Goal: Task Accomplishment & Management: Complete application form

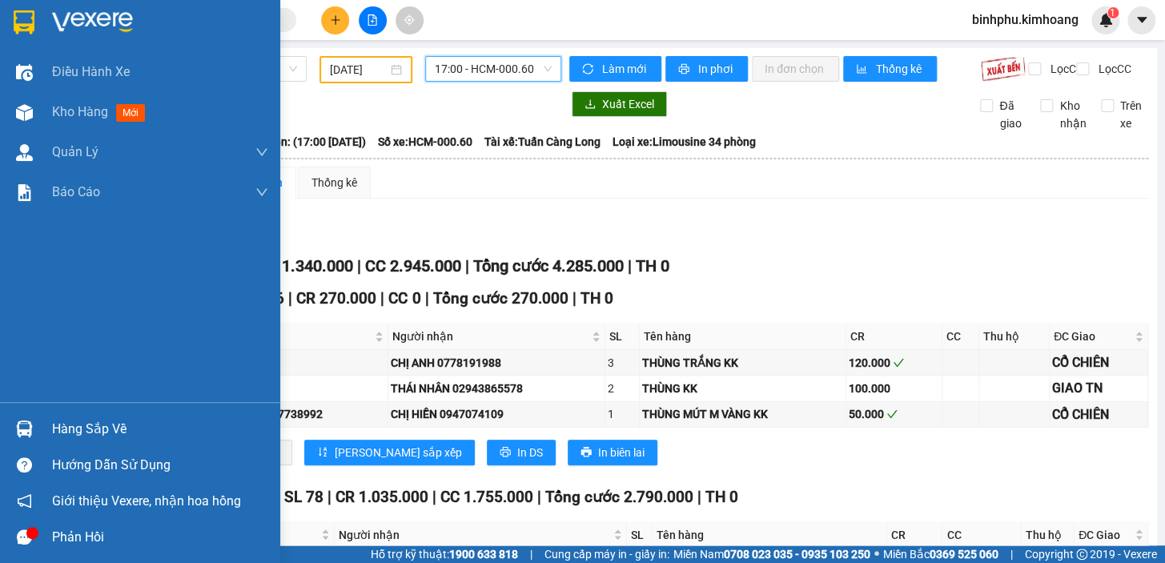
scroll to position [2061, 0]
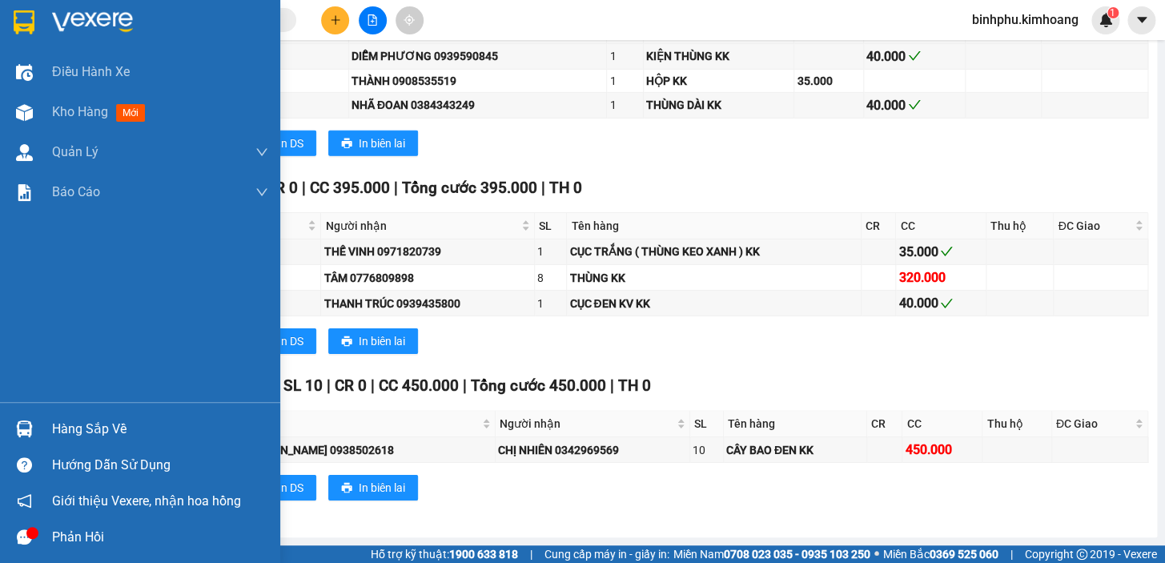
click at [115, 435] on div "Hàng sắp về" at bounding box center [160, 429] width 216 height 24
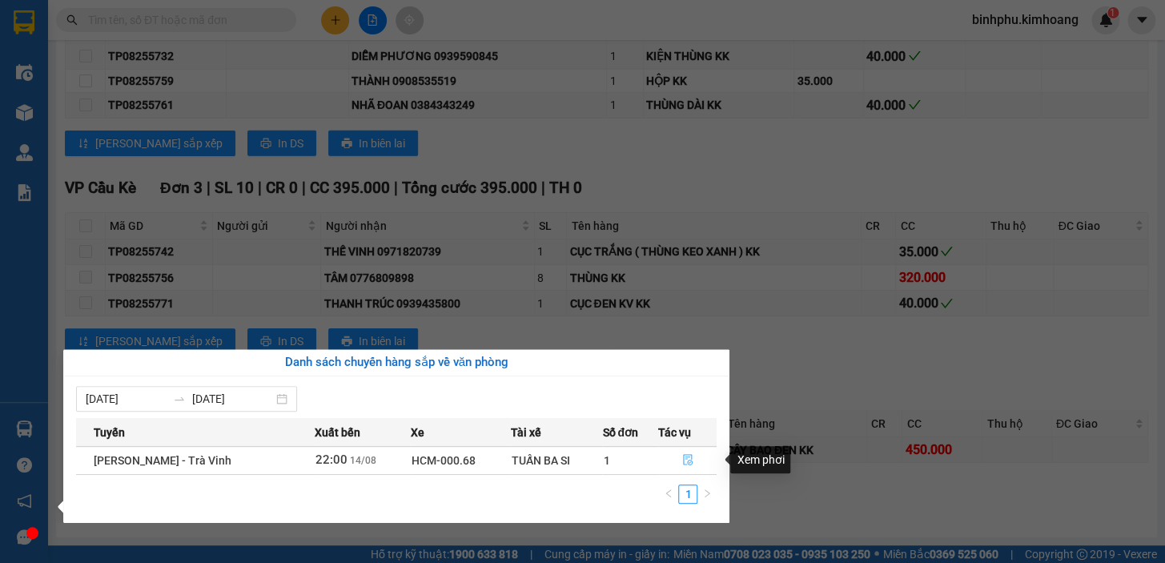
click at [685, 461] on icon "file-done" at bounding box center [688, 459] width 10 height 11
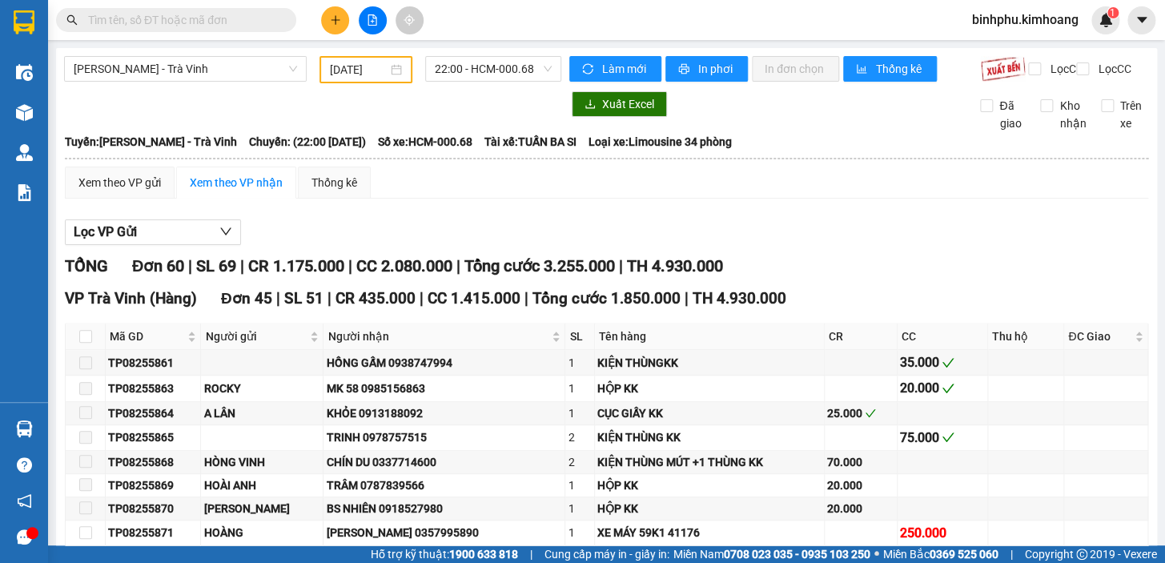
click at [235, 14] on input "text" at bounding box center [182, 20] width 189 height 18
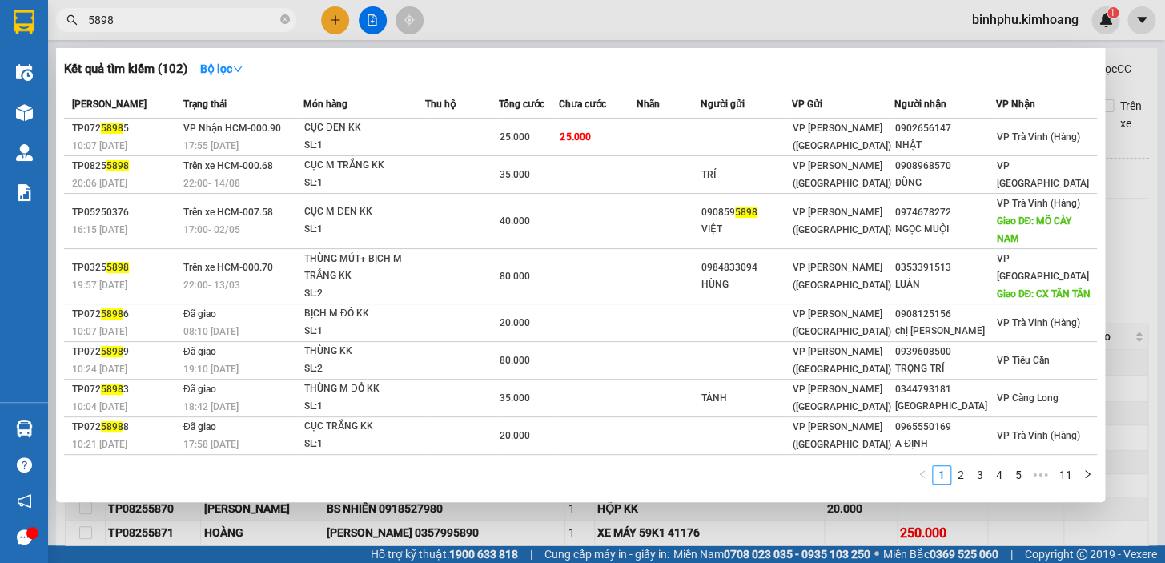
type input "5898"
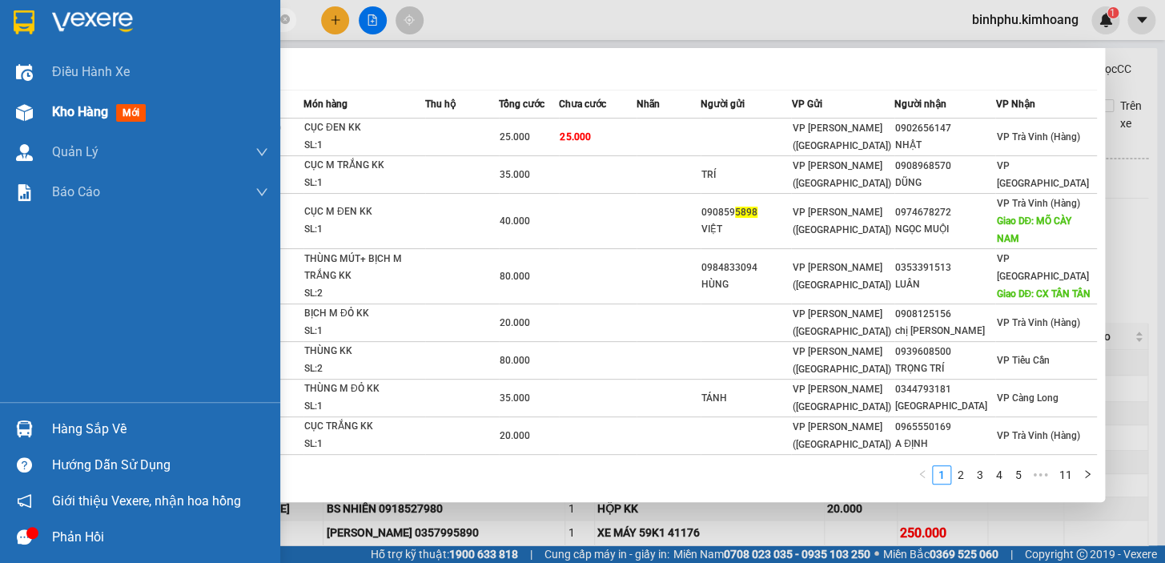
click at [70, 115] on span "Kho hàng" at bounding box center [80, 111] width 56 height 15
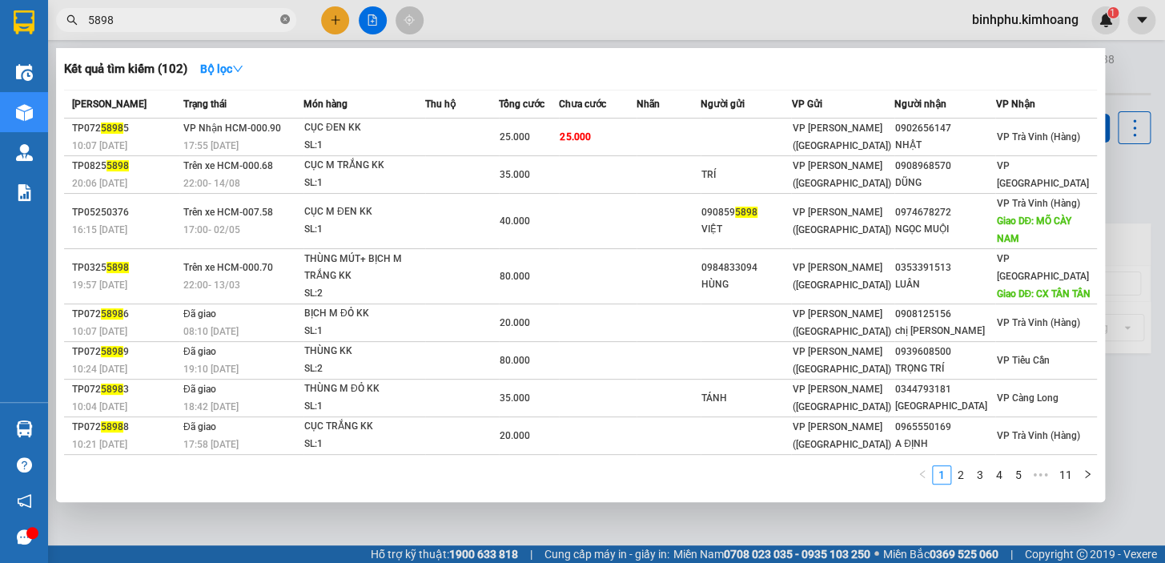
click at [286, 25] on span at bounding box center [285, 20] width 10 height 15
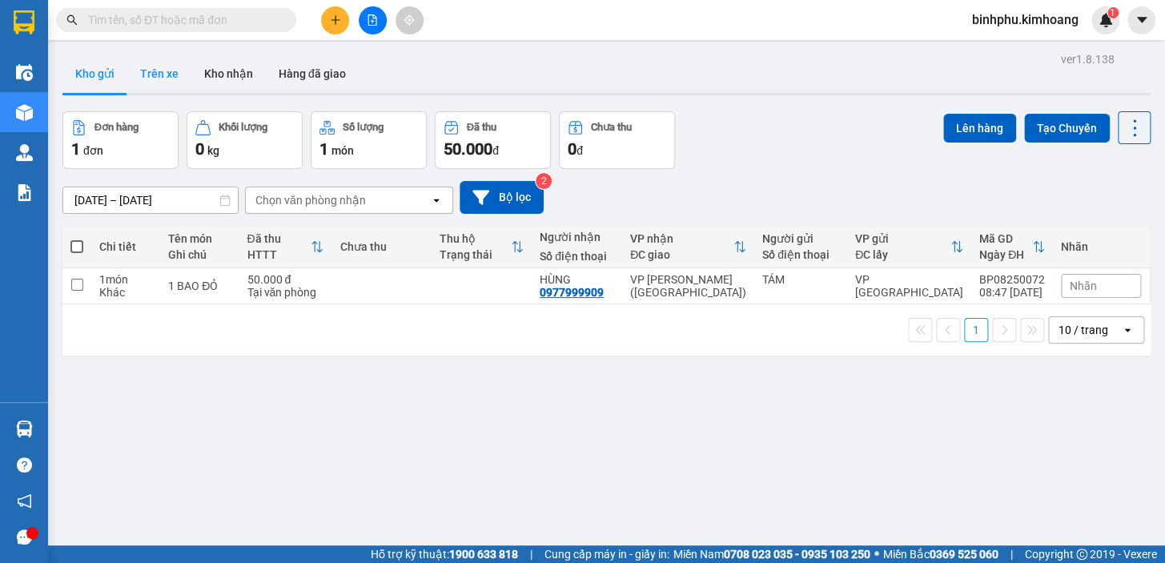
click at [165, 72] on button "Trên xe" at bounding box center [159, 73] width 64 height 38
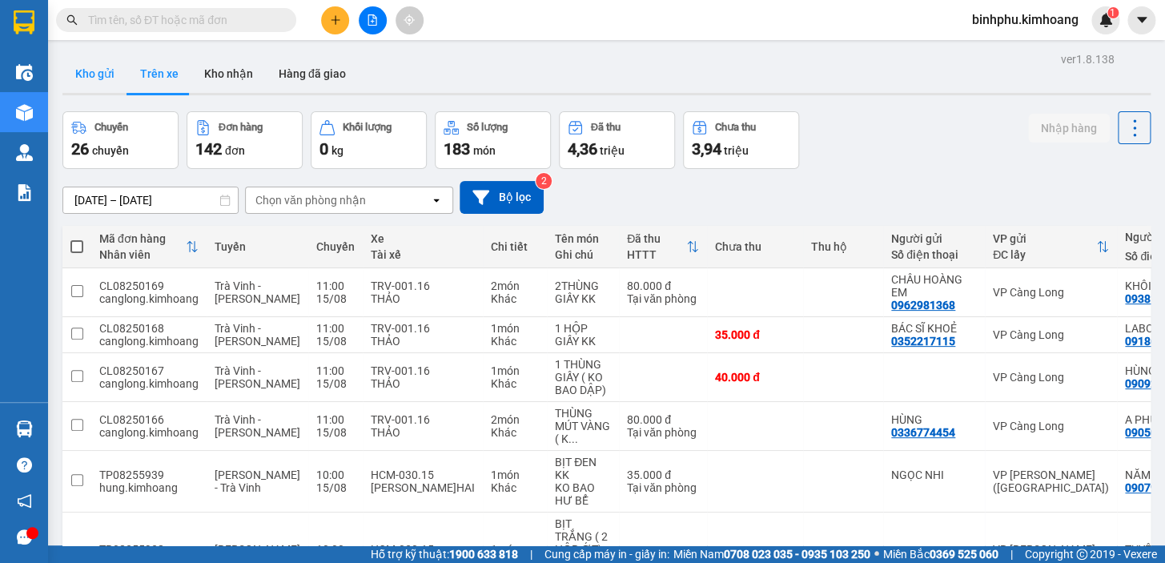
click at [111, 78] on button "Kho gửi" at bounding box center [94, 73] width 65 height 38
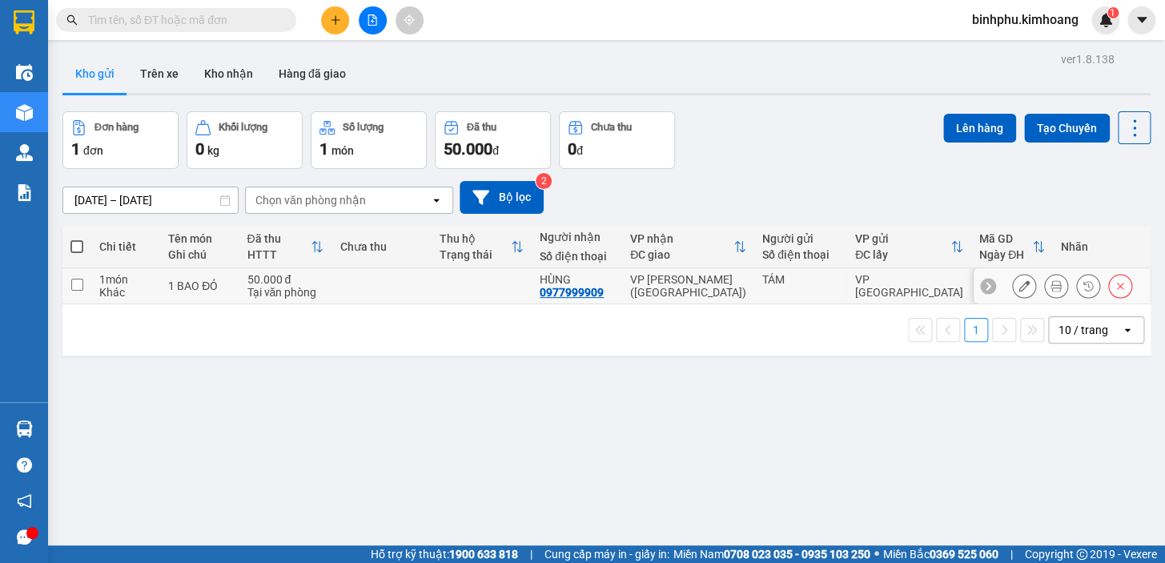
click at [381, 281] on td at bounding box center [381, 286] width 100 height 36
checkbox input "true"
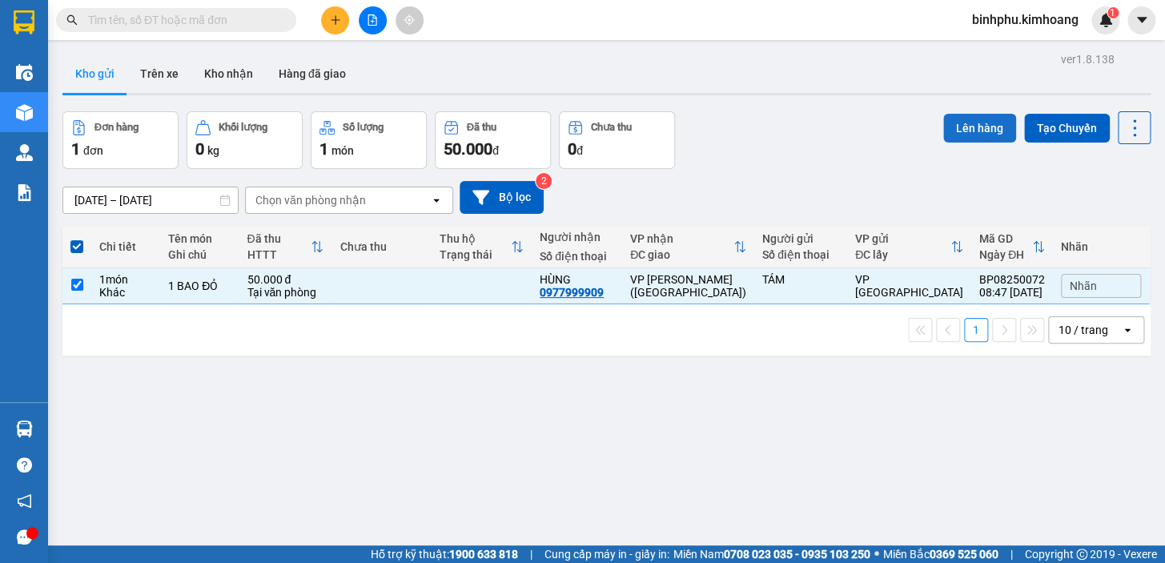
click at [953, 114] on button "Lên hàng" at bounding box center [979, 128] width 73 height 29
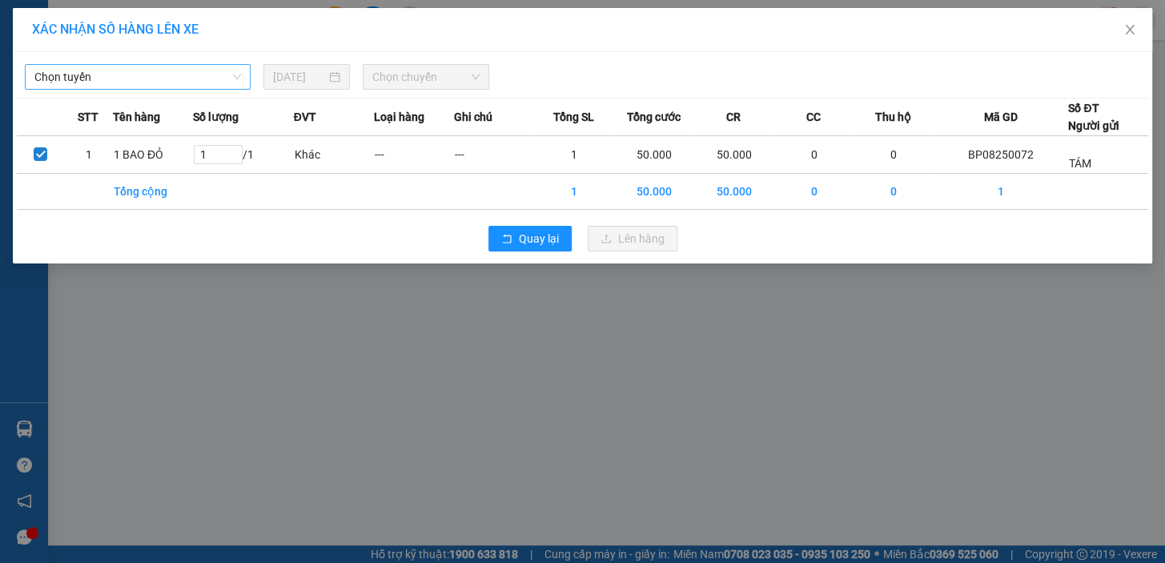
click at [204, 72] on span "Chọn tuyến" at bounding box center [137, 77] width 207 height 24
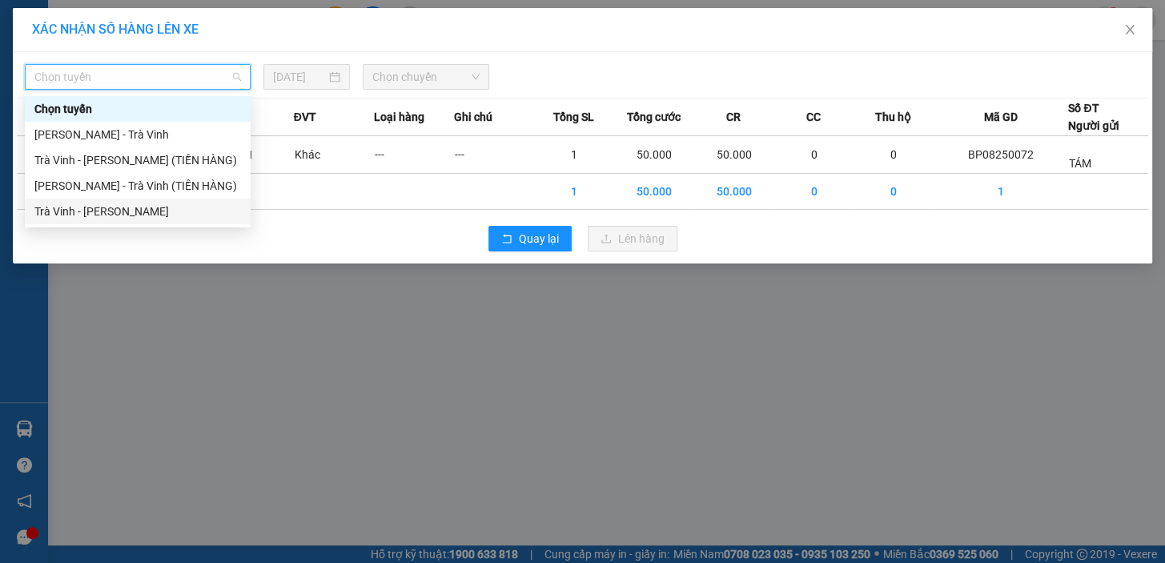
click at [169, 222] on div "Trà Vinh - [PERSON_NAME]" at bounding box center [138, 212] width 226 height 26
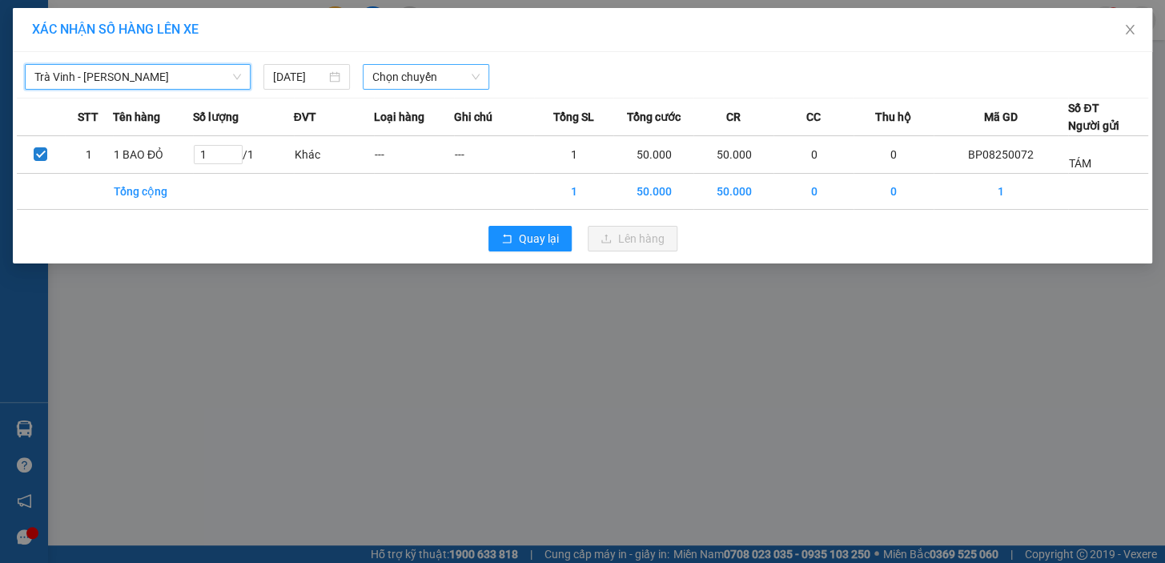
click at [406, 84] on span "Chọn chuyến" at bounding box center [425, 77] width 107 height 24
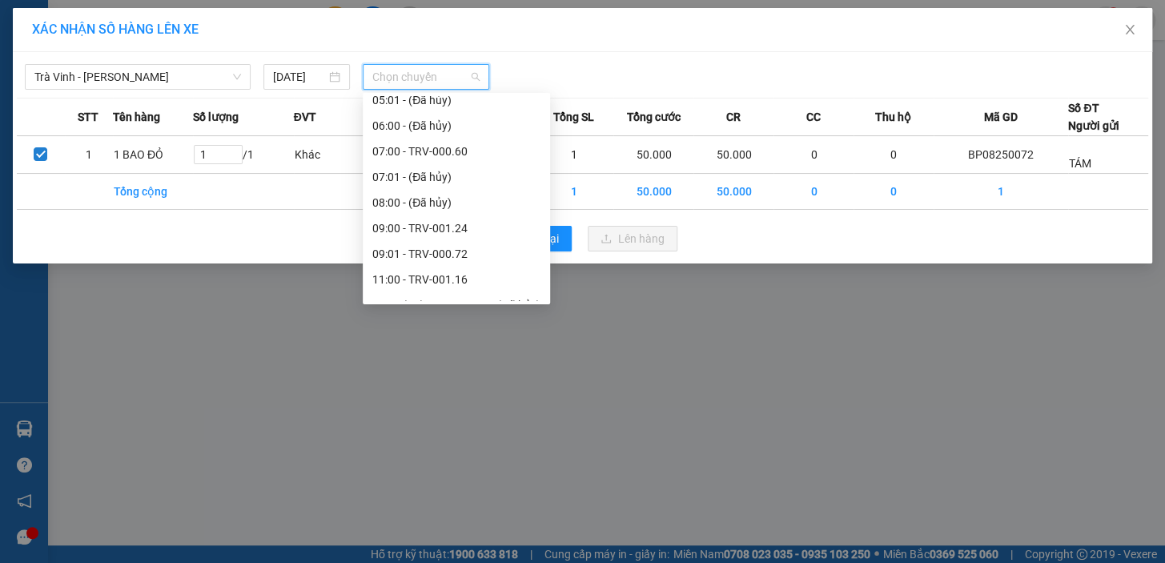
scroll to position [436, 0]
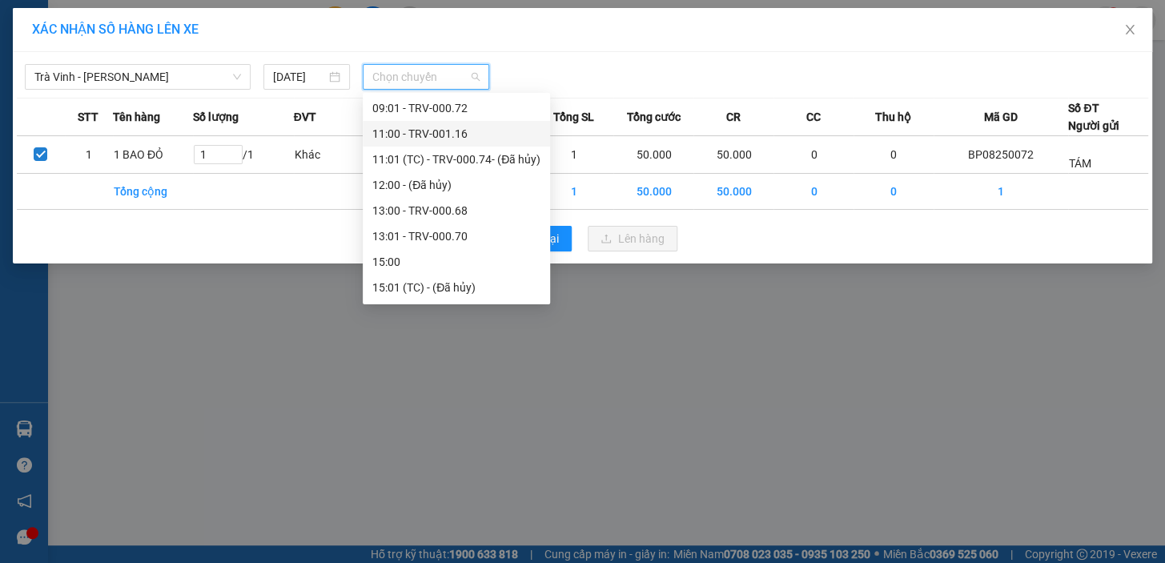
click at [472, 131] on div "11:00 - TRV-001.16" at bounding box center [456, 134] width 168 height 18
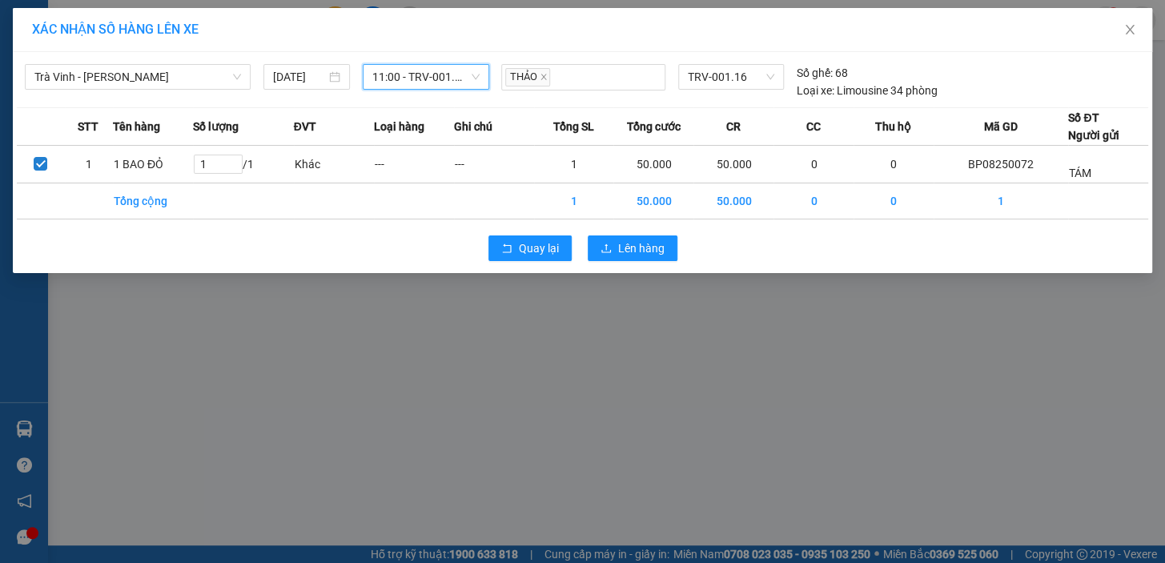
click at [452, 74] on span "11:00 - TRV-001.16" at bounding box center [425, 77] width 107 height 24
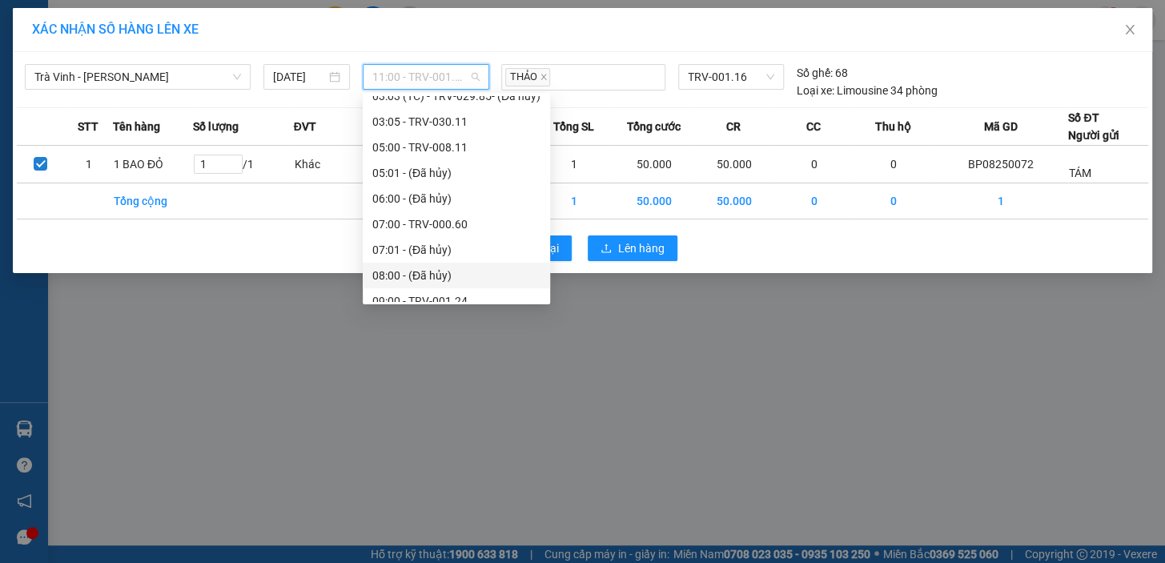
scroll to position [291, 0]
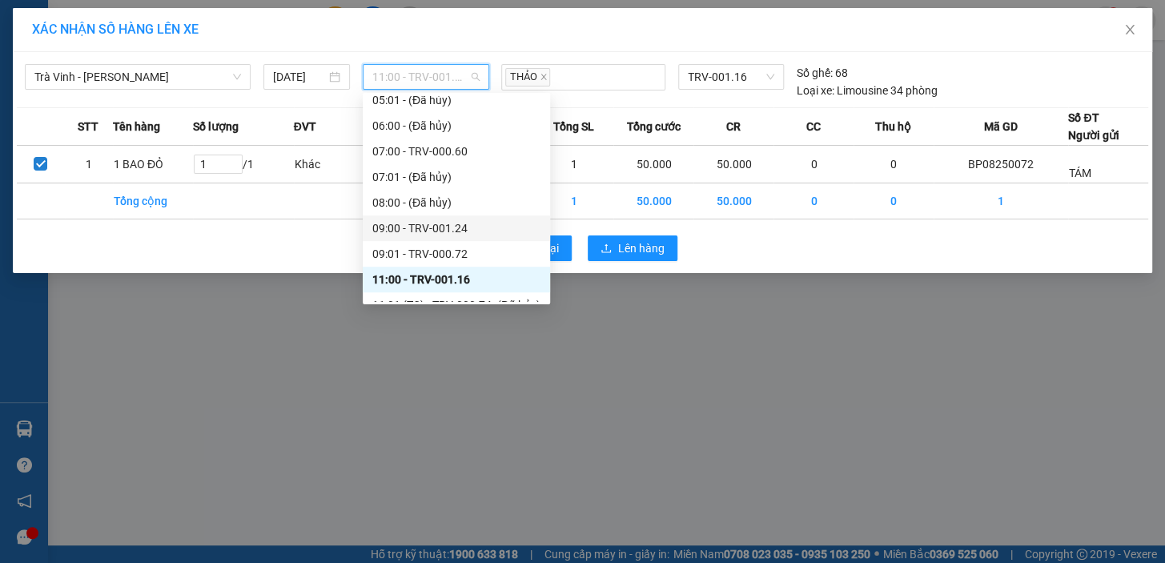
click at [462, 224] on div "09:00 - TRV-001.24" at bounding box center [456, 228] width 168 height 18
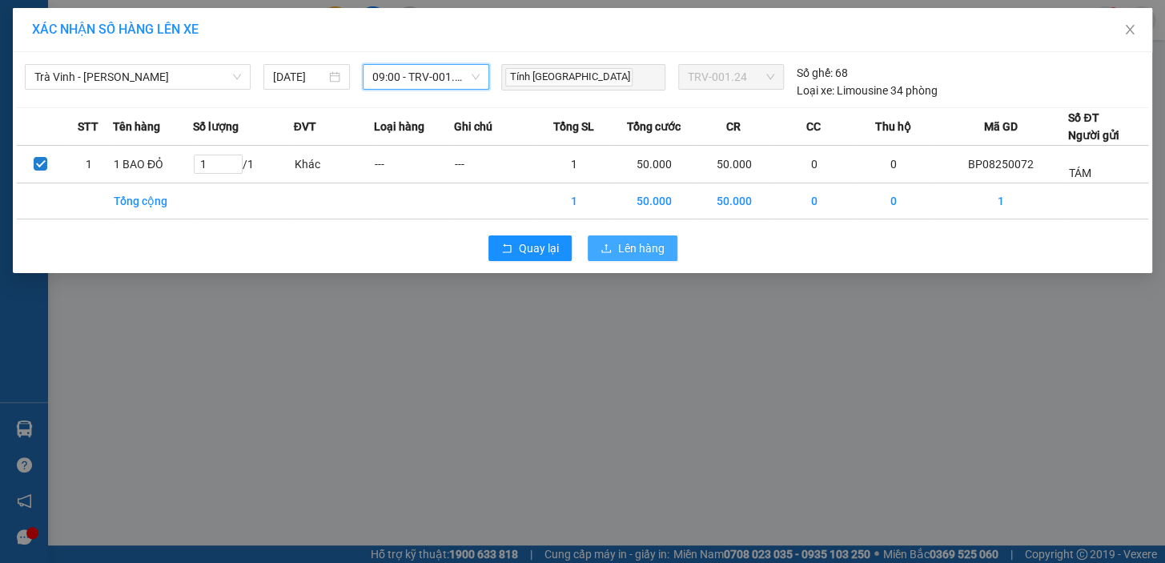
click at [594, 250] on button "Lên hàng" at bounding box center [632, 248] width 90 height 26
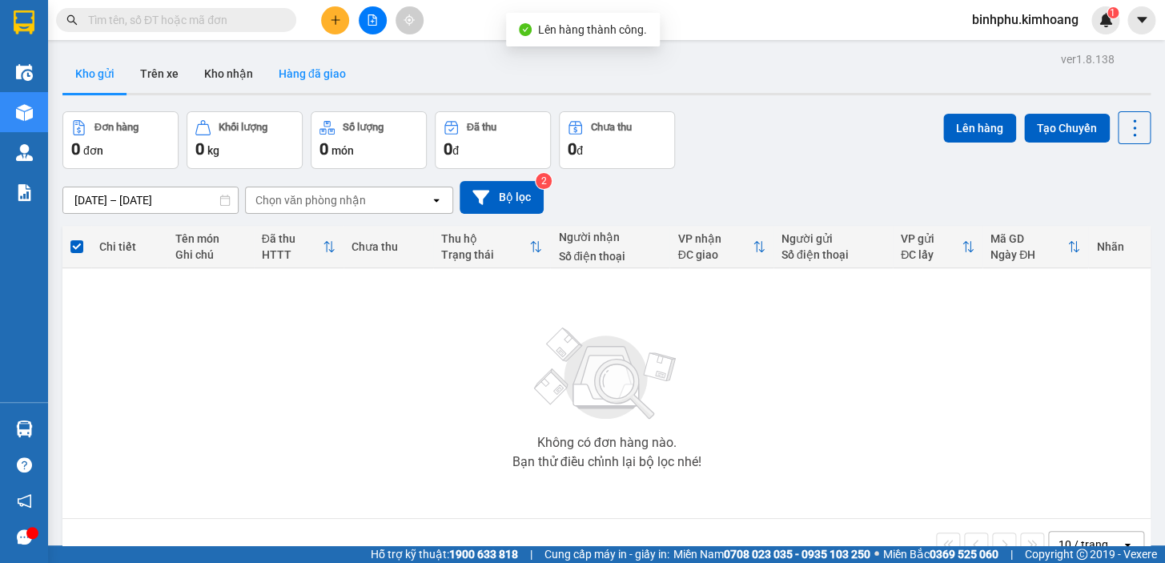
click at [315, 90] on button "Hàng đã giao" at bounding box center [312, 73] width 93 height 38
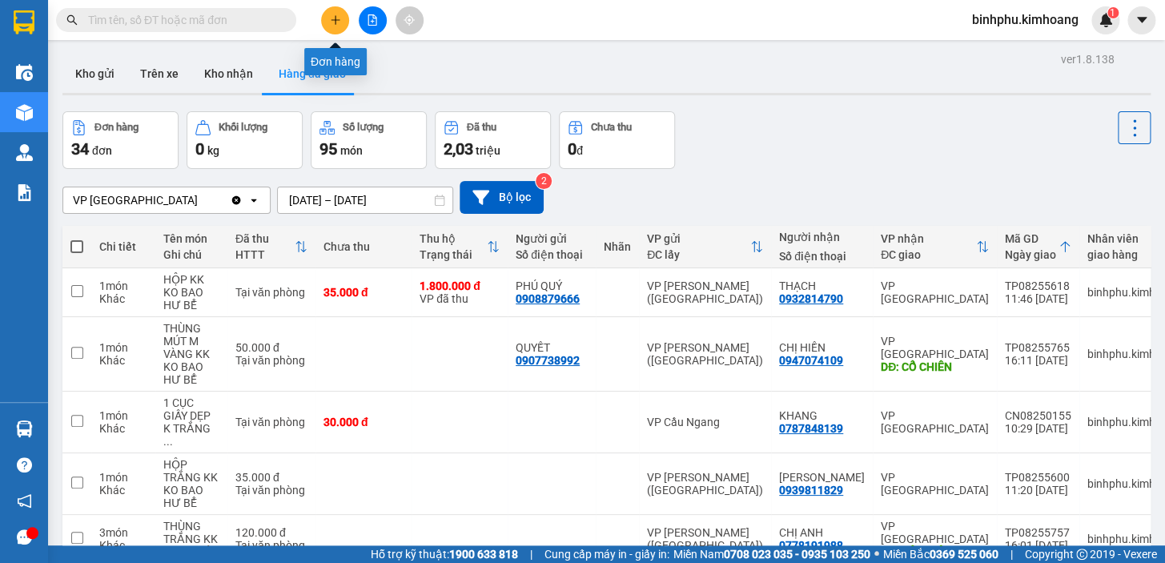
click at [331, 22] on icon "plus" at bounding box center [335, 19] width 11 height 11
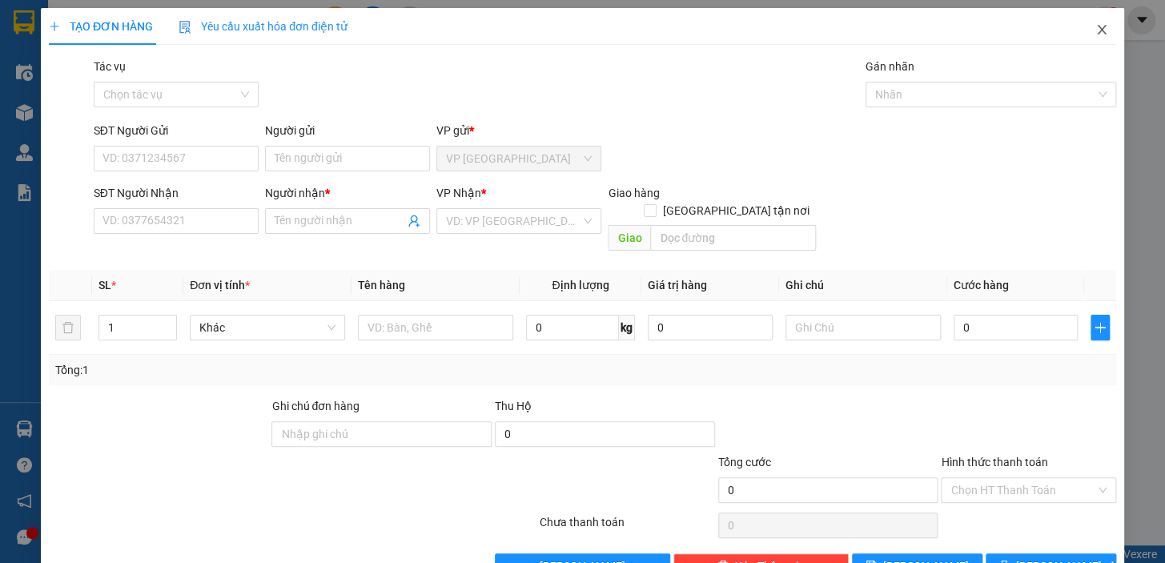
click at [1095, 32] on icon "close" at bounding box center [1101, 29] width 13 height 13
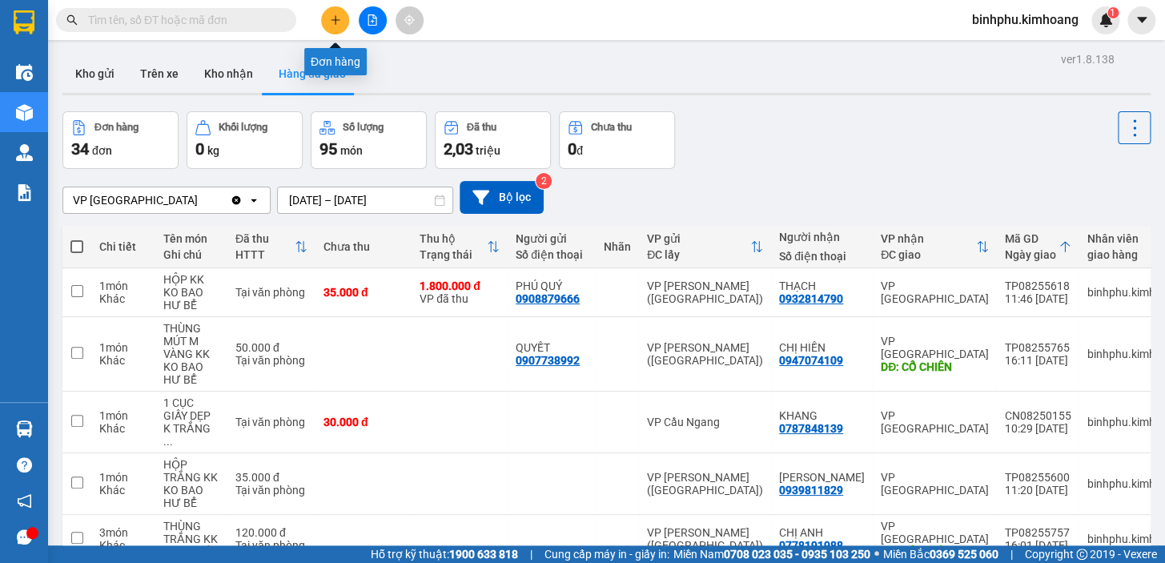
click at [336, 27] on button at bounding box center [335, 20] width 28 height 28
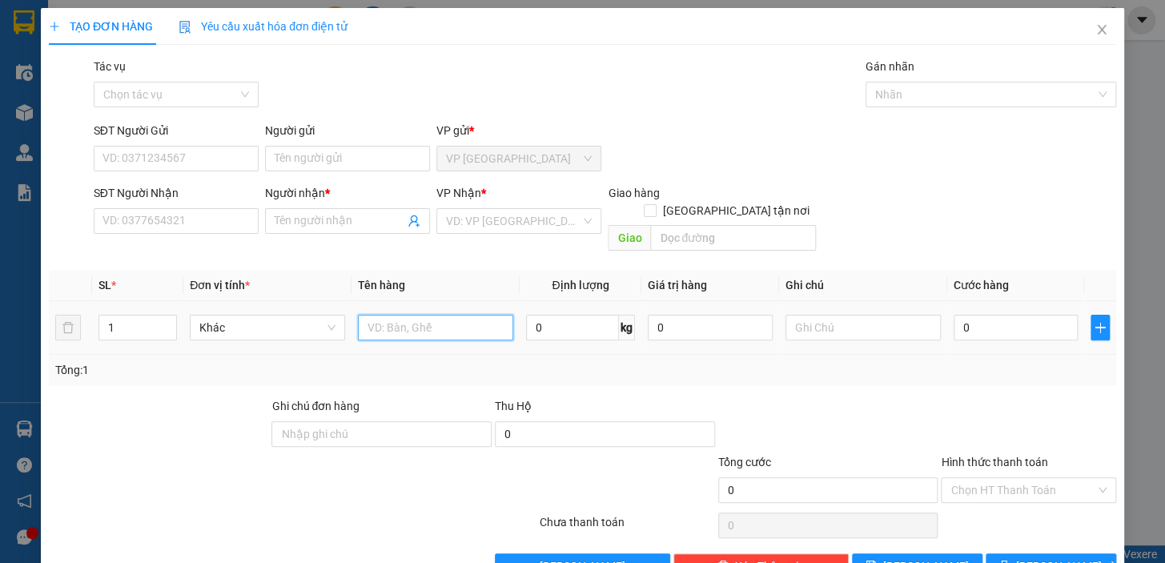
click at [383, 315] on input "text" at bounding box center [435, 328] width 155 height 26
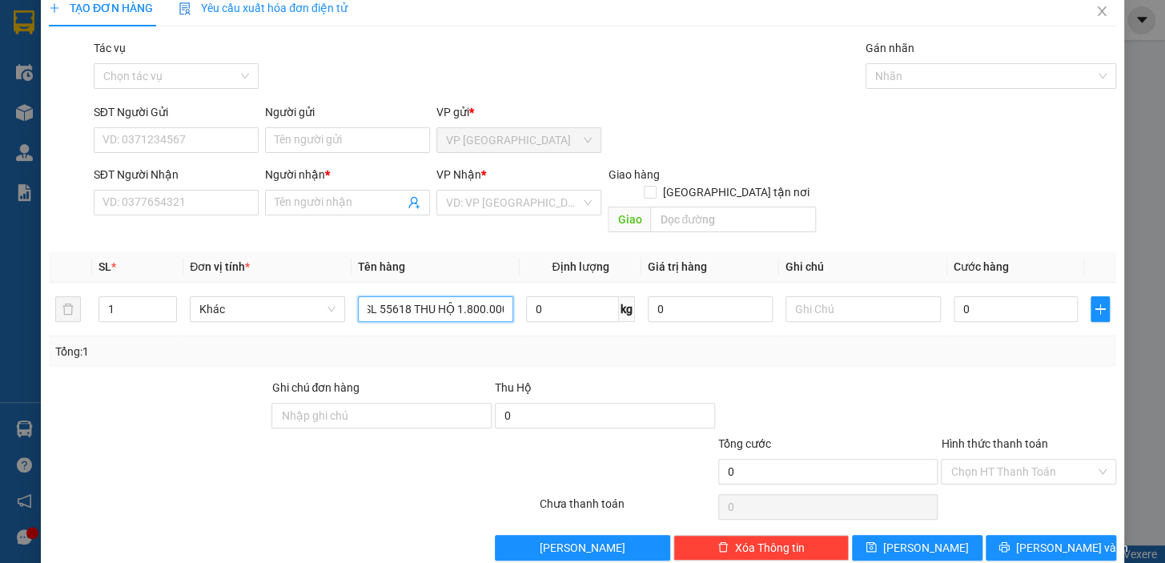
scroll to position [29, 0]
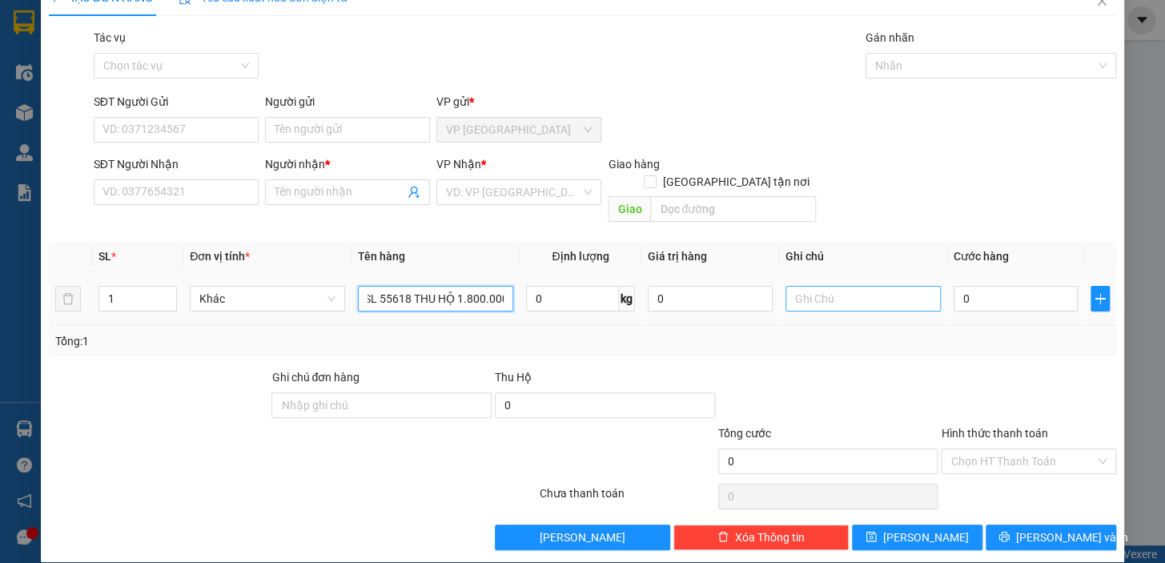
type input "TSL 55618 THU HỘ 1.800.000"
click at [843, 286] on input "text" at bounding box center [862, 299] width 155 height 26
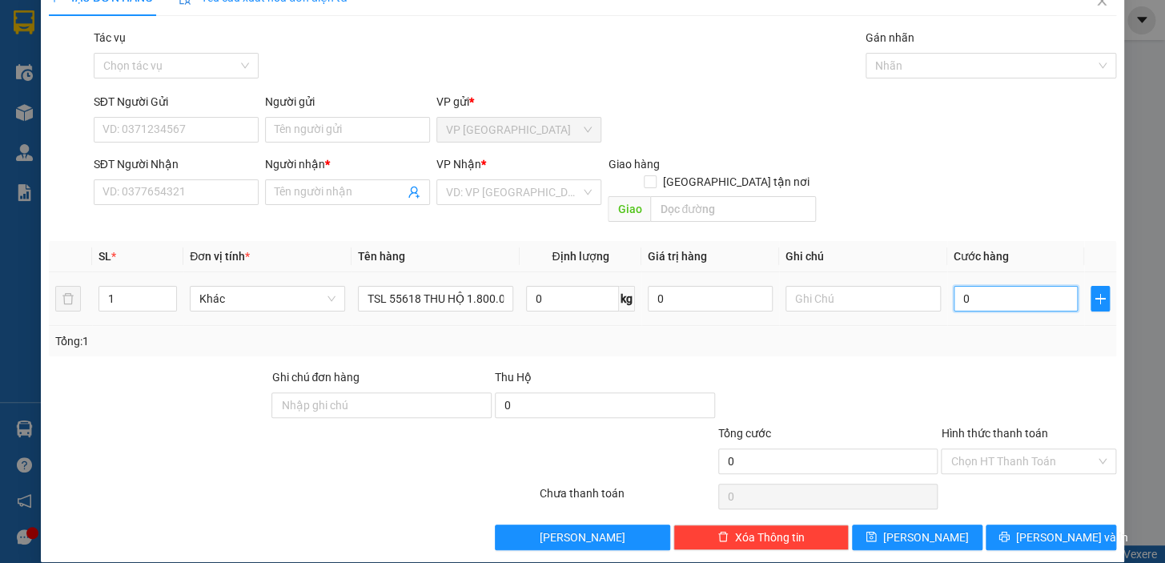
click at [953, 286] on input "0" at bounding box center [1015, 299] width 125 height 26
click at [956, 286] on input "0" at bounding box center [1015, 299] width 125 height 26
click at [953, 286] on input "0" at bounding box center [1015, 299] width 125 height 26
type input "30"
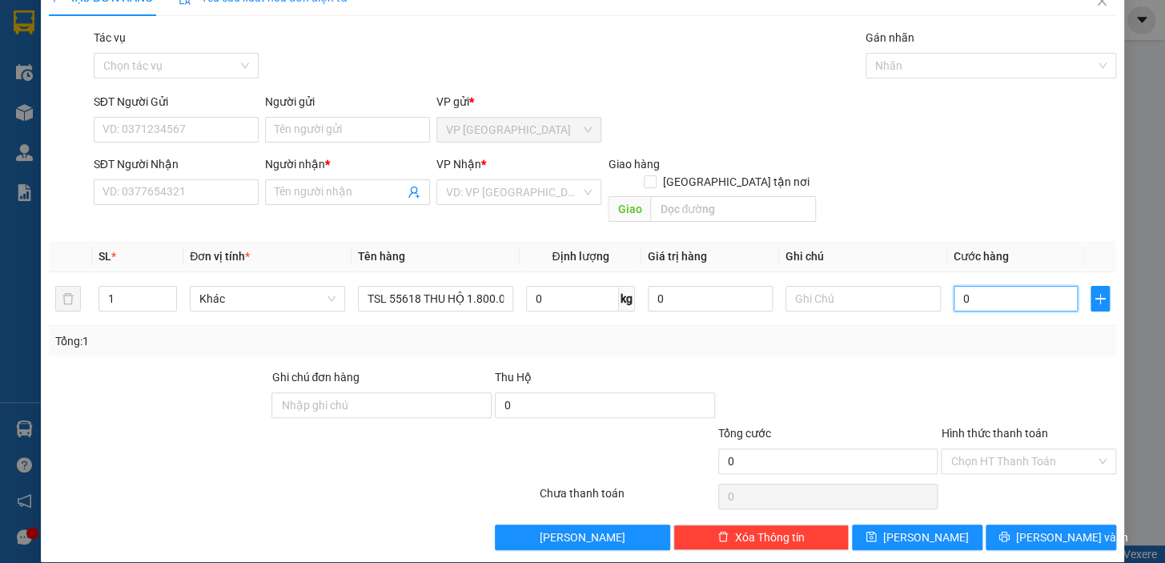
type input "30"
type input "300"
type input "30"
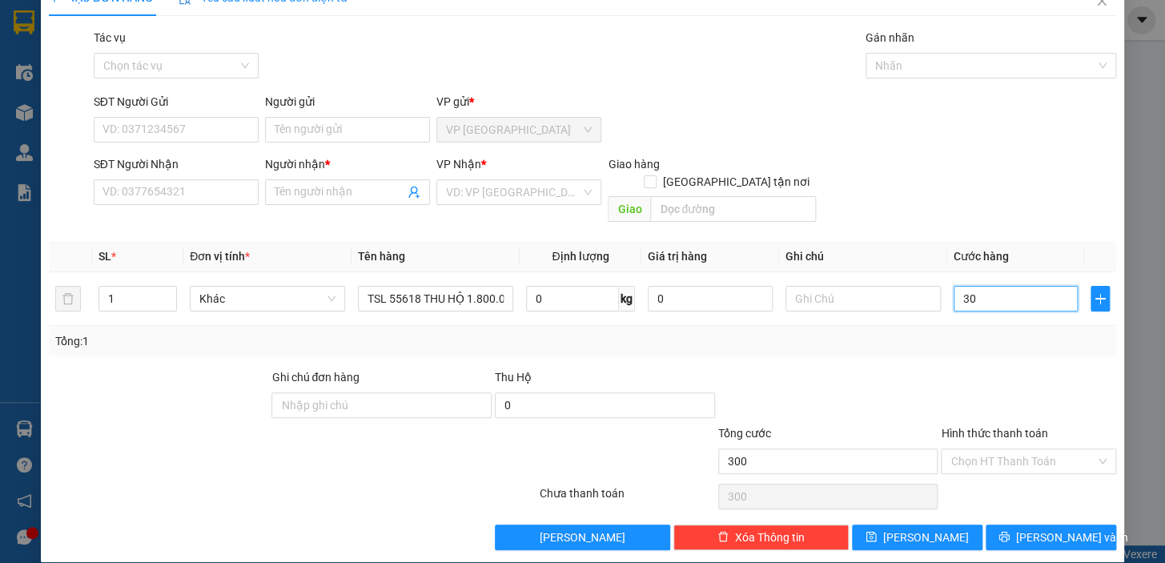
type input "30"
type input "30.000"
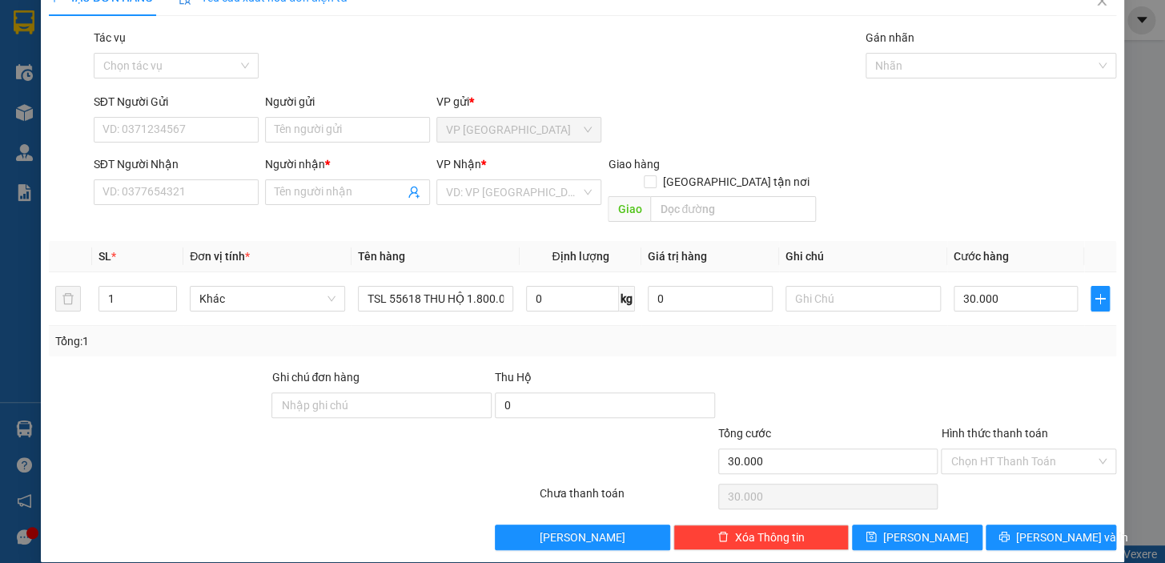
click at [1066, 102] on div "SĐT Người Gửi VD: 0371234567 Người gửi Tên người gửi VP gửi * VP [GEOGRAPHIC_DA…" at bounding box center [604, 121] width 1029 height 56
click at [352, 129] on input "Người gửi" at bounding box center [347, 130] width 165 height 26
type input "THẠCH"
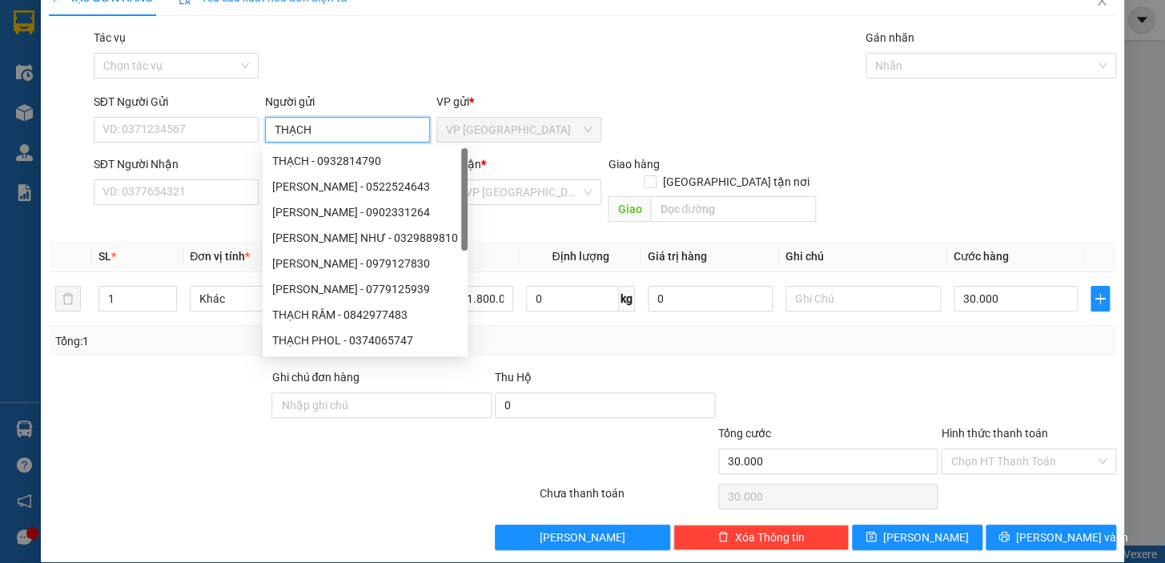
click at [311, 191] on div "[PERSON_NAME] - 0522524643" at bounding box center [365, 187] width 205 height 26
type input "0522524643"
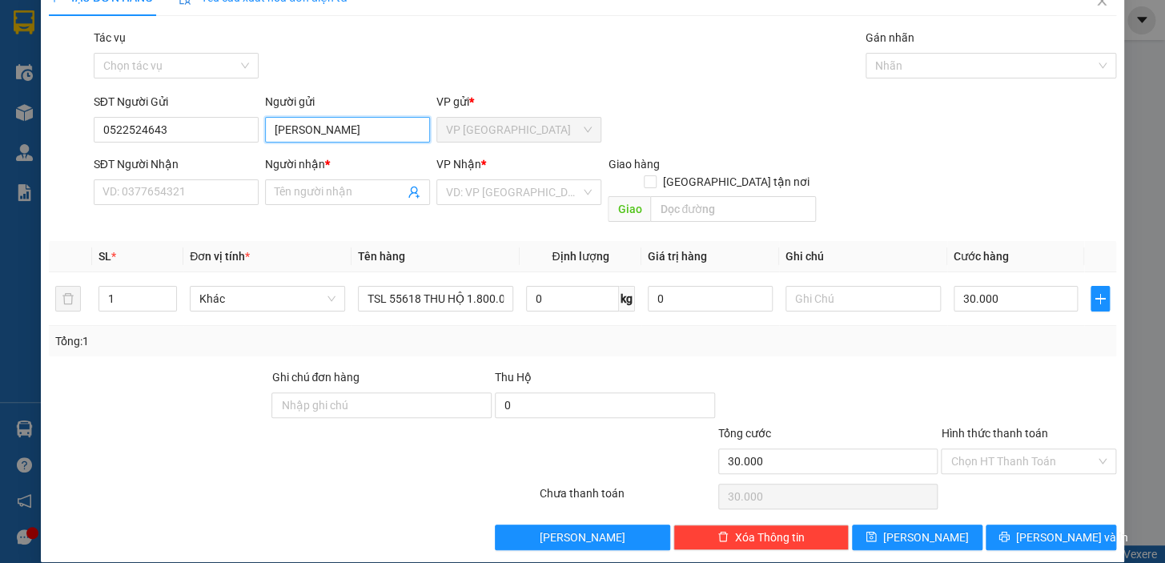
click at [357, 134] on input "[PERSON_NAME]" at bounding box center [347, 130] width 165 height 26
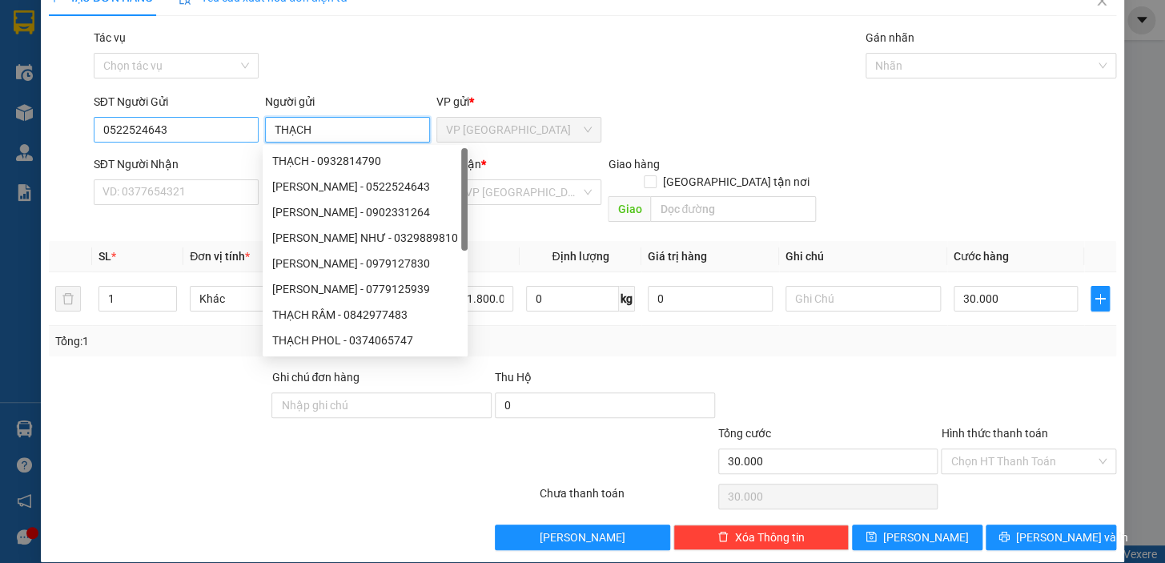
type input "THẠCH"
click at [199, 127] on input "0522524643" at bounding box center [176, 130] width 165 height 26
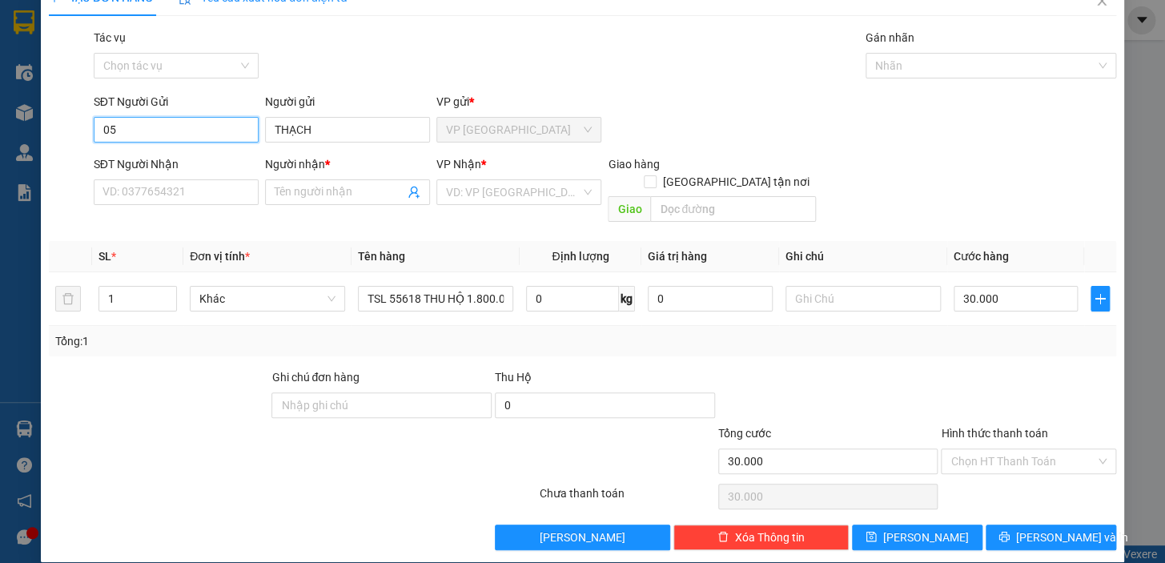
type input "0"
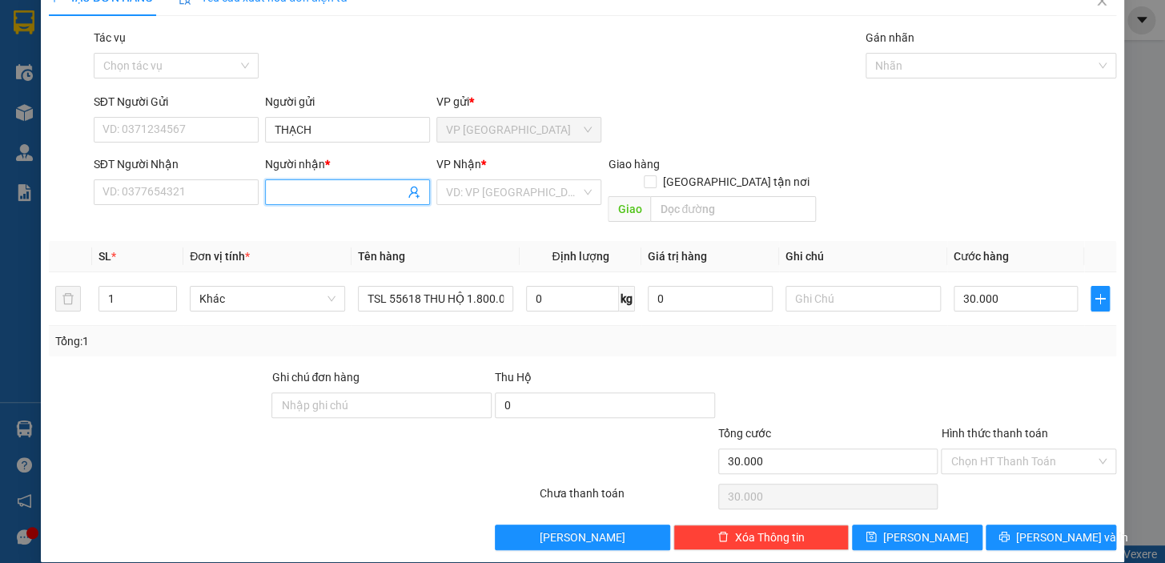
click at [320, 188] on input "Người nhận *" at bounding box center [340, 192] width 130 height 18
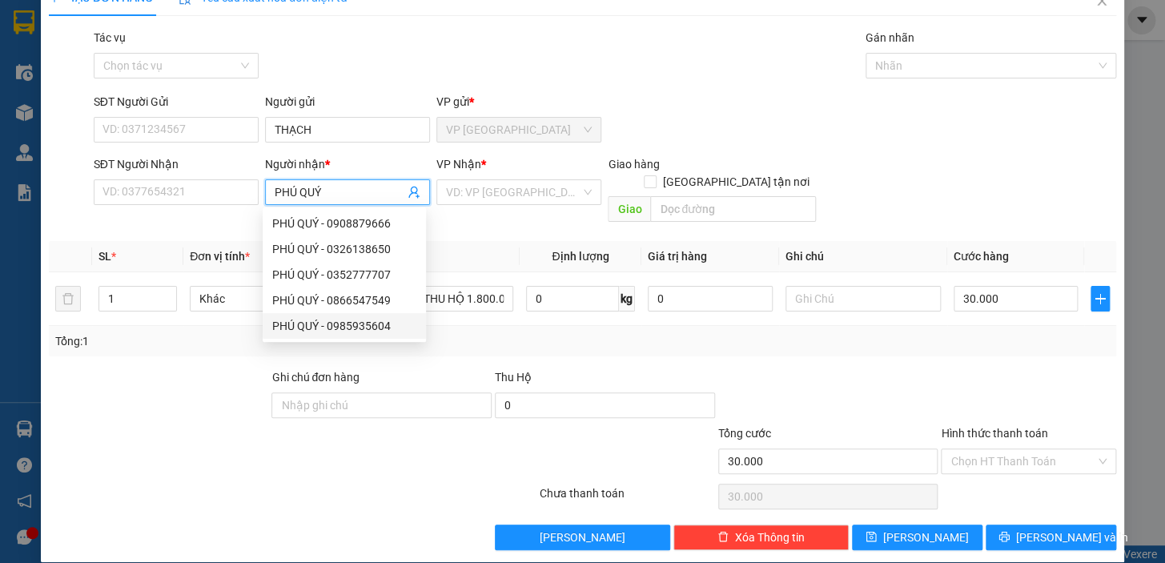
type input "PHÚ QUÝ"
click at [788, 379] on div at bounding box center [827, 396] width 223 height 56
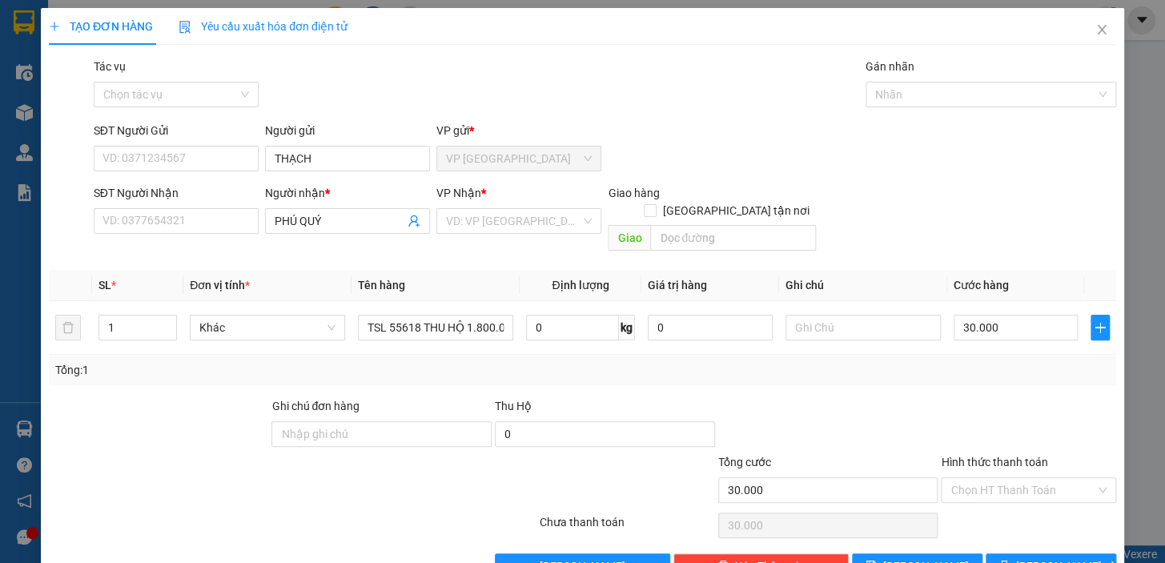
scroll to position [29, 0]
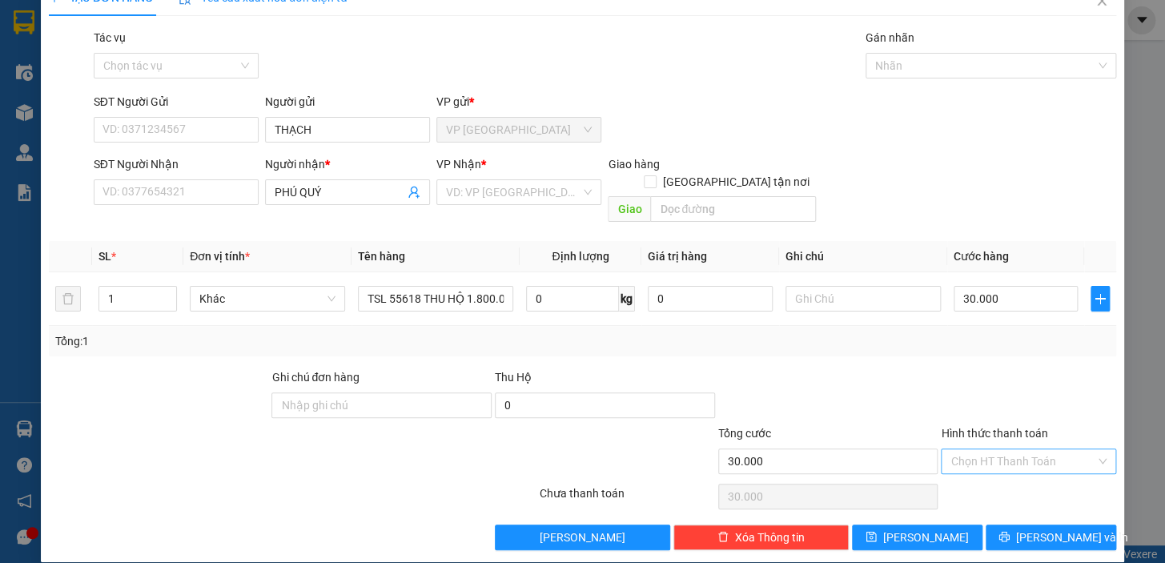
click at [1063, 449] on input "Hình thức thanh toán" at bounding box center [1022, 461] width 145 height 24
click at [920, 339] on div "Transit Pickup Surcharge Ids Transit Deliver Surcharge Ids Transit Deliver Surc…" at bounding box center [582, 289] width 1067 height 521
click at [989, 62] on div "Nhãn" at bounding box center [990, 66] width 251 height 26
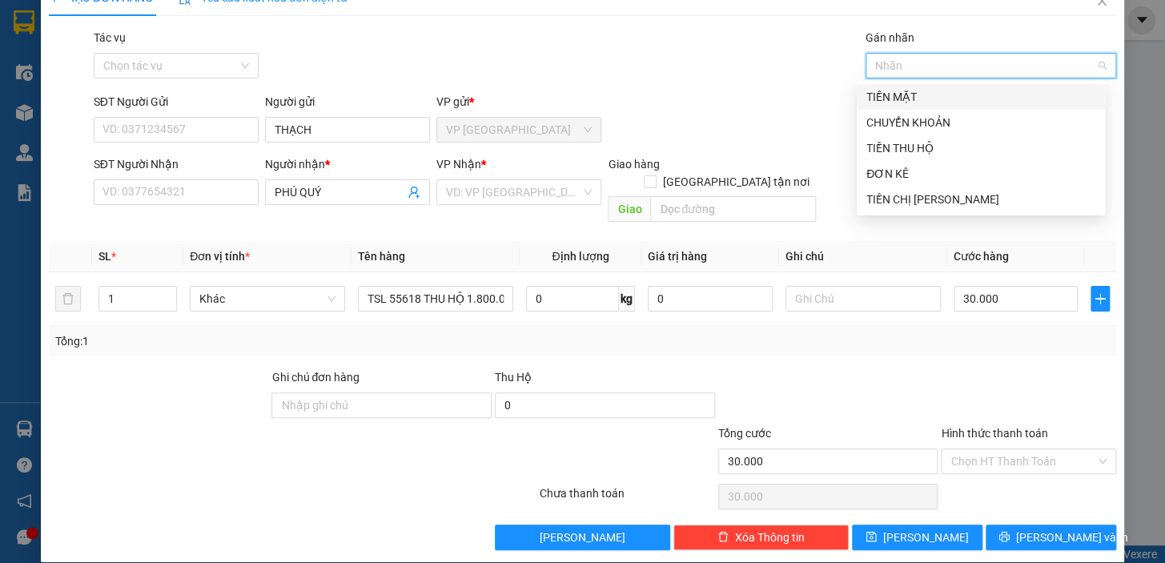
click at [953, 97] on div "TIỀN MẶT" at bounding box center [980, 97] width 229 height 18
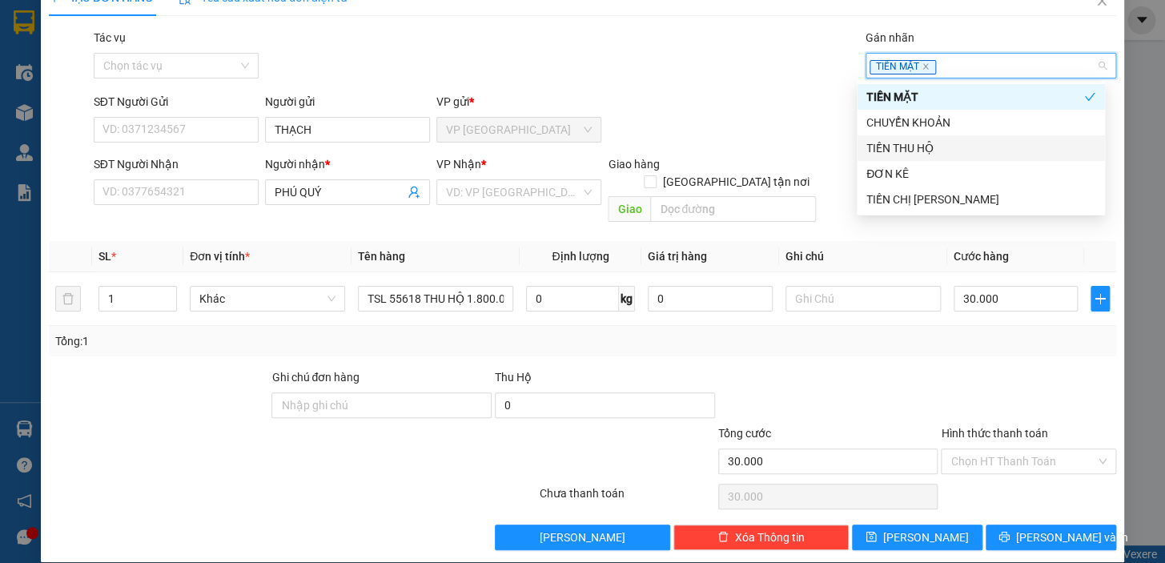
click at [960, 146] on div "TIỀN THU HỘ" at bounding box center [980, 148] width 229 height 18
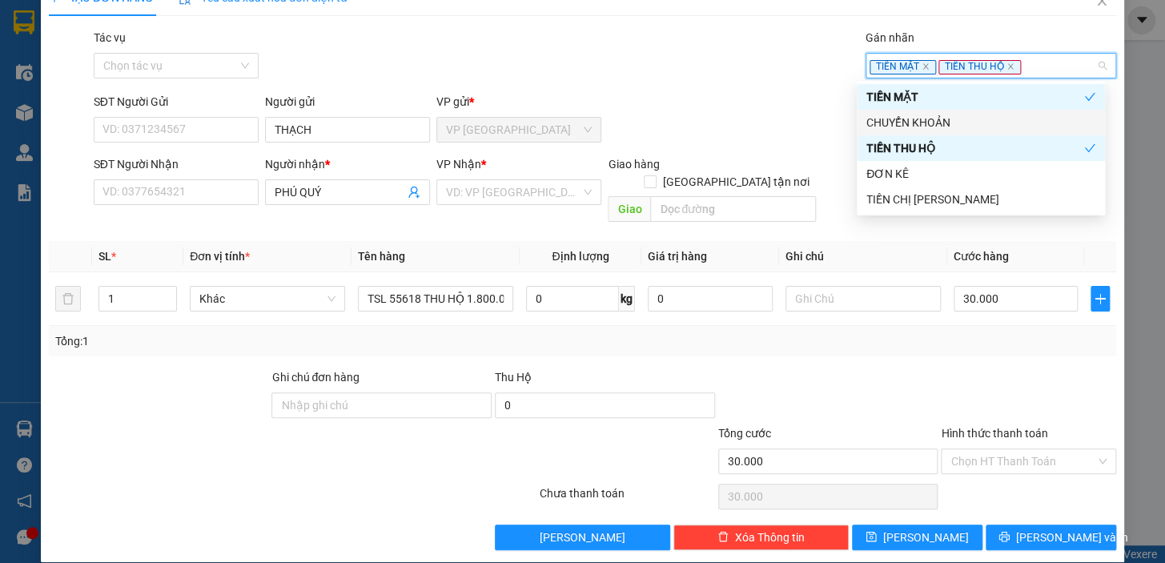
click at [967, 126] on div "CHUYỂN KHOẢN" at bounding box center [980, 123] width 229 height 18
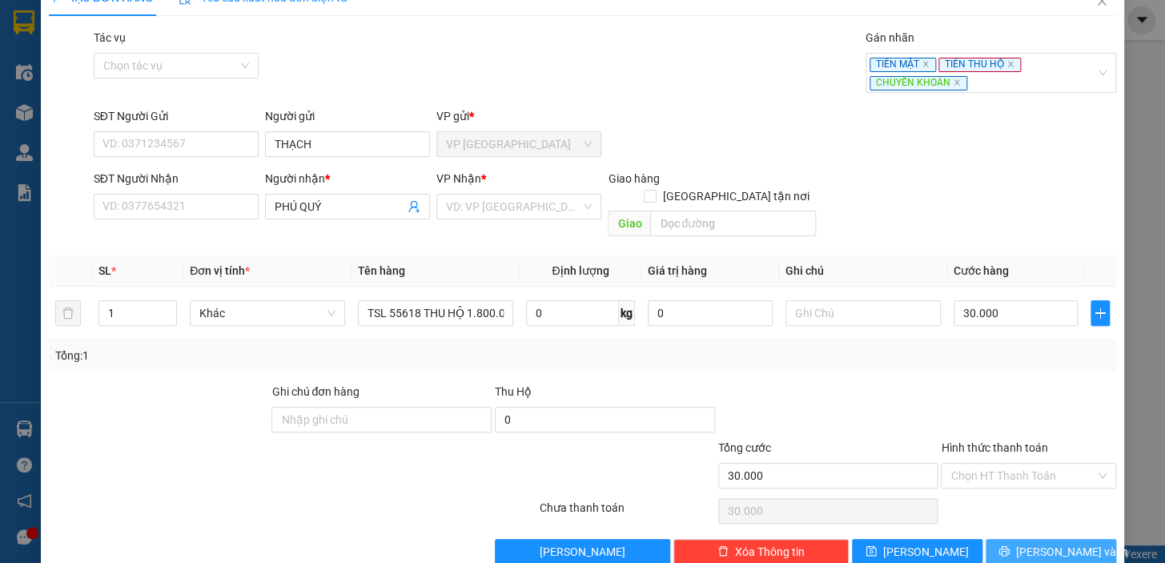
click at [1053, 543] on button "[PERSON_NAME] và In" at bounding box center [1050, 552] width 130 height 26
click at [469, 194] on div "VD: VP [GEOGRAPHIC_DATA]" at bounding box center [518, 207] width 165 height 26
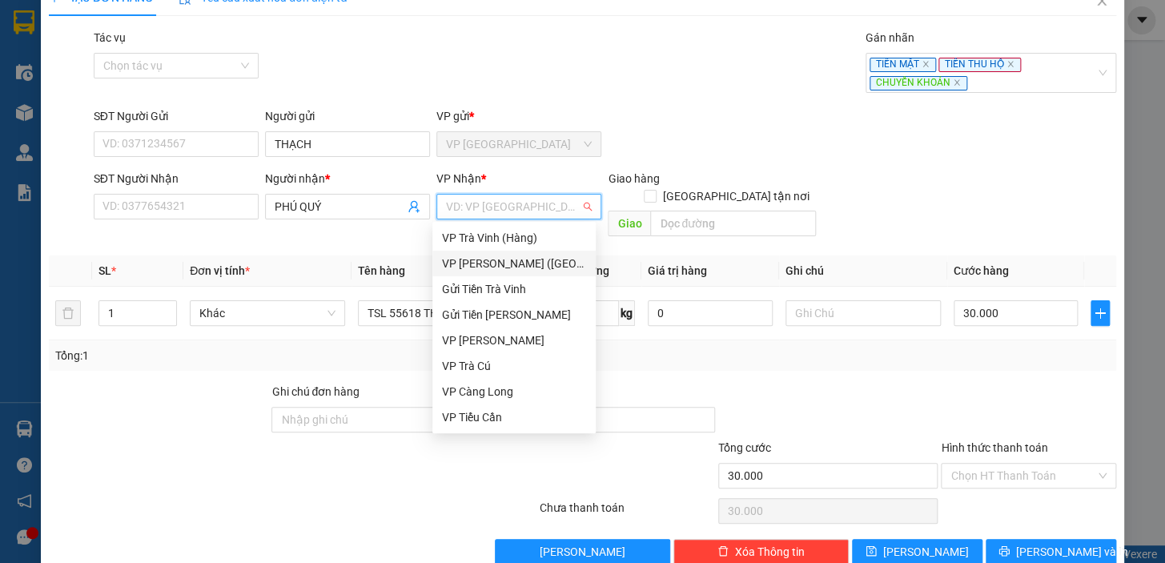
click at [526, 268] on div "VP [PERSON_NAME] ([GEOGRAPHIC_DATA])" at bounding box center [514, 264] width 144 height 18
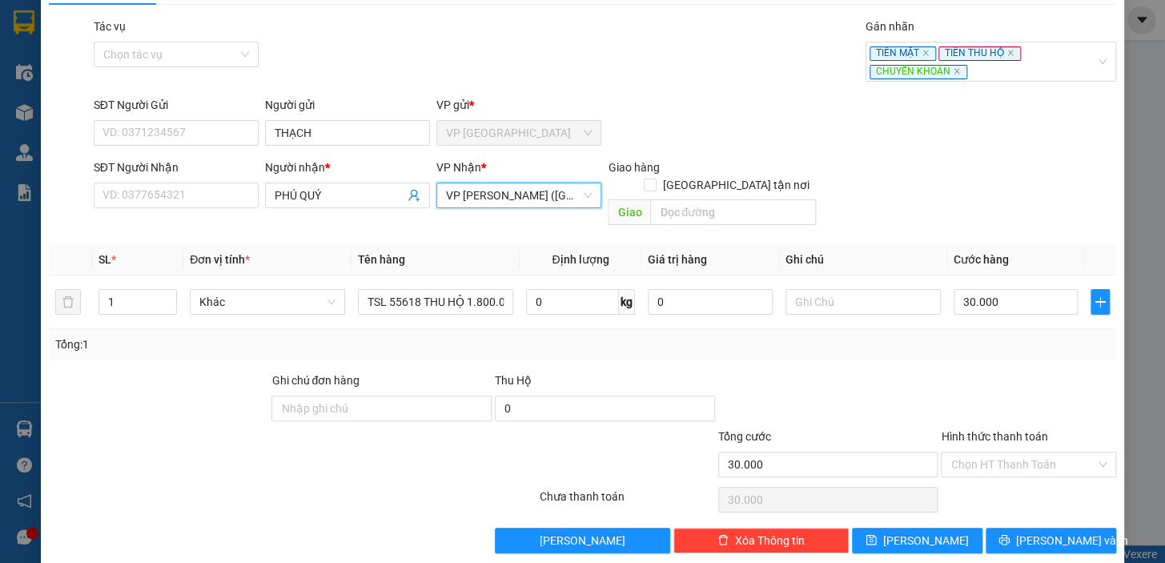
scroll to position [42, 0]
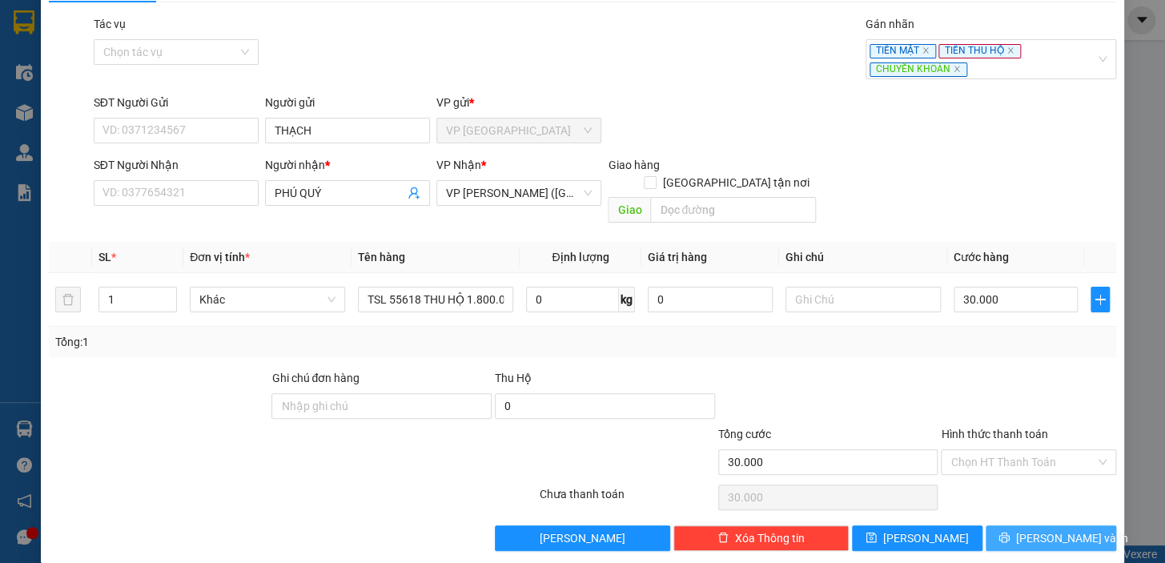
click at [1066, 528] on button "[PERSON_NAME] và In" at bounding box center [1050, 538] width 130 height 26
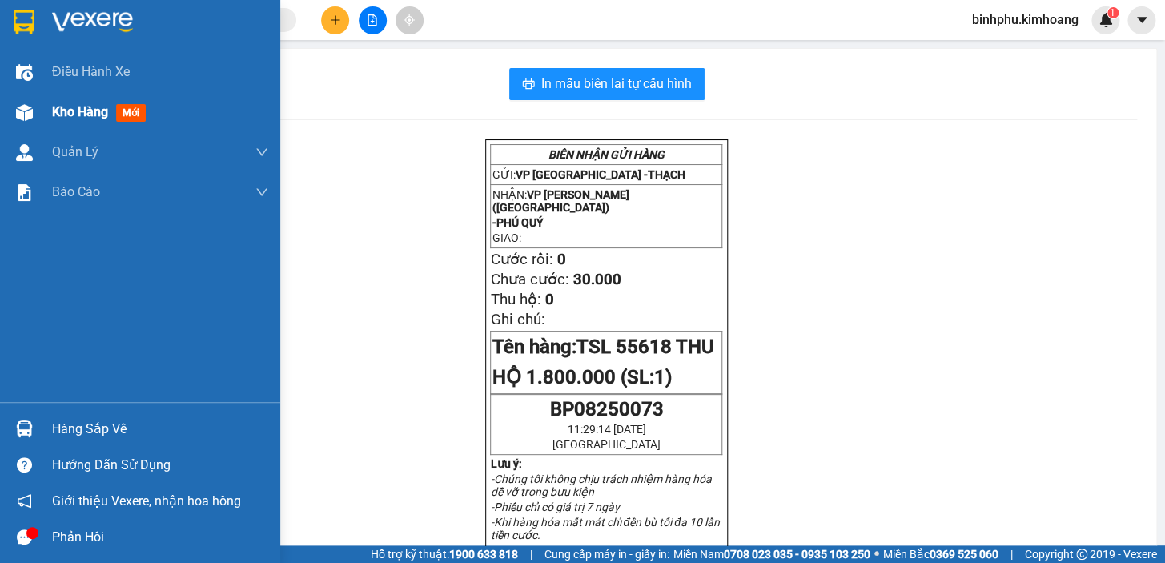
click at [67, 113] on span "Kho hàng" at bounding box center [80, 111] width 56 height 15
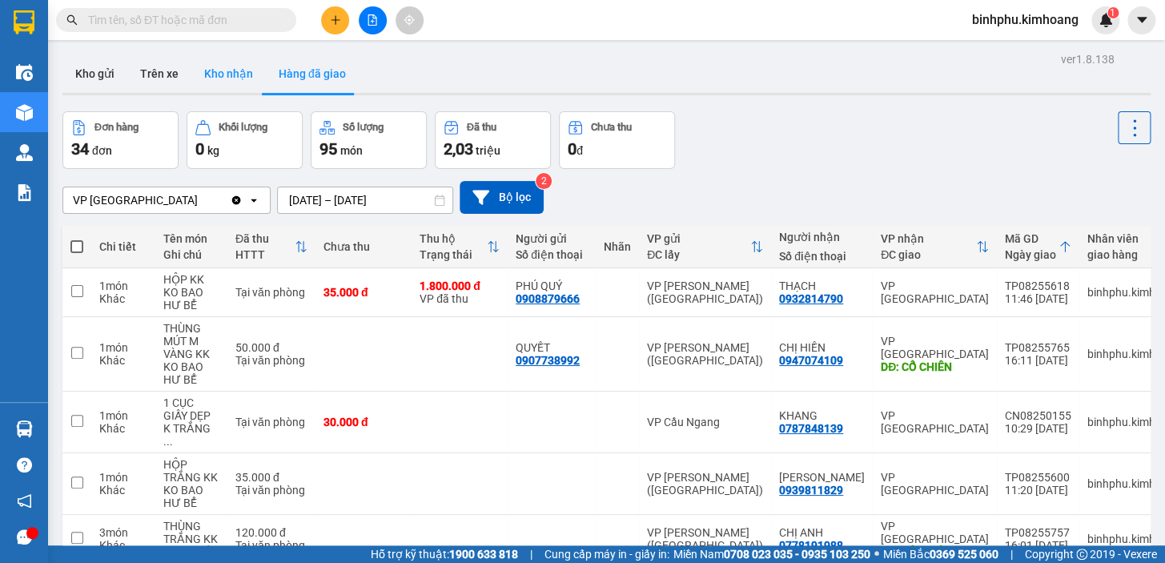
click at [248, 79] on button "Kho nhận" at bounding box center [228, 73] width 74 height 38
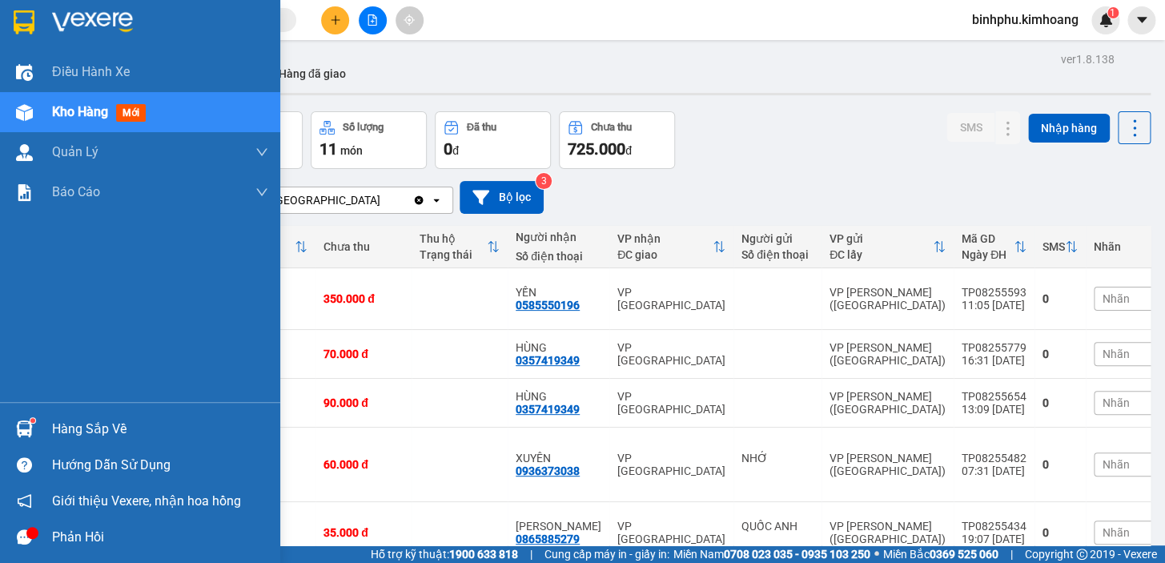
click at [131, 420] on div "Hàng sắp về" at bounding box center [160, 429] width 216 height 24
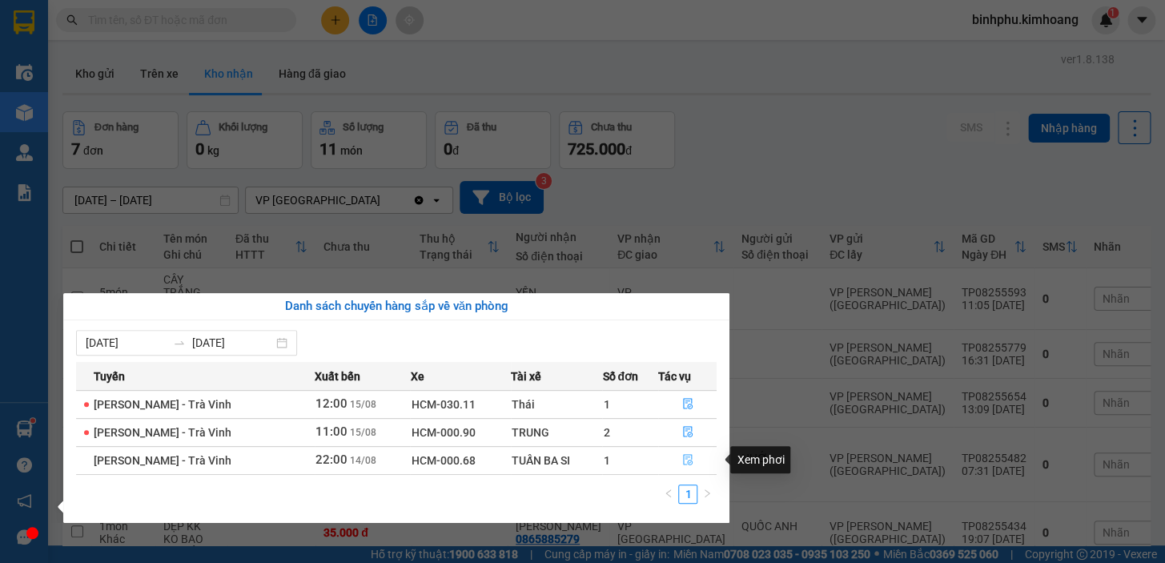
click at [688, 460] on icon "file-done" at bounding box center [688, 459] width 10 height 11
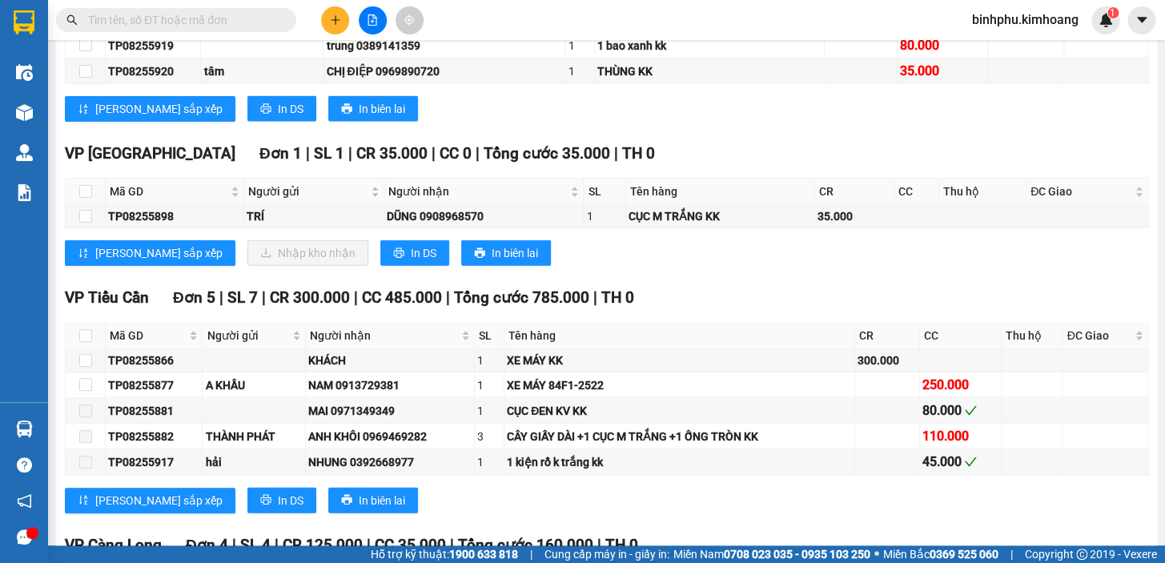
scroll to position [1455, 0]
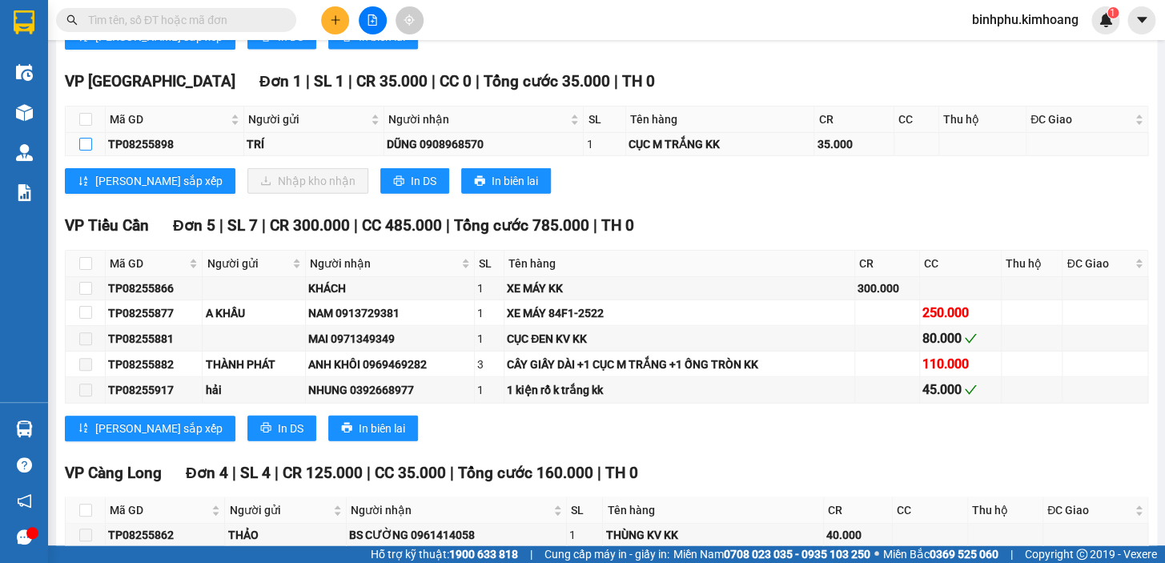
click at [82, 150] on input "checkbox" at bounding box center [85, 144] width 13 height 13
checkbox input "true"
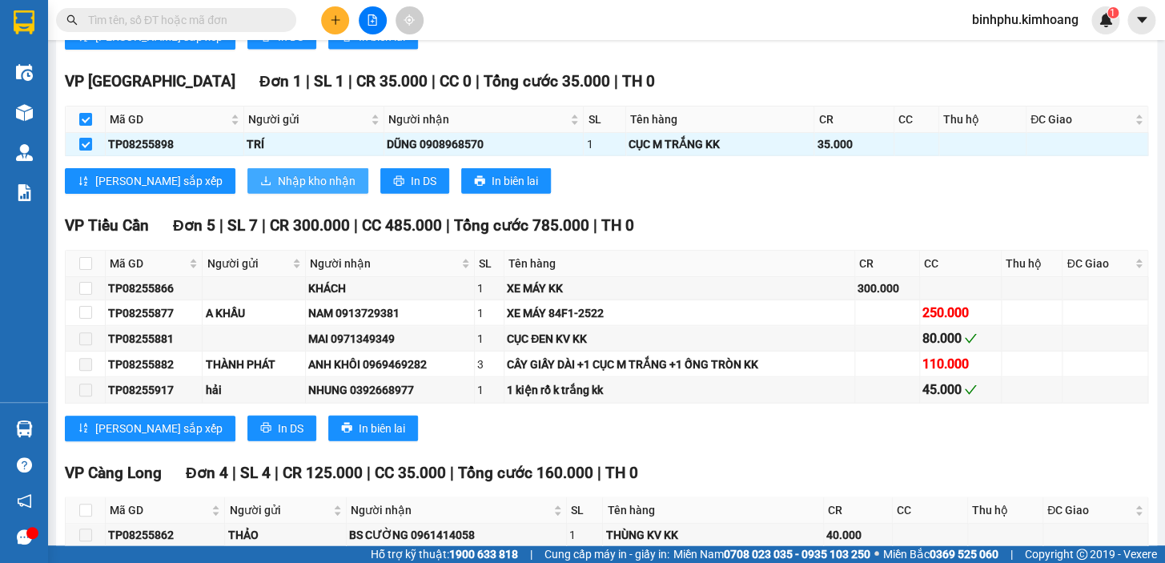
click at [278, 190] on span "Nhập kho nhận" at bounding box center [317, 181] width 78 height 18
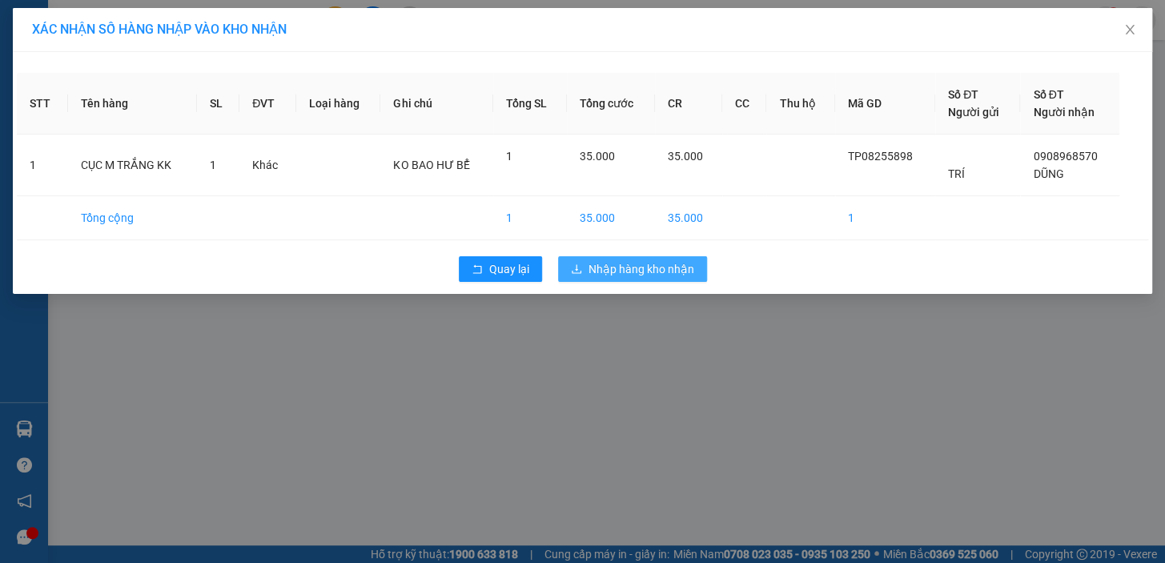
click at [576, 276] on button "Nhập hàng kho nhận" at bounding box center [632, 269] width 149 height 26
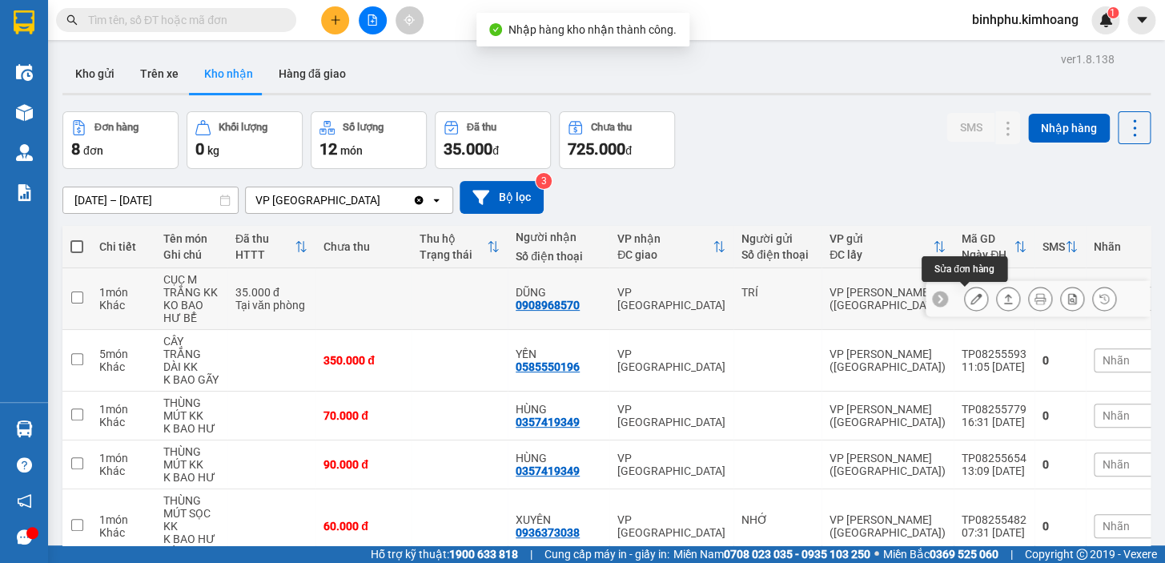
click at [972, 296] on button at bounding box center [975, 299] width 22 height 28
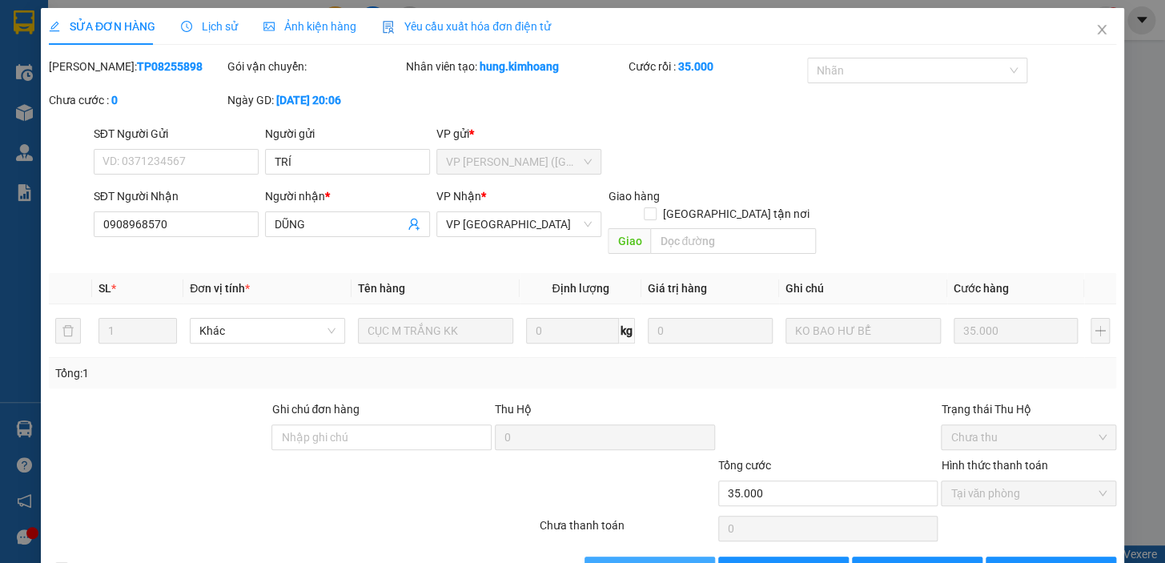
click at [689, 560] on span "[PERSON_NAME] và Giao hàng" at bounding box center [692, 569] width 154 height 18
click at [1095, 32] on icon "close" at bounding box center [1101, 29] width 13 height 13
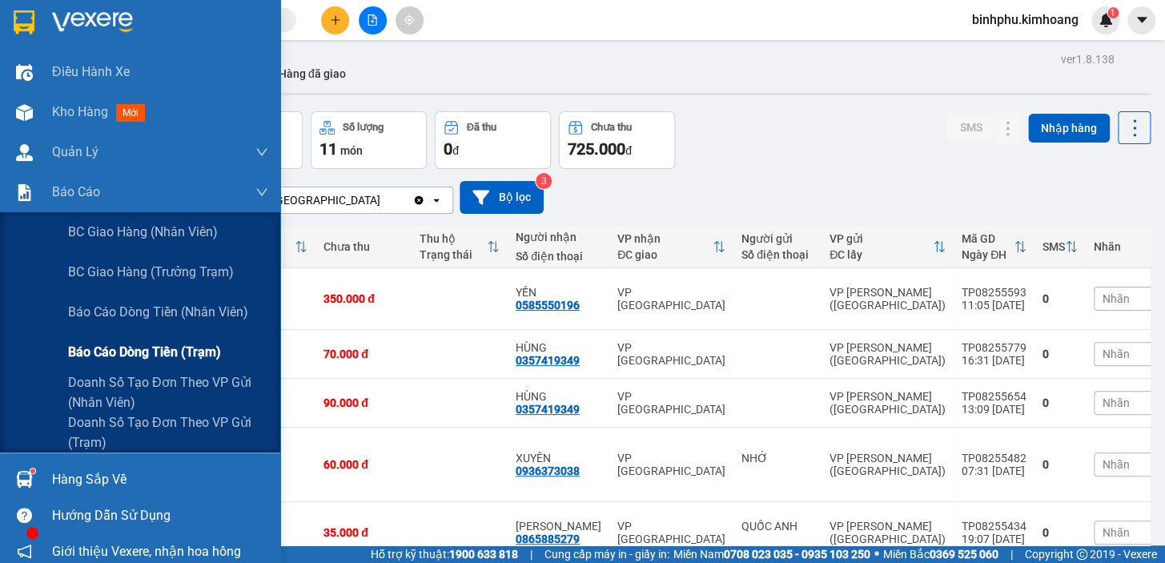
click at [178, 351] on span "Báo cáo dòng tiền (trạm)" at bounding box center [144, 352] width 153 height 20
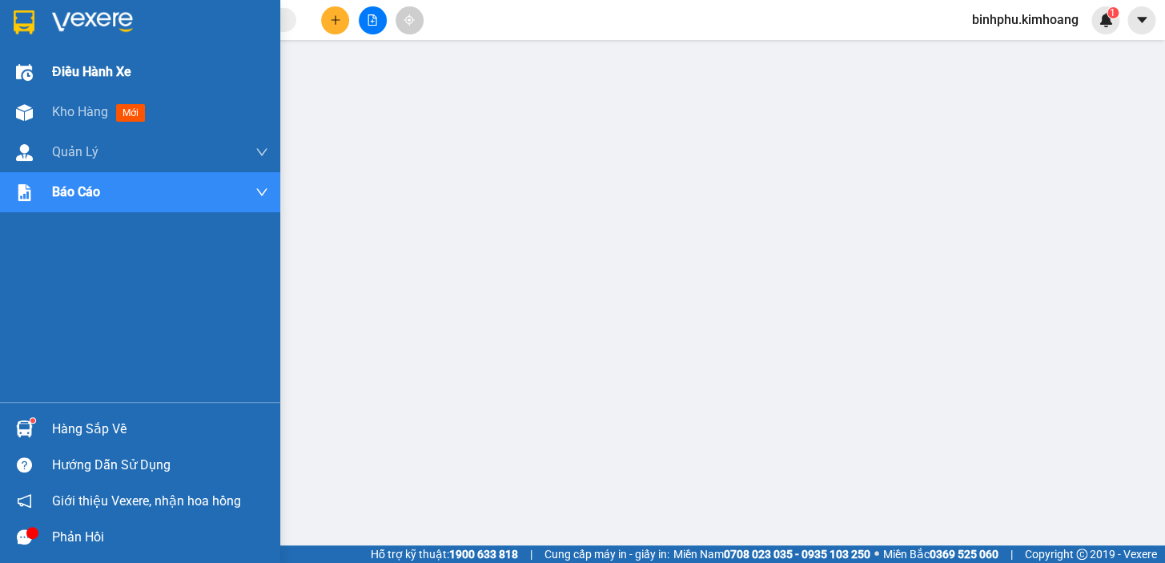
drag, startPoint x: 84, startPoint y: 106, endPoint x: 194, endPoint y: 90, distance: 111.6
click at [83, 106] on span "Kho hàng" at bounding box center [80, 111] width 56 height 15
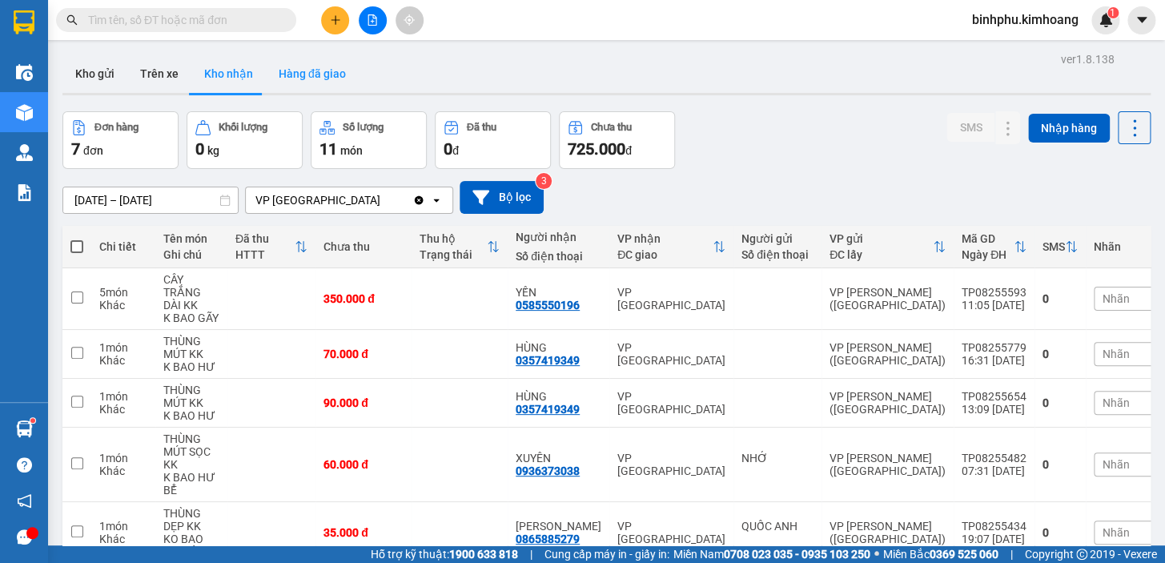
click at [287, 77] on button "Hàng đã giao" at bounding box center [312, 73] width 93 height 38
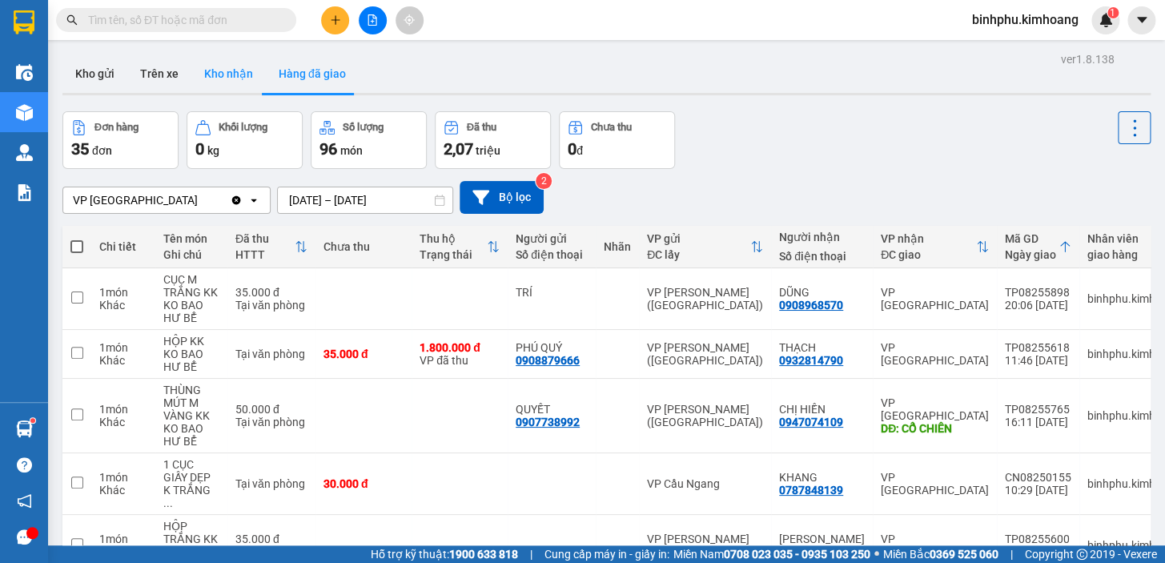
click at [223, 76] on button "Kho nhận" at bounding box center [228, 73] width 74 height 38
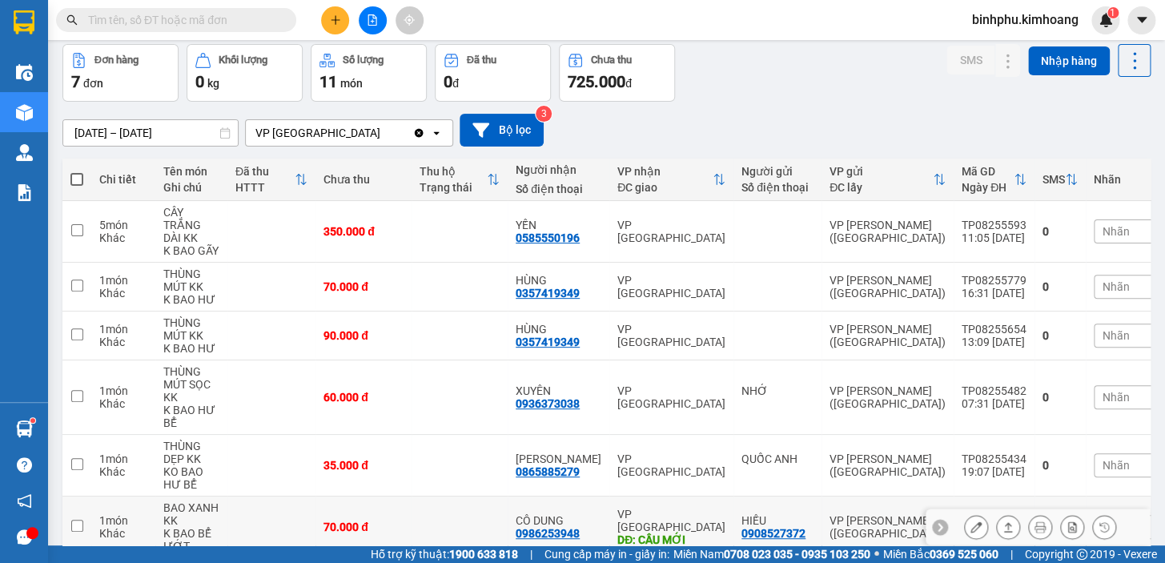
scroll to position [66, 0]
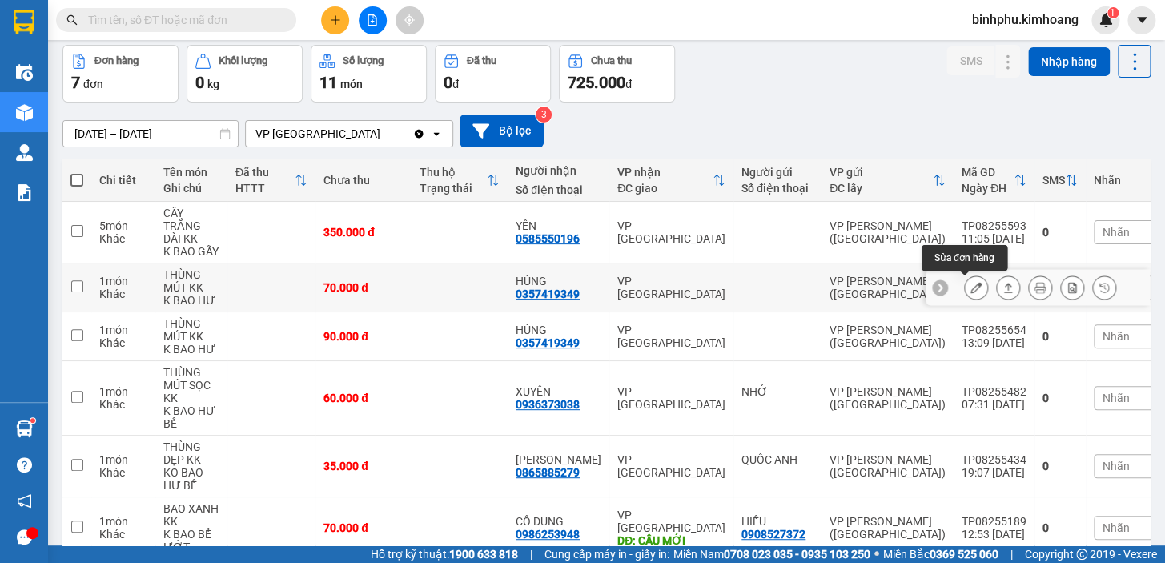
click at [970, 283] on icon at bounding box center [975, 287] width 11 height 11
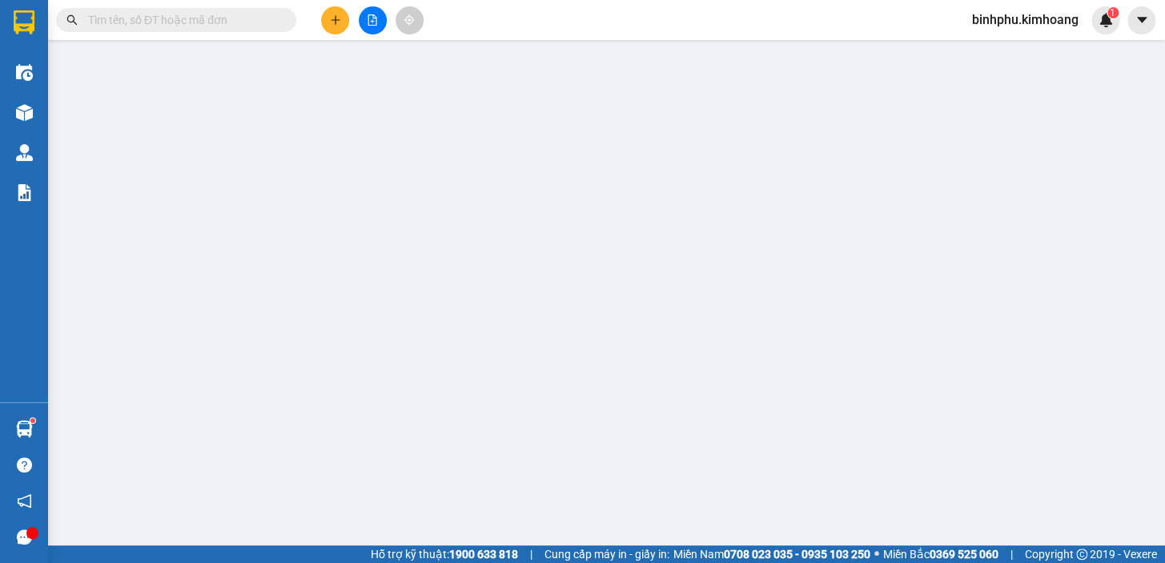
type input "0357419349"
type input "HÙNG"
type input "70.000"
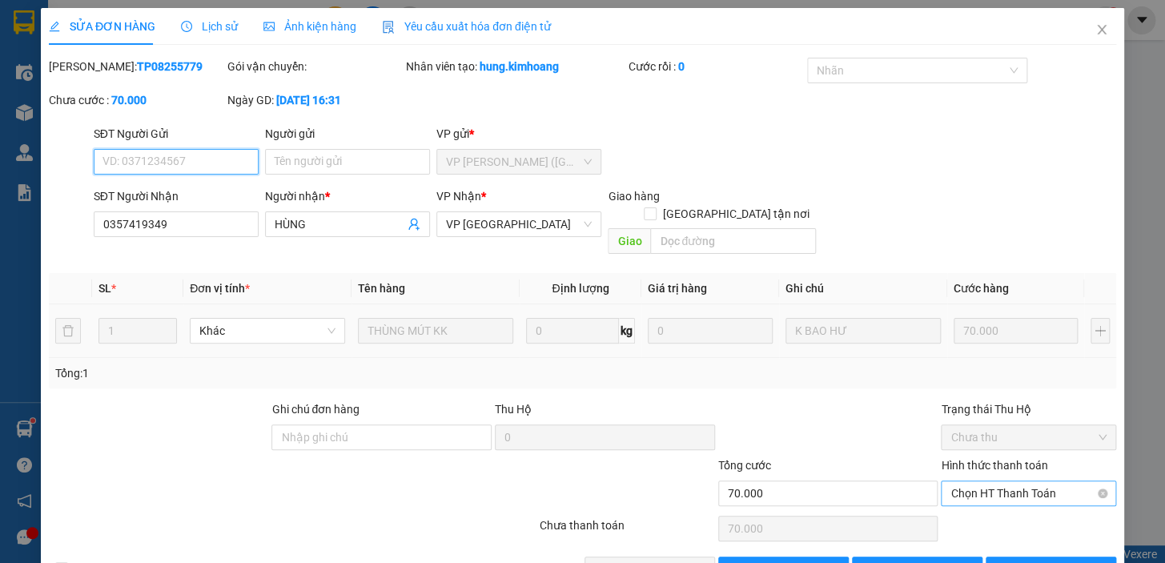
click at [975, 481] on span "Chọn HT Thanh Toán" at bounding box center [1028, 493] width 156 height 24
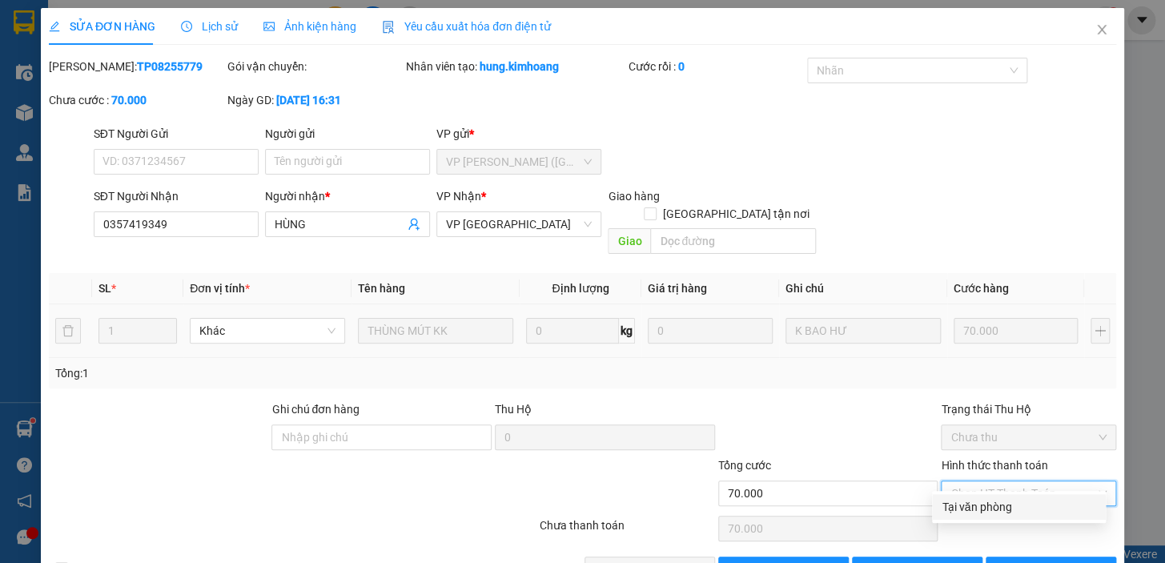
click at [971, 511] on div "Tại văn phòng" at bounding box center [1018, 507] width 154 height 18
type input "0"
click at [636, 560] on span "[PERSON_NAME] và Giao hàng" at bounding box center [692, 569] width 154 height 18
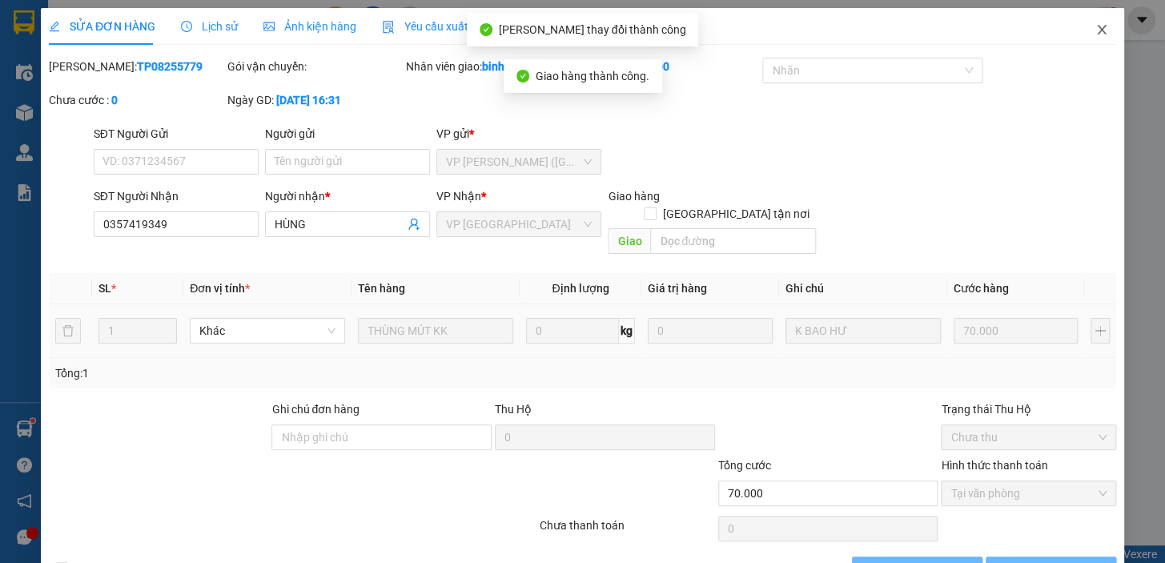
click at [1097, 33] on icon "close" at bounding box center [1101, 30] width 9 height 10
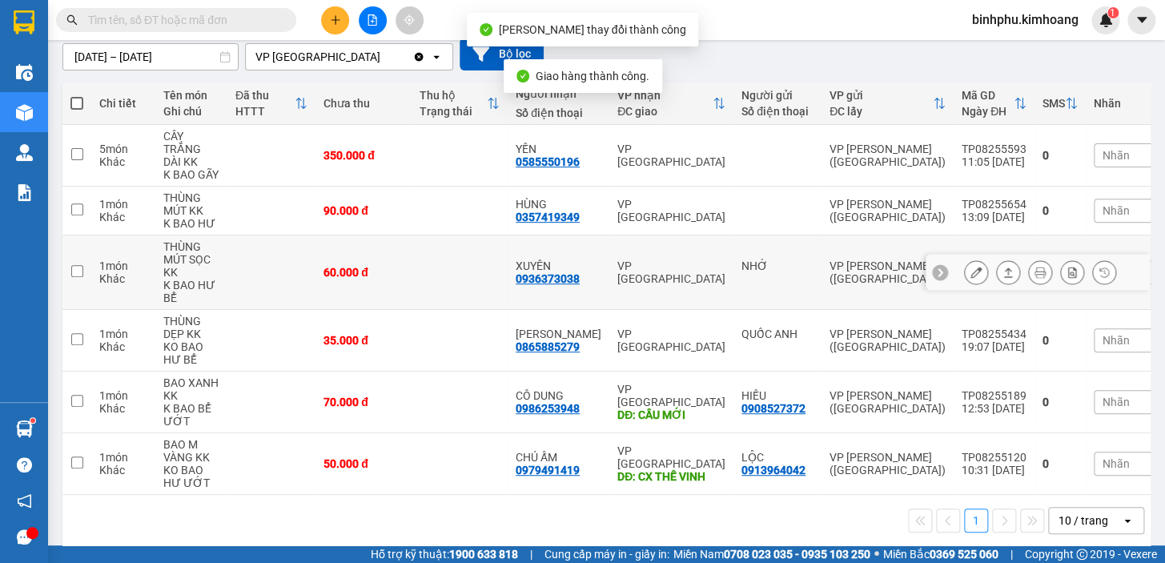
scroll to position [145, 0]
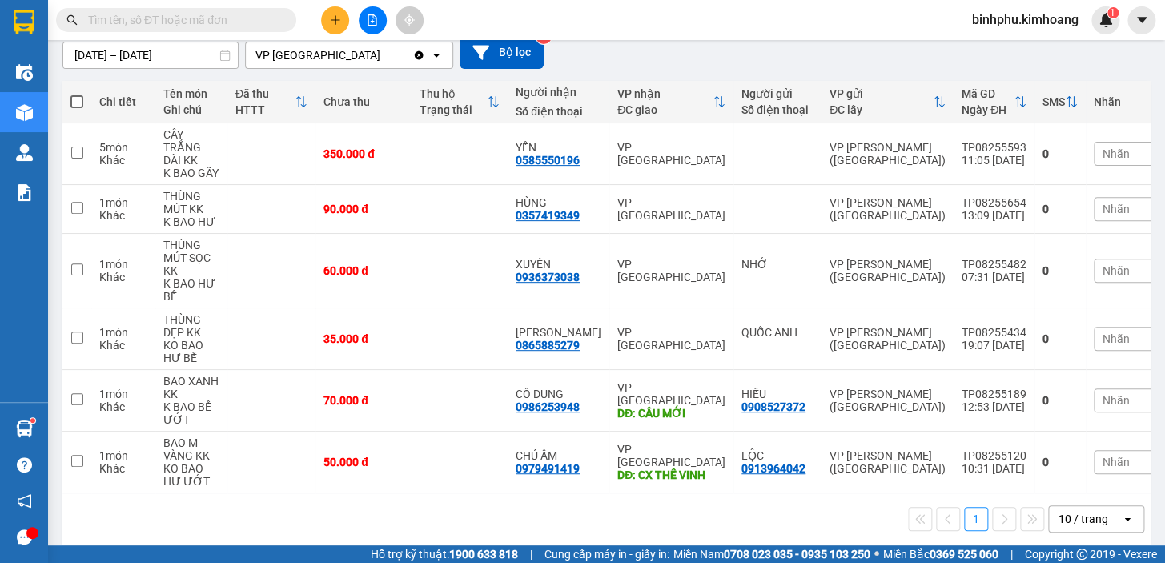
click at [1088, 520] on div "10 / trang" at bounding box center [1083, 519] width 50 height 16
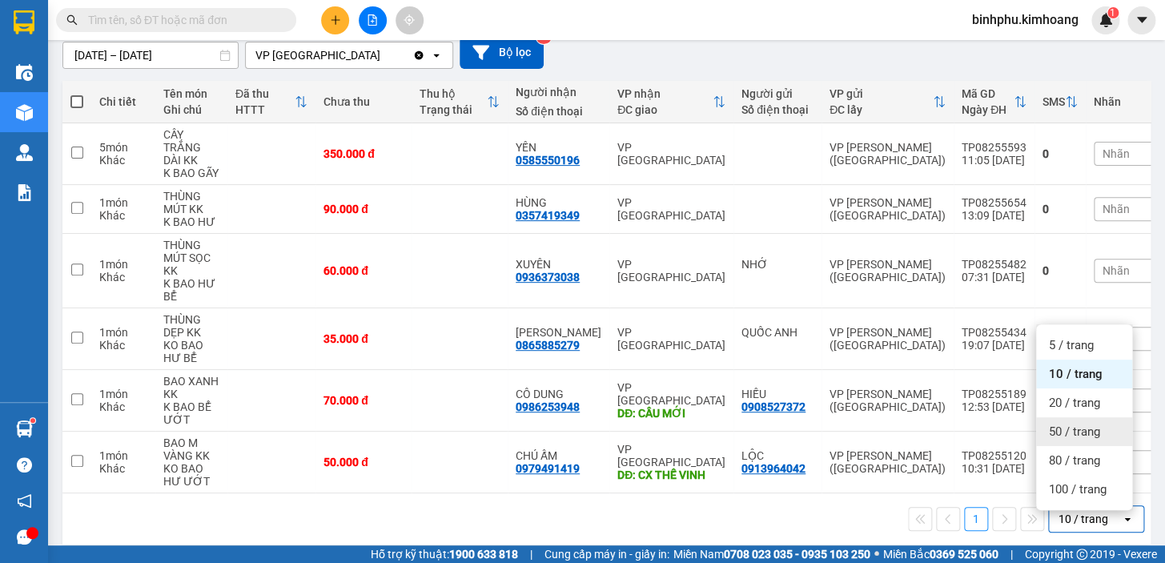
click at [1069, 432] on span "50 / trang" at bounding box center [1074, 431] width 51 height 16
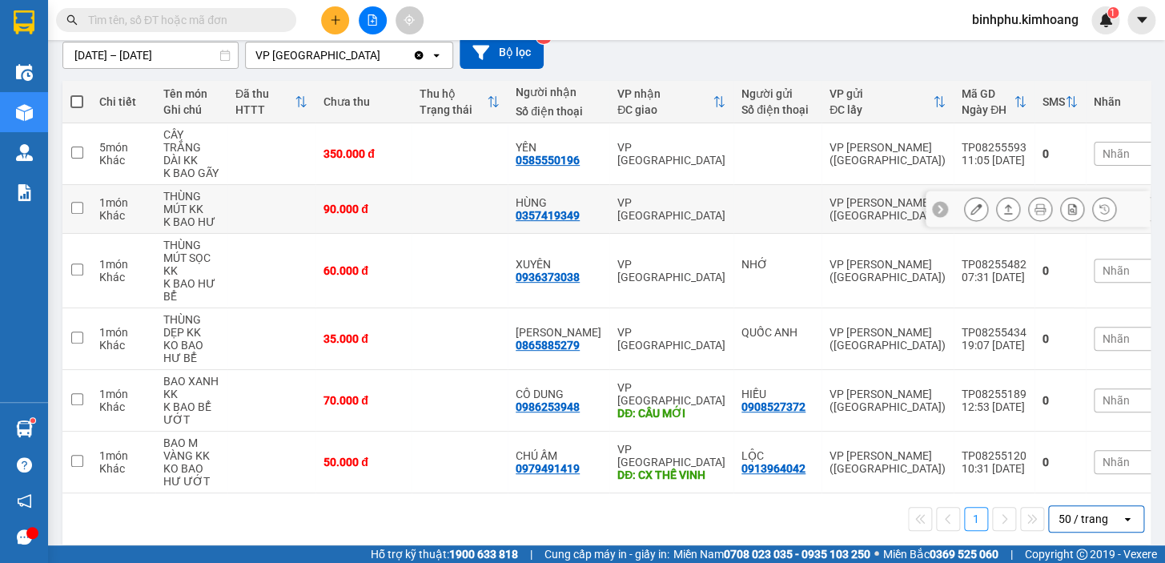
scroll to position [0, 0]
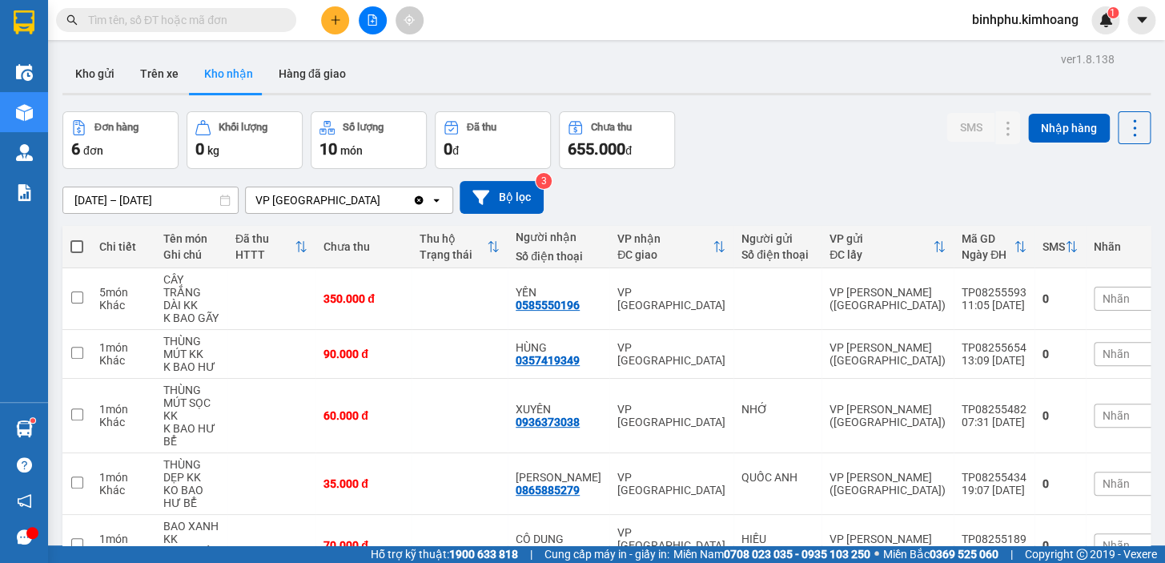
click at [128, 197] on input "[DATE] – [DATE]" at bounding box center [150, 200] width 174 height 26
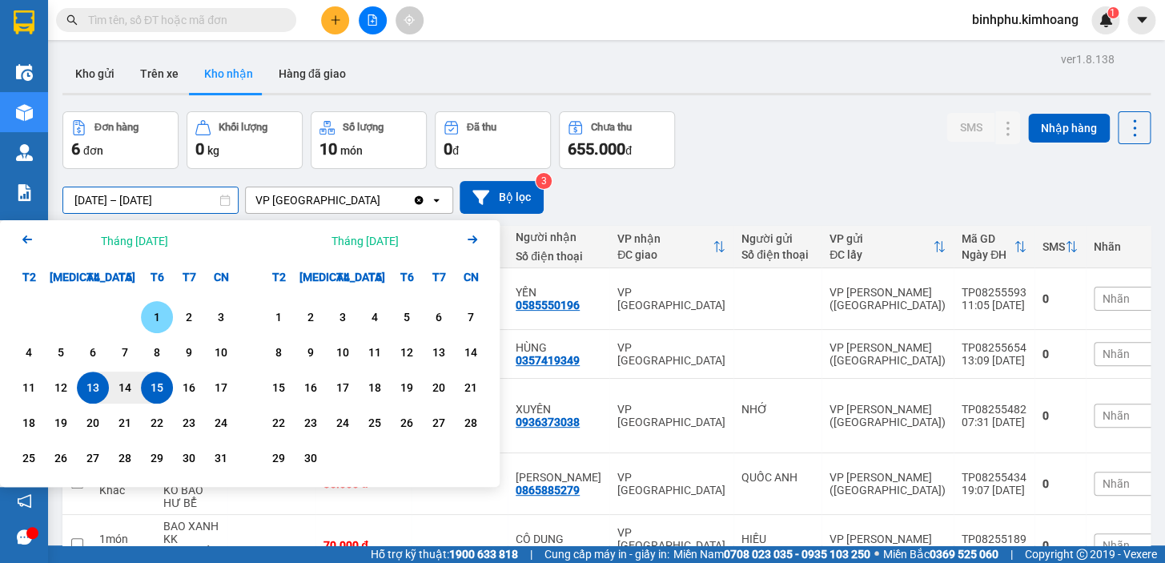
click at [157, 314] on div "1" at bounding box center [157, 316] width 22 height 19
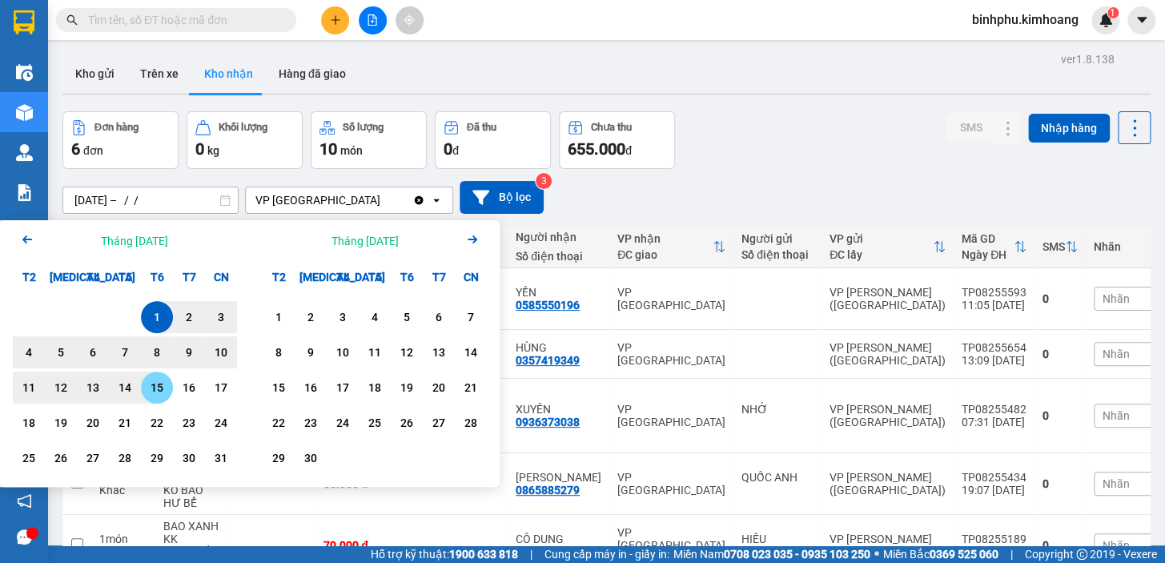
click at [150, 382] on div "15" at bounding box center [157, 387] width 22 height 19
type input "[DATE] – [DATE]"
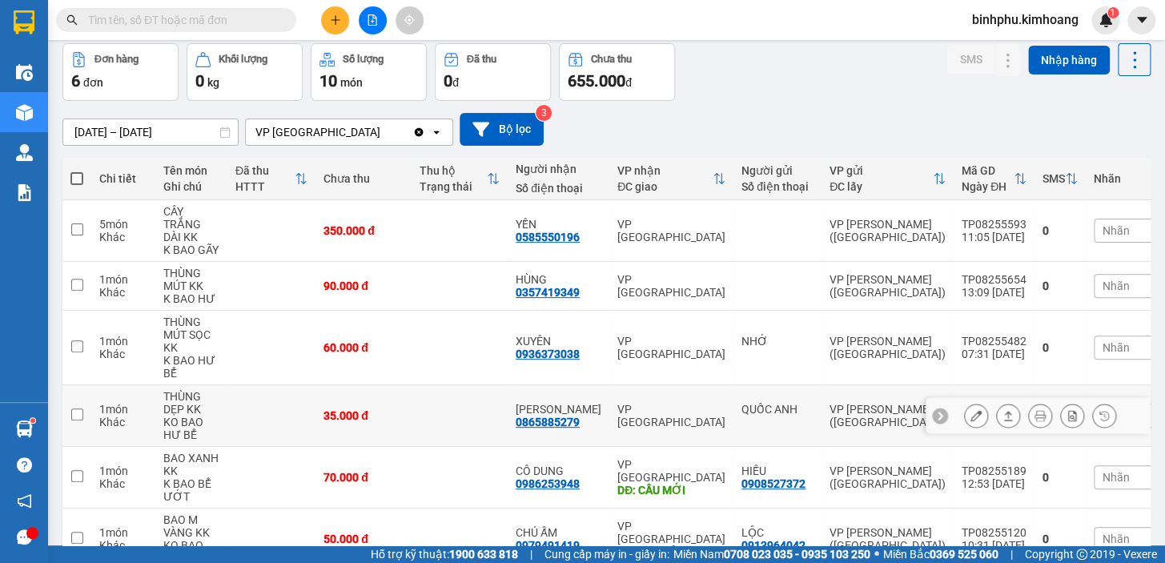
scroll to position [163, 0]
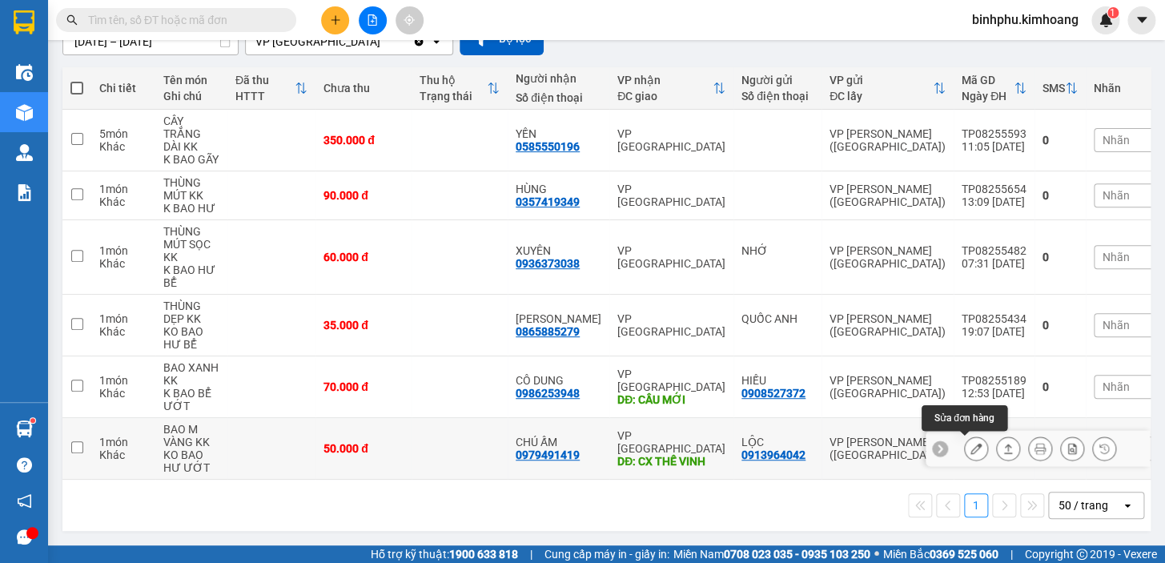
click at [970, 443] on icon at bounding box center [975, 448] width 11 height 11
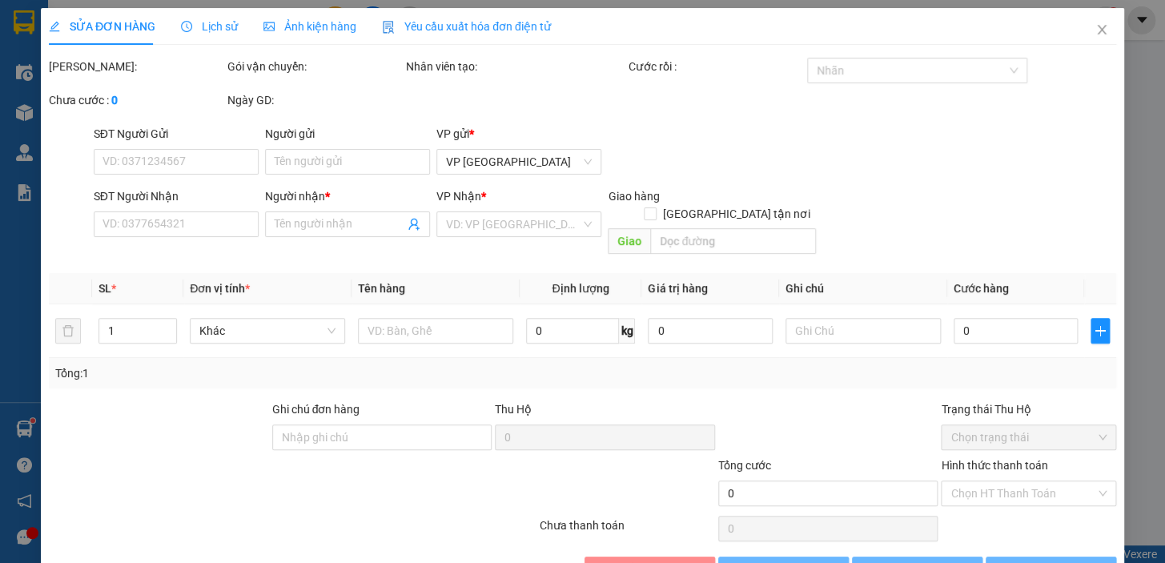
type input "0913964042"
type input "LỘC"
type input "0979491419"
type input "CHÚ ẤM"
type input "CX THẾ VINH"
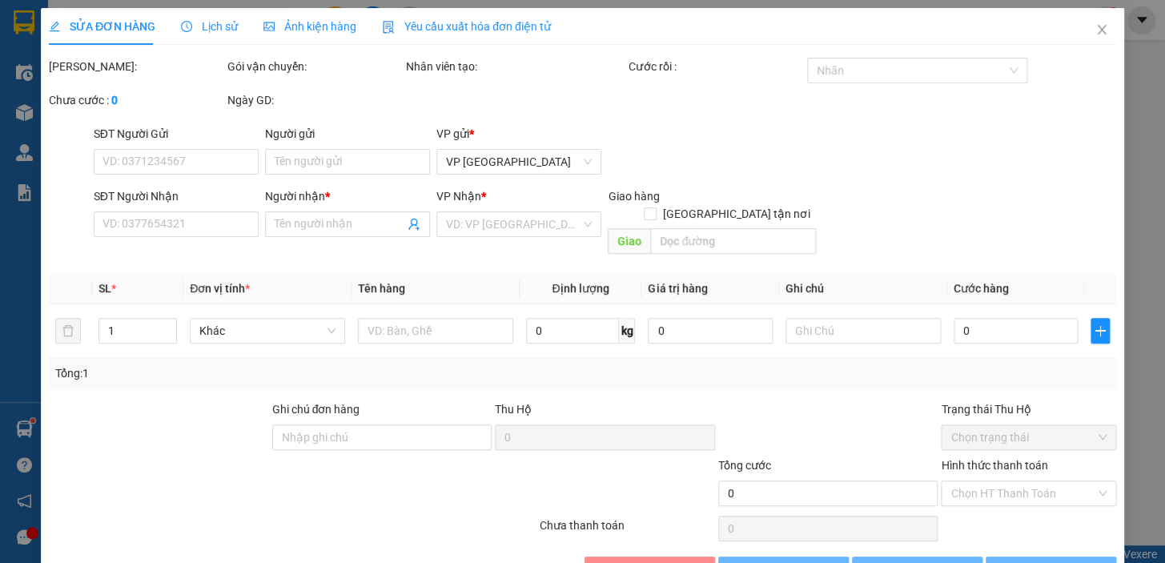
type input "50.000"
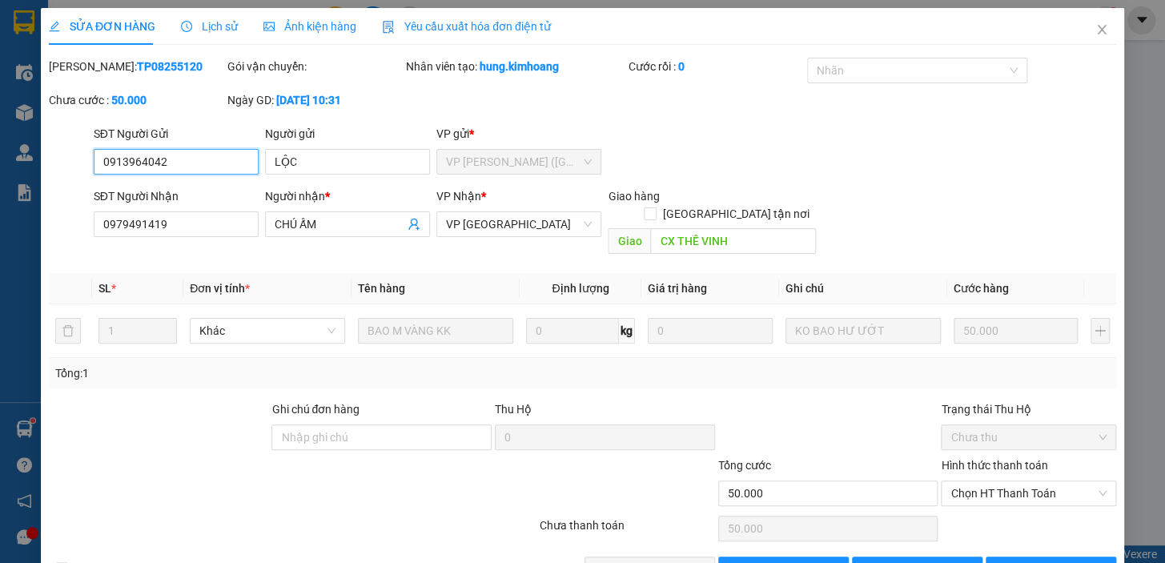
drag, startPoint x: 1030, startPoint y: 475, endPoint x: 1025, endPoint y: 499, distance: 25.3
click at [1025, 499] on div "Total Paid Fee 0 Total UnPaid Fee 50.000 Cash Collection Total Fee Mã ĐH: TP082…" at bounding box center [582, 320] width 1067 height 524
click at [1025, 481] on span "Chọn HT Thanh Toán" at bounding box center [1028, 493] width 156 height 24
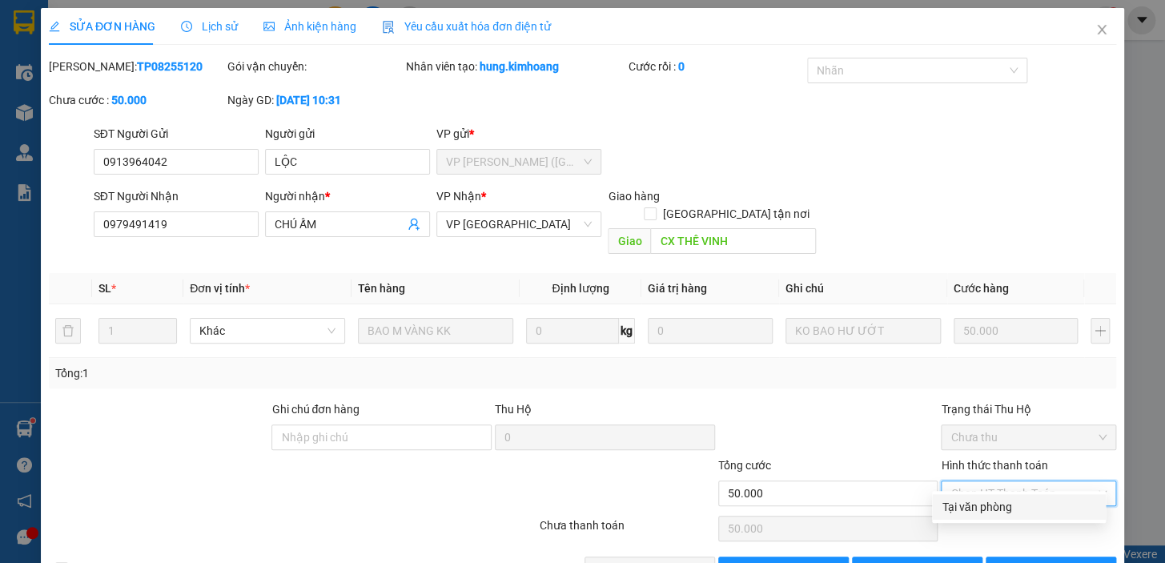
click at [1025, 508] on div "Tại văn phòng" at bounding box center [1018, 507] width 154 height 18
type input "0"
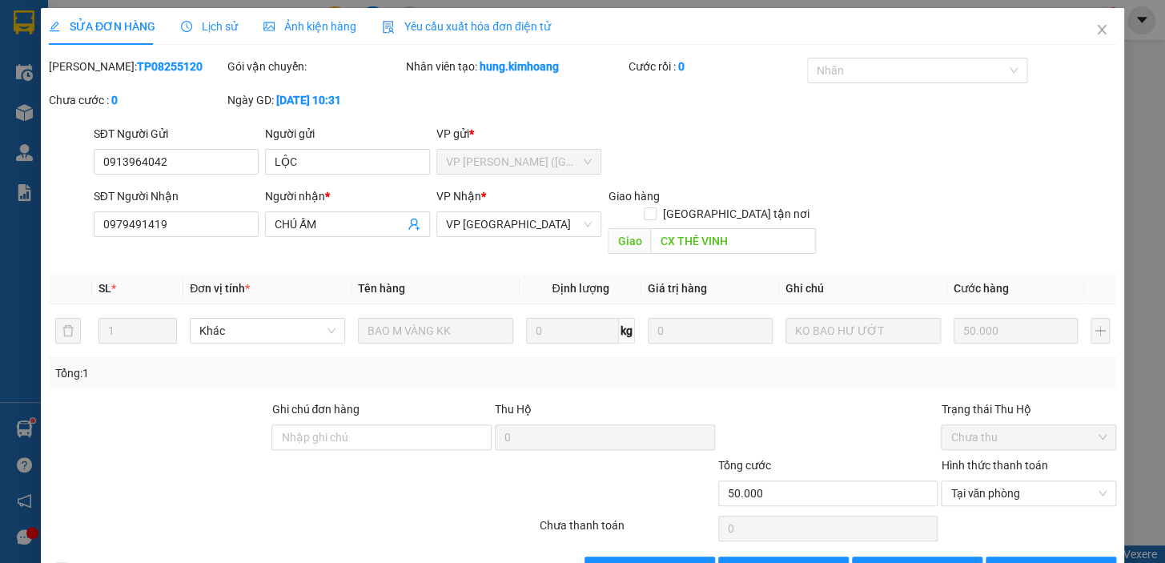
click at [600, 534] on div "Total Paid Fee 0 Total UnPaid Fee 50.000 Cash Collection Total Fee Mã ĐH: TP082…" at bounding box center [582, 320] width 1067 height 524
click at [615, 560] on span "[PERSON_NAME] và Giao hàng" at bounding box center [692, 569] width 154 height 18
click at [1095, 36] on icon "close" at bounding box center [1101, 29] width 13 height 13
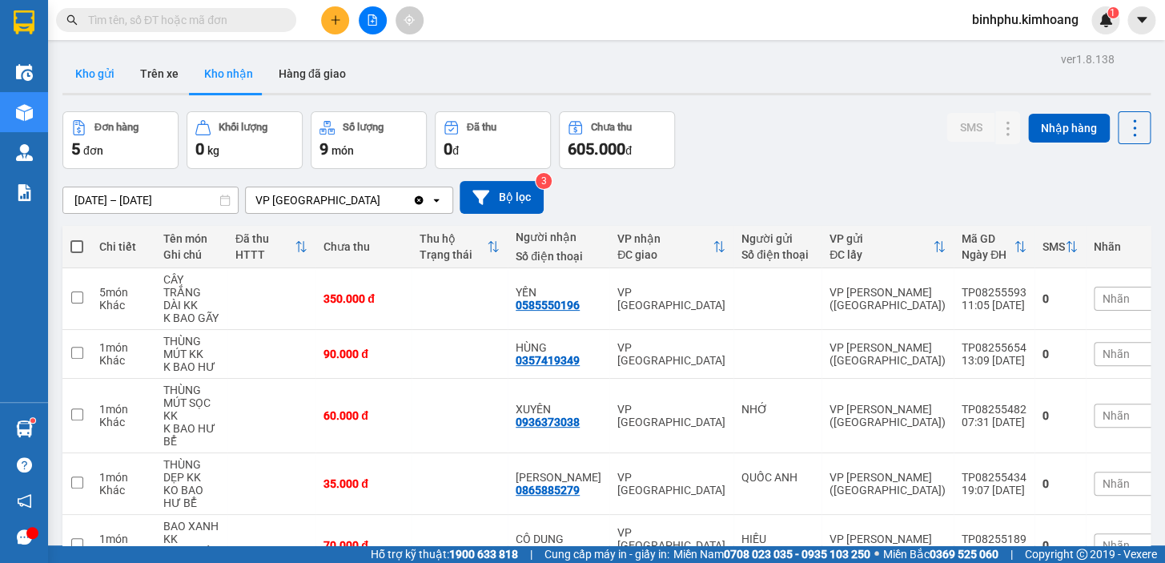
click at [104, 64] on button "Kho gửi" at bounding box center [94, 73] width 65 height 38
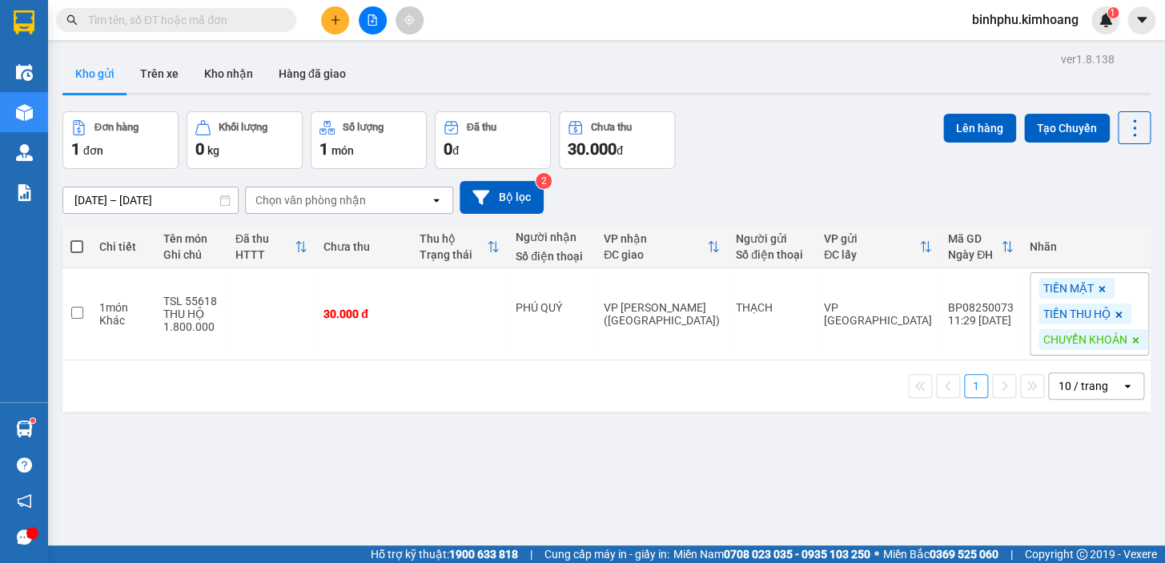
click at [371, 22] on icon "file-add" at bounding box center [372, 19] width 11 height 11
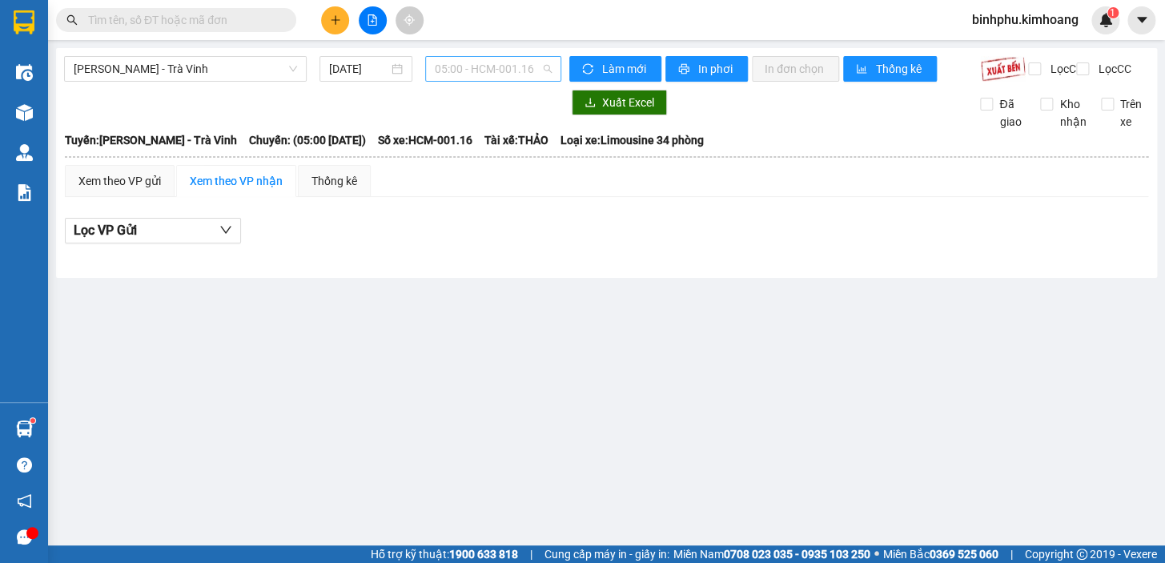
click at [431, 71] on div "05:00 - HCM-001.16" at bounding box center [493, 69] width 136 height 26
click at [365, 66] on input "[DATE]" at bounding box center [359, 69] width 60 height 18
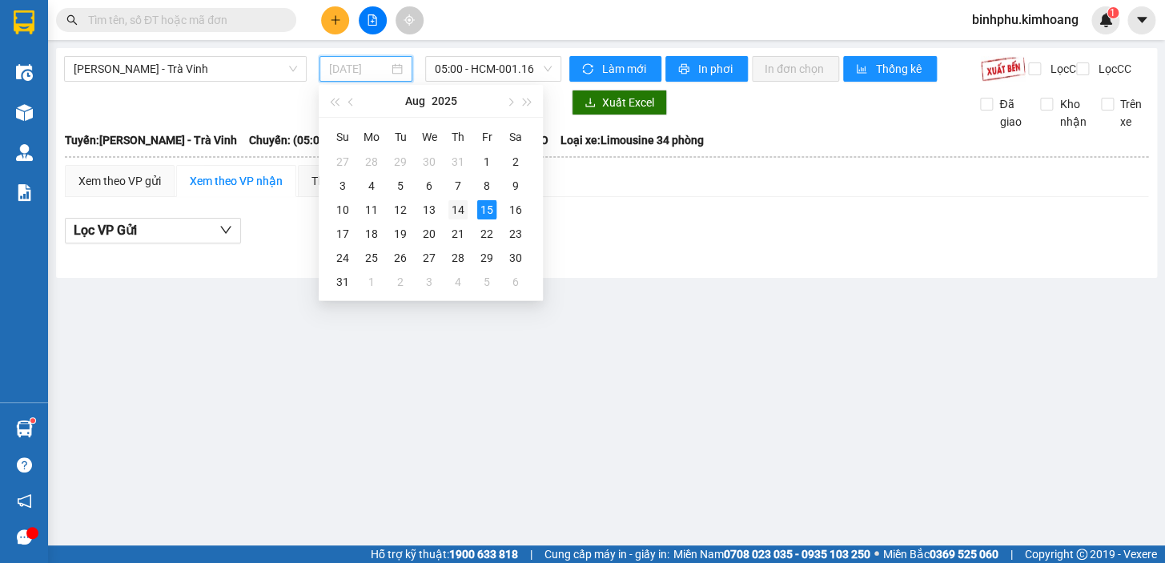
click at [459, 209] on div "14" at bounding box center [457, 209] width 19 height 19
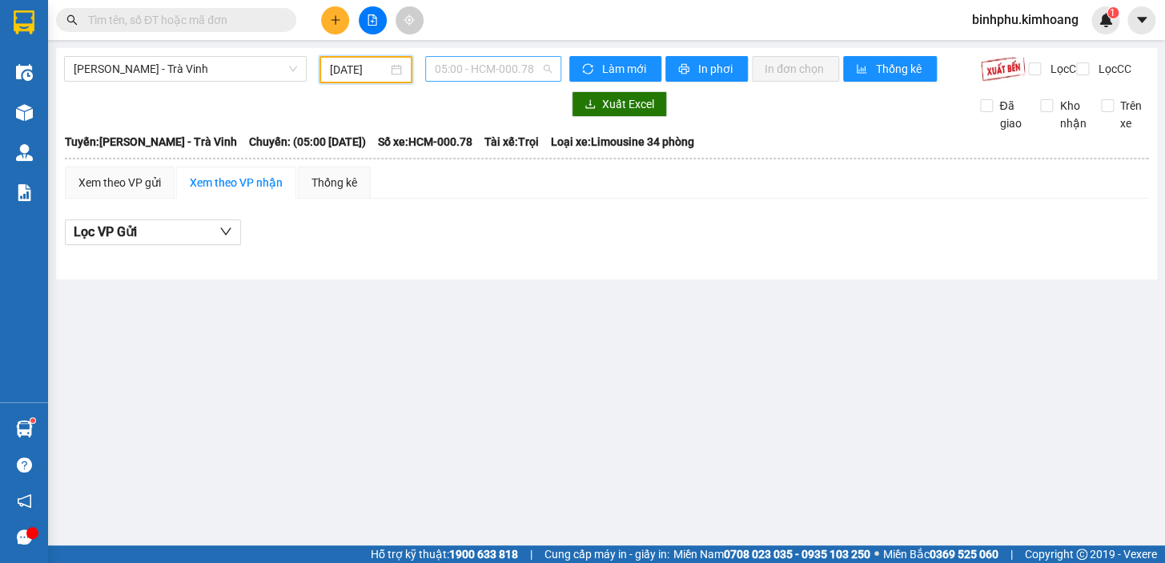
click at [483, 76] on span "05:00 - HCM-000.78" at bounding box center [493, 69] width 117 height 24
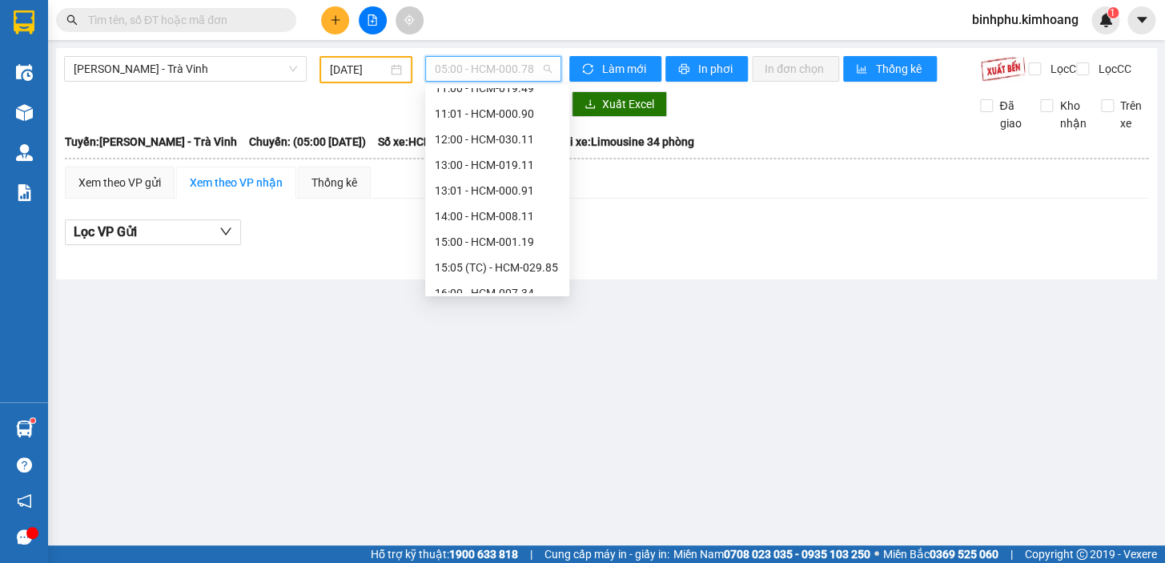
scroll to position [291, 0]
click at [498, 263] on div "17:00 - HCM-000.60" at bounding box center [497, 272] width 125 height 18
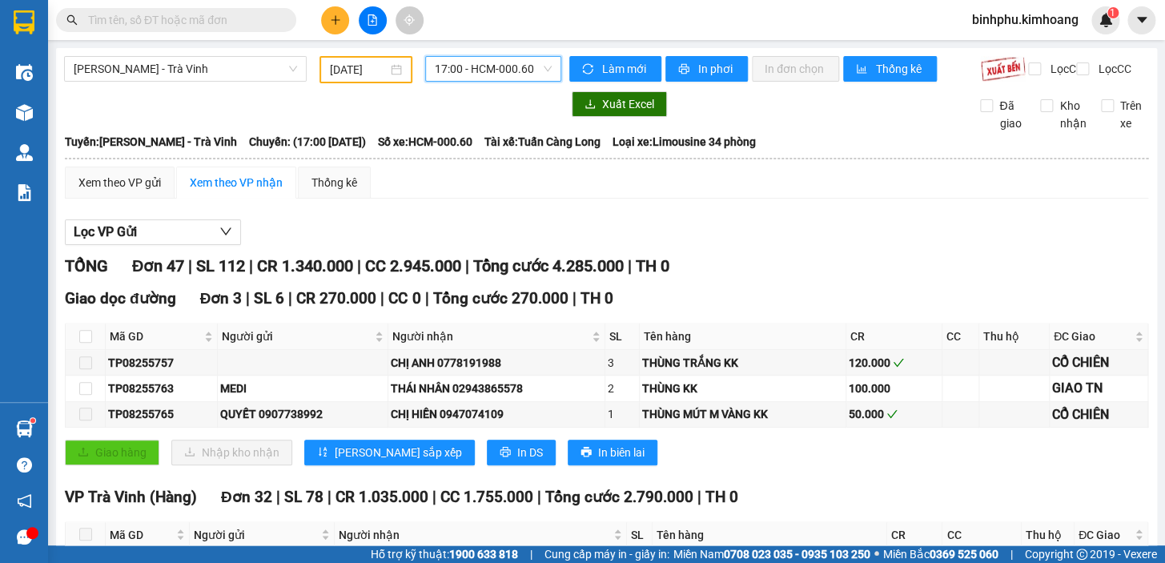
click at [497, 69] on span "17:00 - HCM-000.60" at bounding box center [493, 69] width 117 height 24
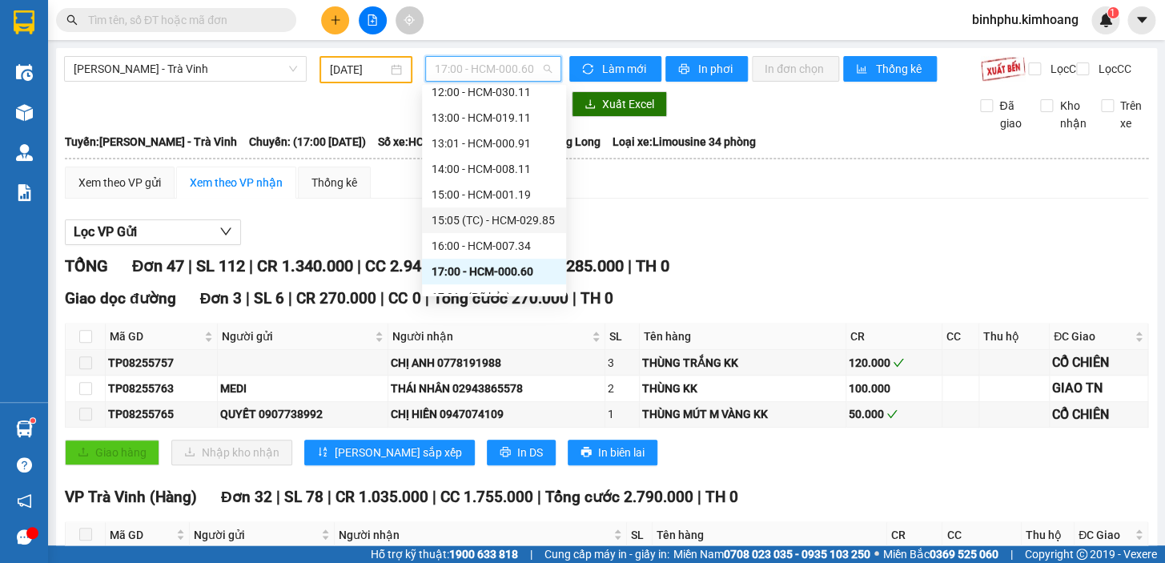
scroll to position [363, 0]
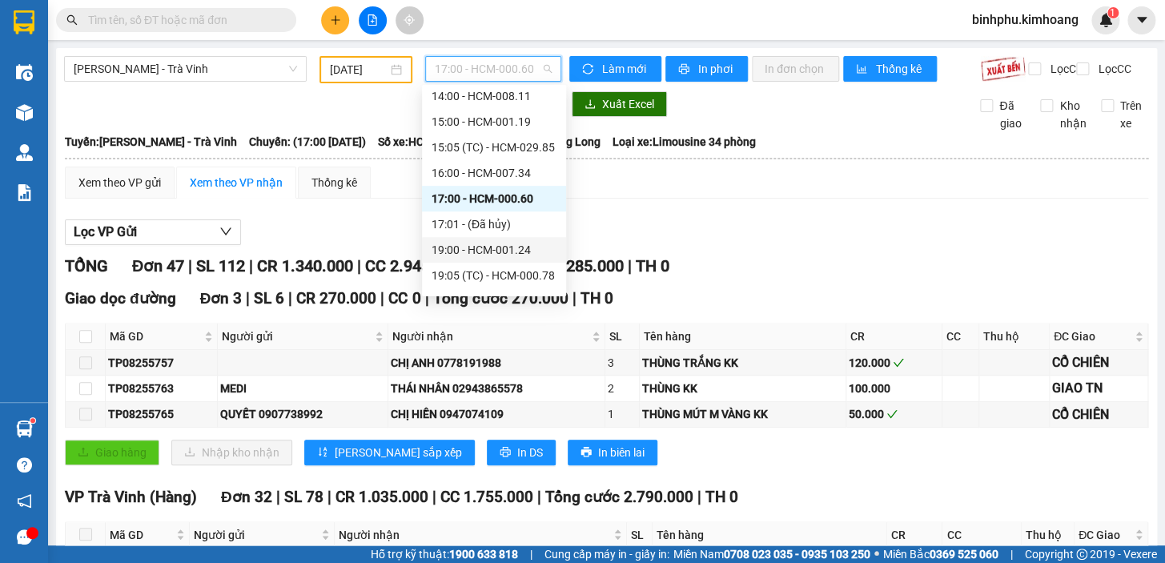
click at [502, 244] on div "19:00 - HCM-001.24" at bounding box center [493, 250] width 125 height 18
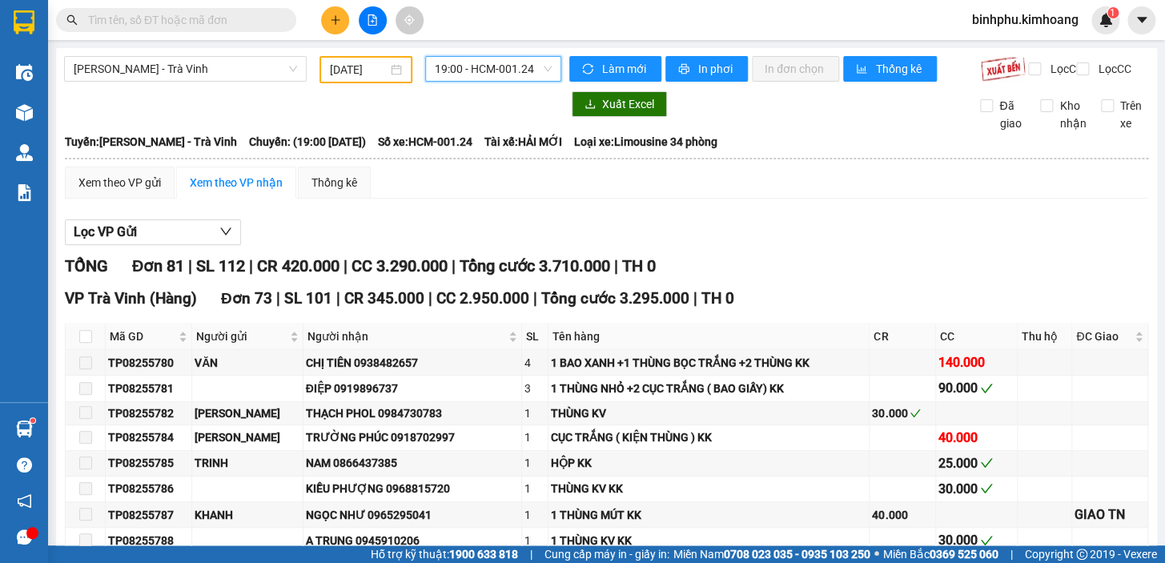
click at [513, 66] on span "19:00 - HCM-001.24" at bounding box center [493, 69] width 117 height 24
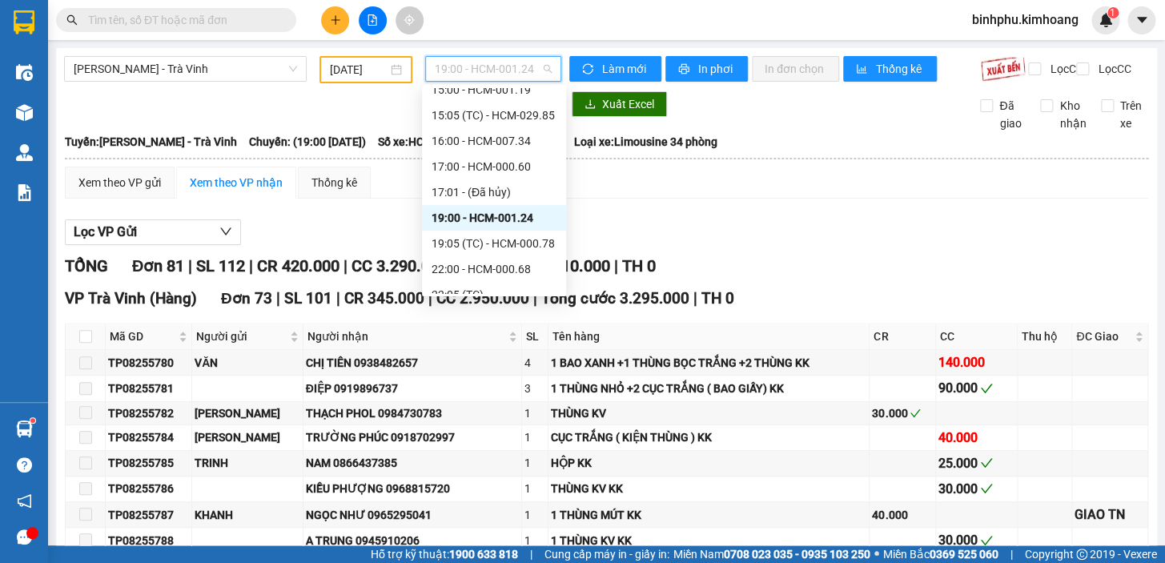
scroll to position [409, 0]
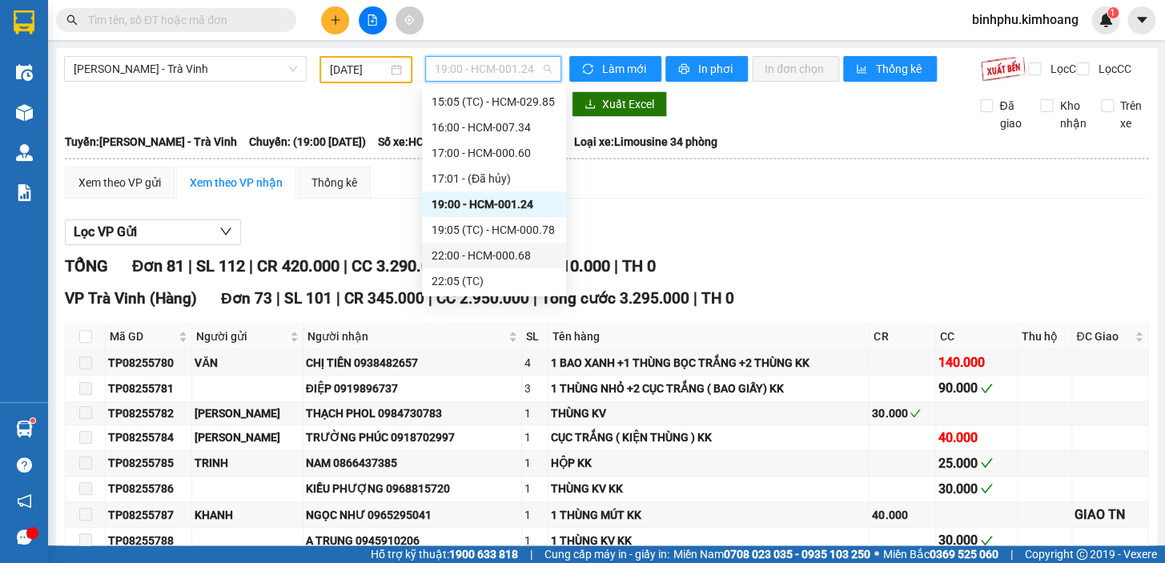
click at [512, 255] on div "22:00 - HCM-000.68" at bounding box center [493, 256] width 125 height 18
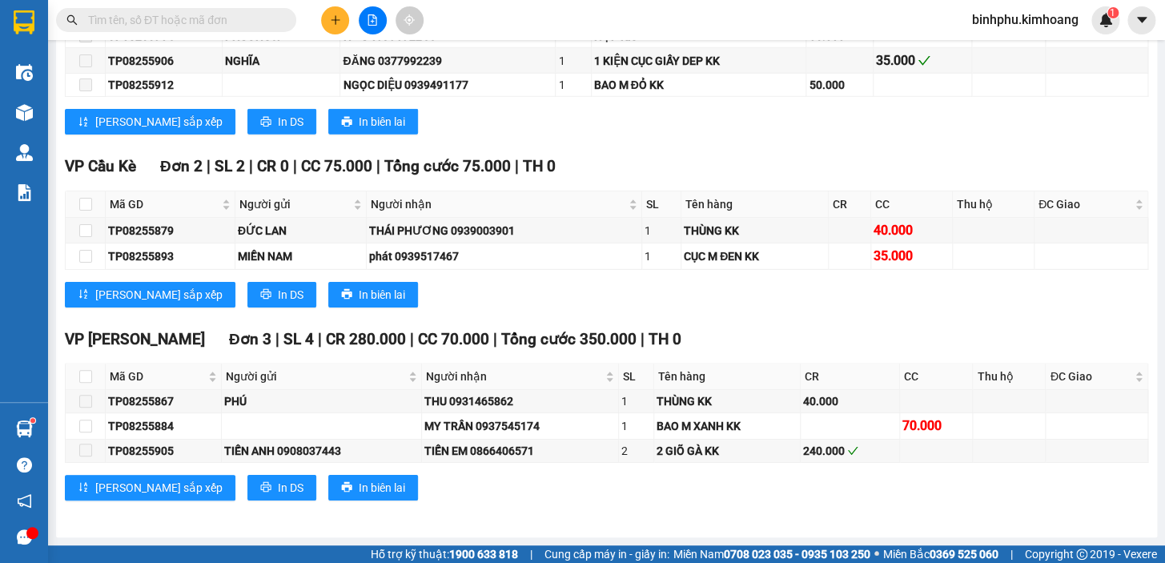
scroll to position [1979, 0]
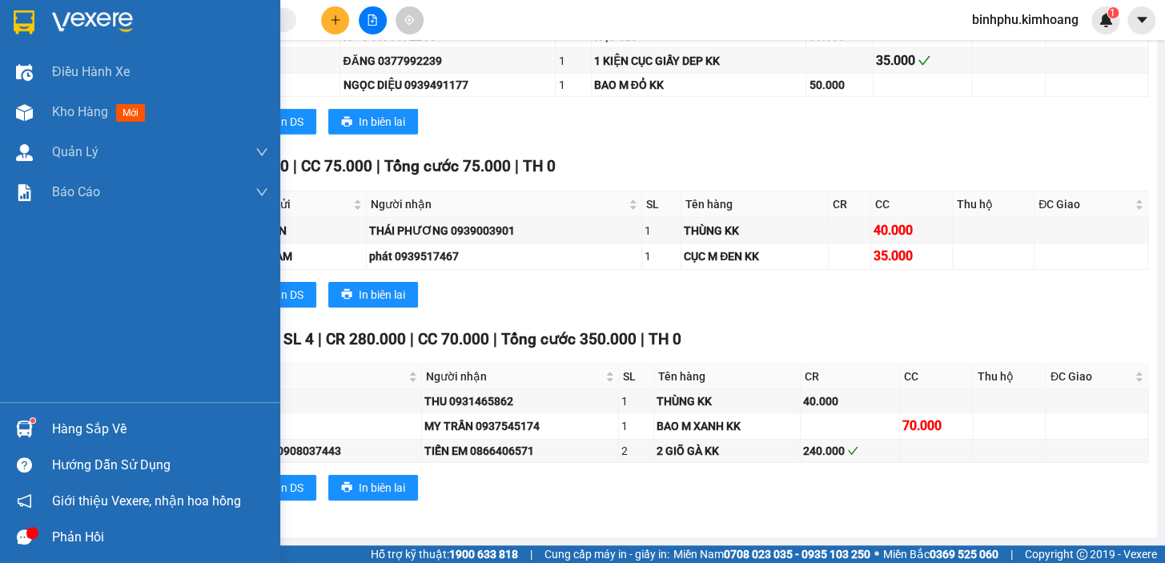
click at [122, 427] on div "Hàng sắp về" at bounding box center [160, 429] width 216 height 24
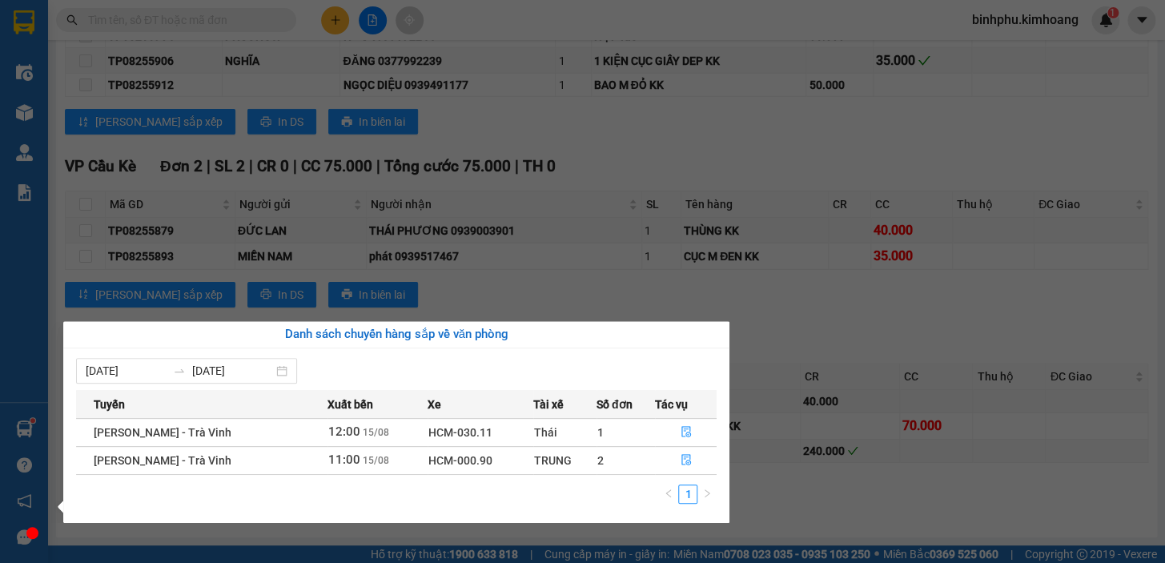
click at [797, 318] on section "Kết quả tìm kiếm ( 102 ) Bộ lọc Mã ĐH Trạng thái Món hàng Thu hộ Tổng cước Chưa…" at bounding box center [582, 281] width 1165 height 563
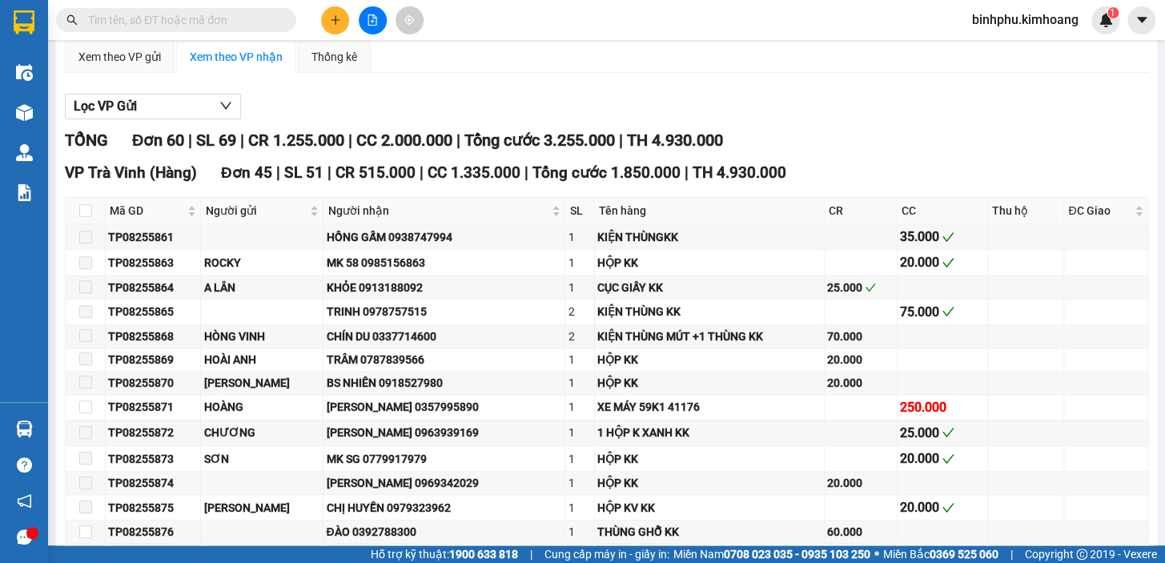
scroll to position [0, 0]
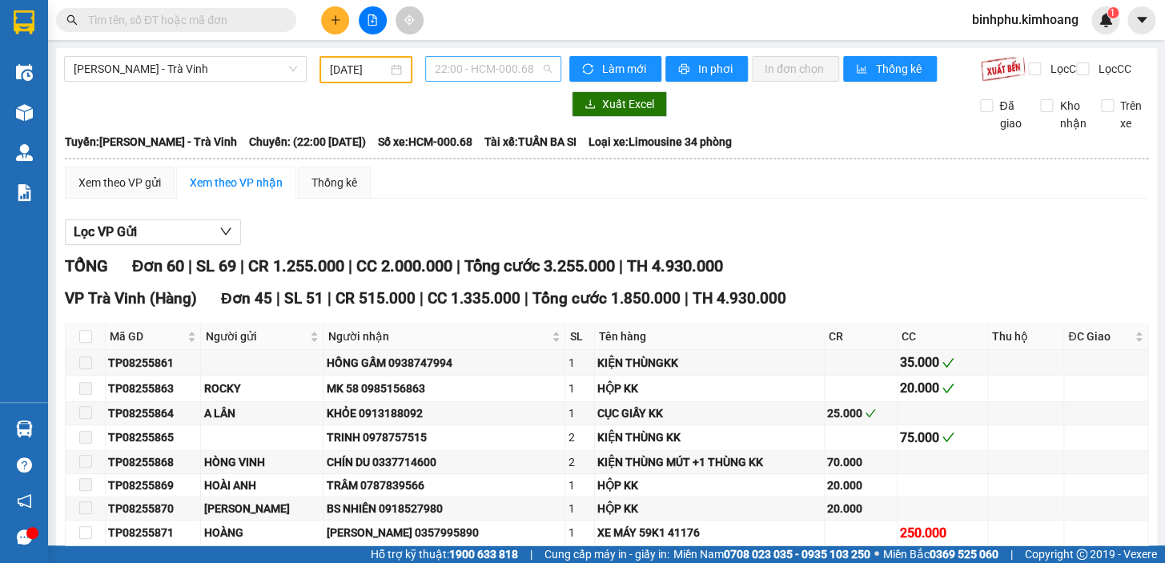
click at [475, 77] on span "22:00 - HCM-000.68" at bounding box center [493, 69] width 117 height 24
click at [358, 69] on input "[DATE]" at bounding box center [359, 70] width 58 height 18
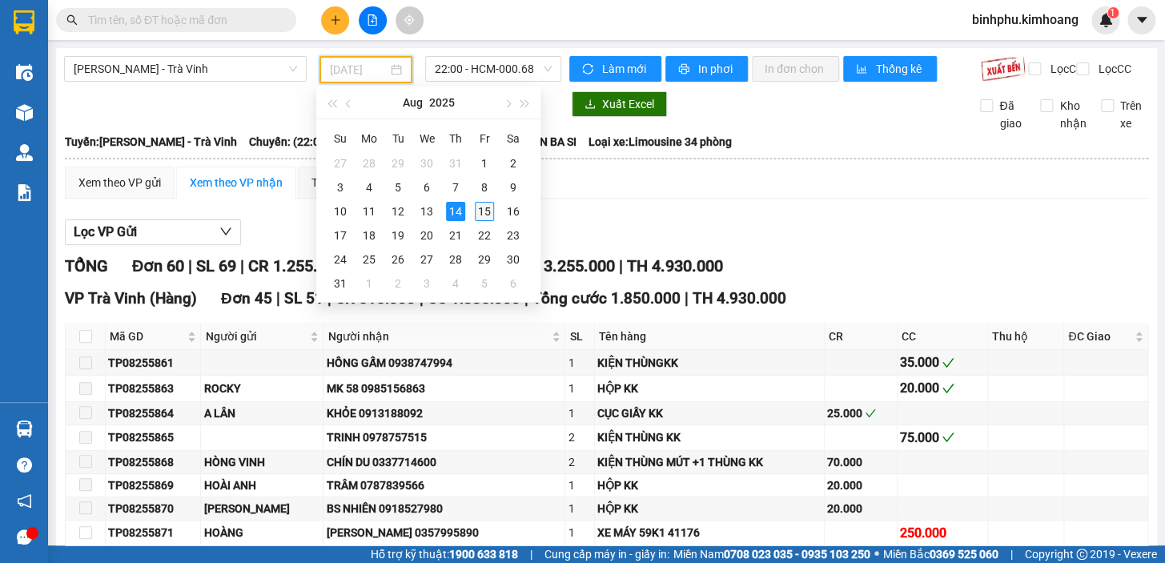
click at [482, 204] on div "15" at bounding box center [484, 211] width 19 height 19
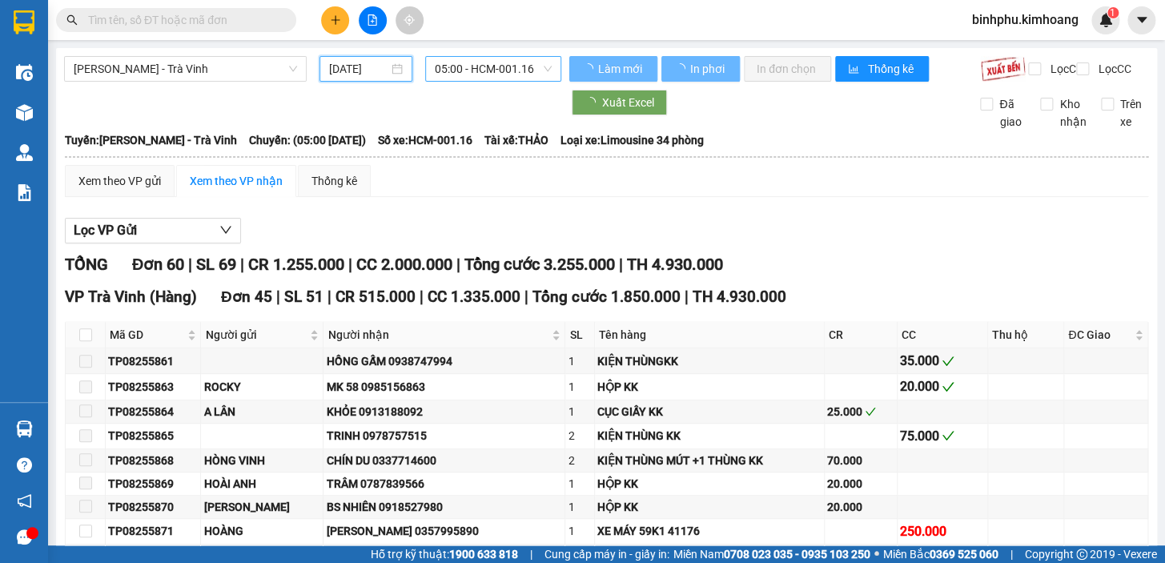
type input "[DATE]"
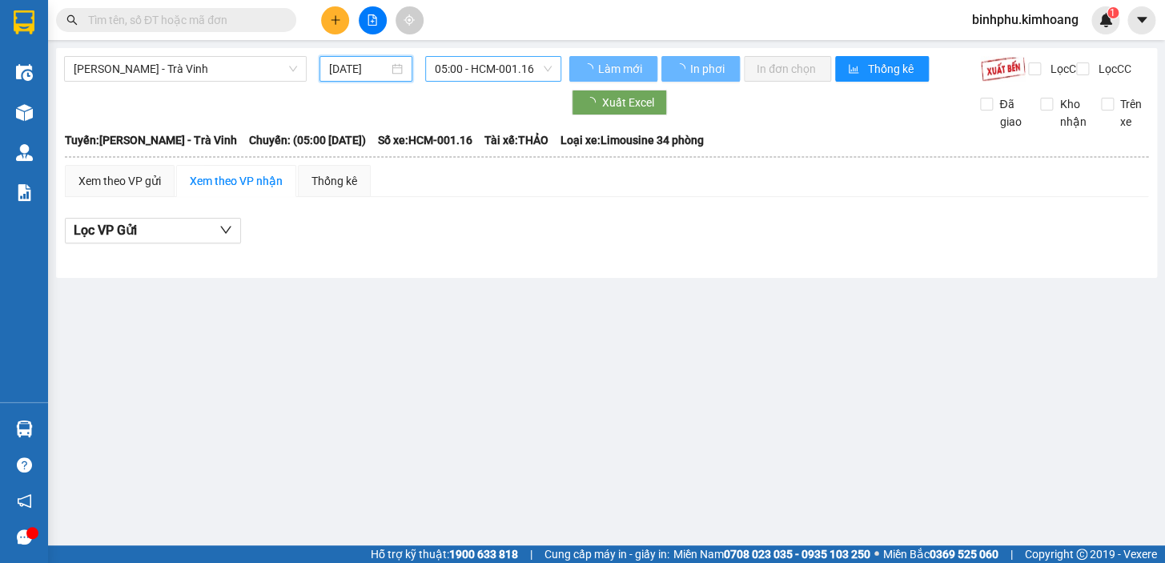
click at [502, 74] on span "05:00 - HCM-001.16" at bounding box center [493, 69] width 117 height 24
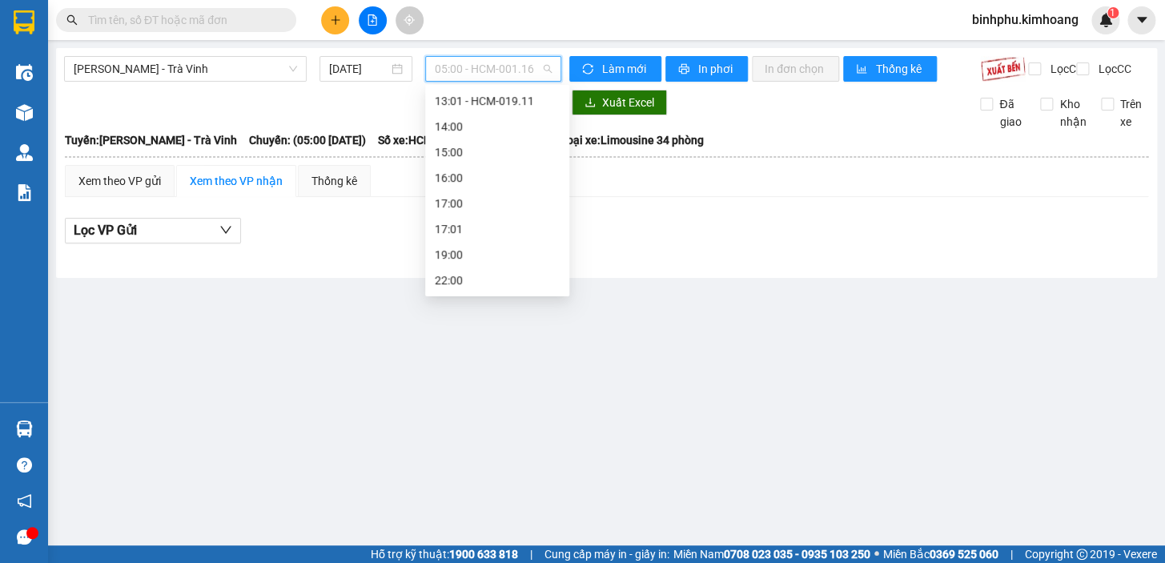
scroll to position [25, 0]
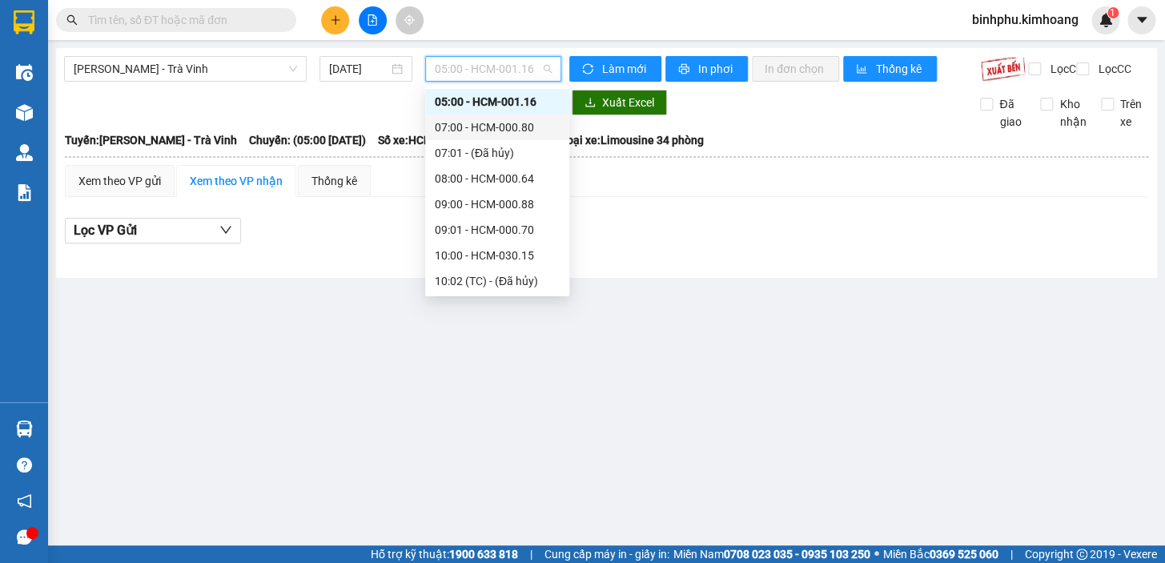
click at [511, 122] on div "07:00 - HCM-000.80" at bounding box center [497, 127] width 125 height 18
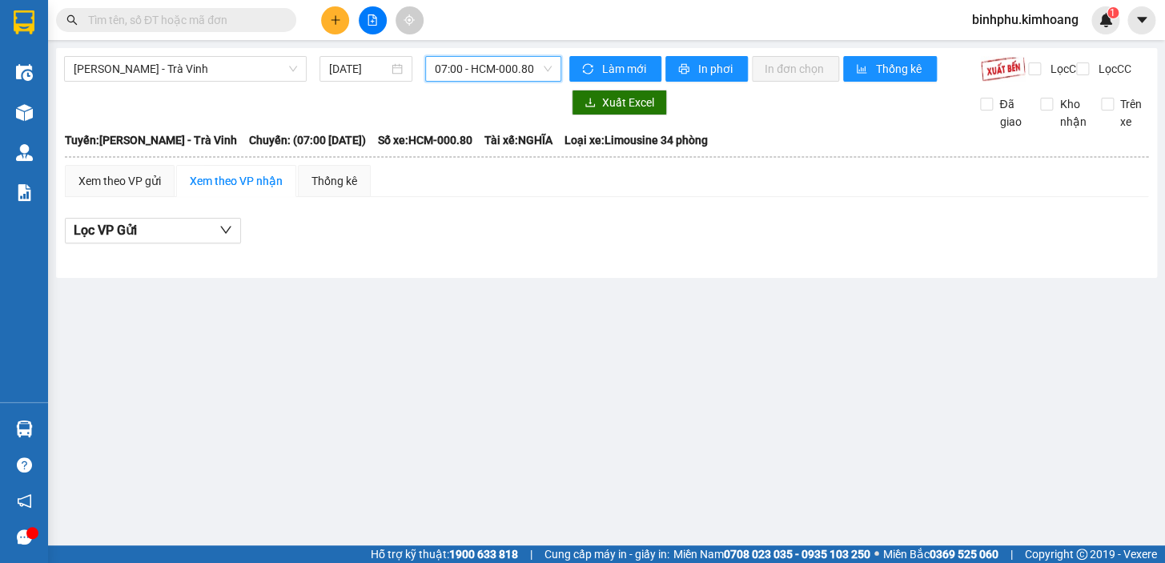
click at [436, 54] on div "[PERSON_NAME] - Trà Vinh [DATE] 07:00 07:00 - HCM-000.80 Làm mới In phơi In đơn…" at bounding box center [606, 163] width 1101 height 230
click at [439, 67] on span "07:00 - HCM-000.80" at bounding box center [493, 69] width 117 height 24
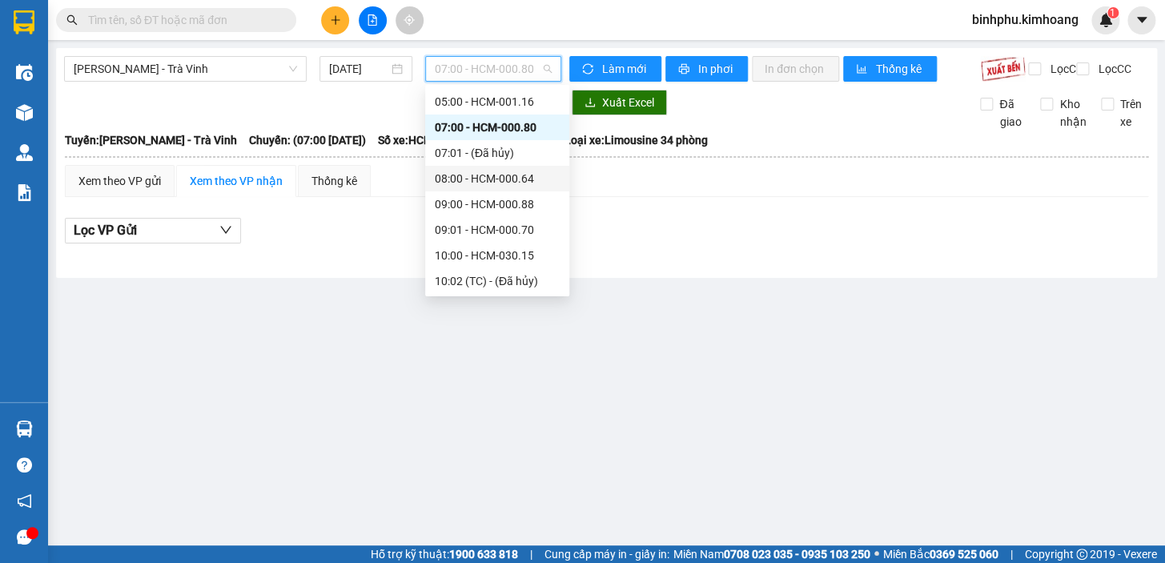
click at [464, 179] on div "08:00 - HCM-000.64" at bounding box center [497, 179] width 125 height 18
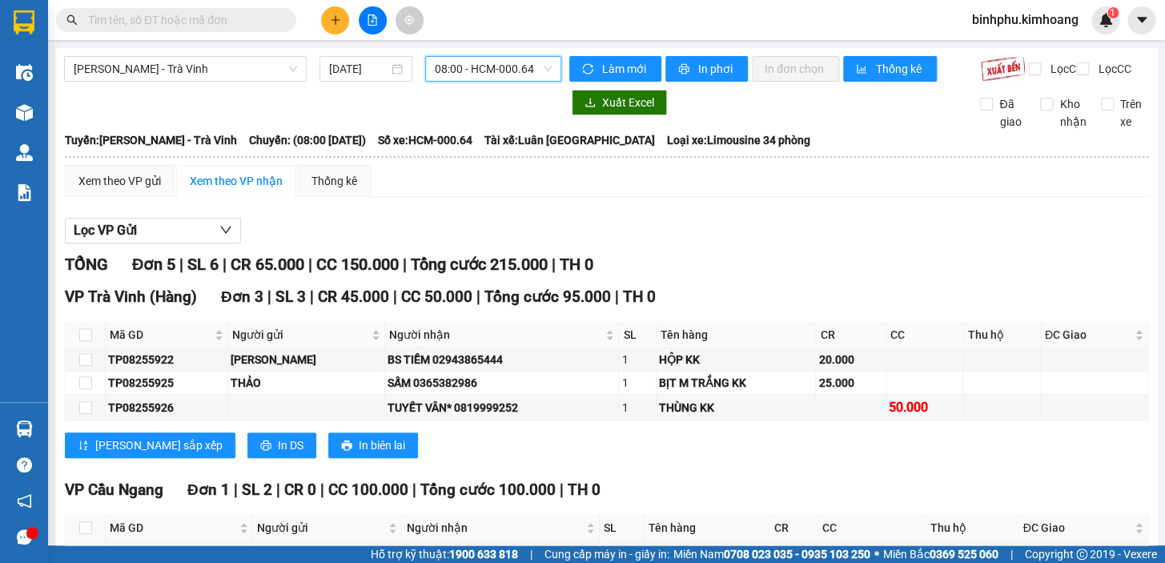
click at [497, 78] on span "08:00 - HCM-000.64" at bounding box center [493, 69] width 117 height 24
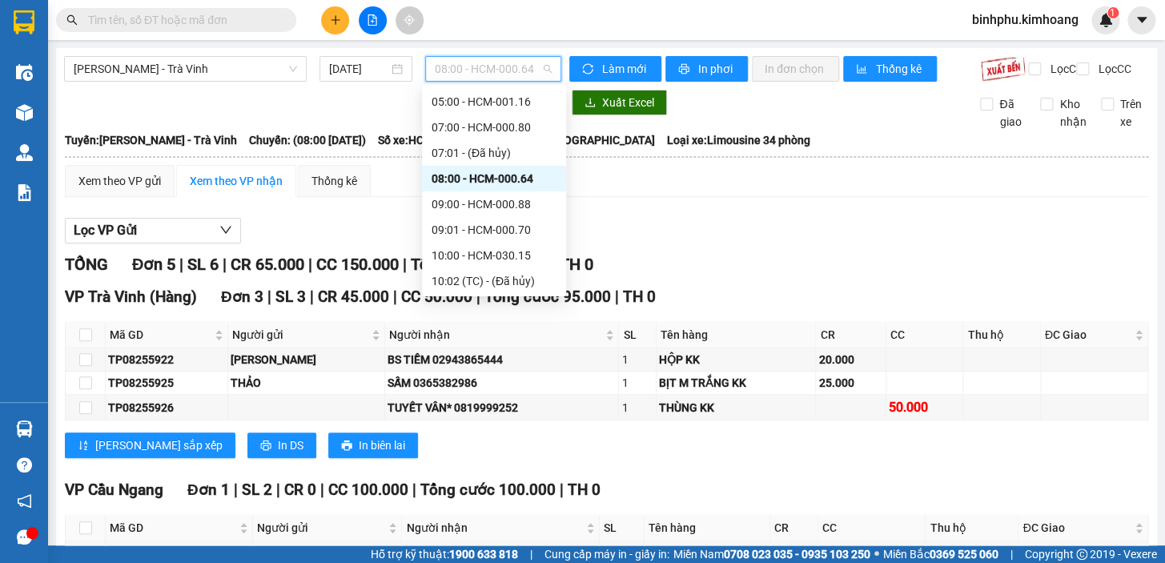
click at [496, 187] on div "08:00 - HCM-000.64" at bounding box center [494, 179] width 144 height 26
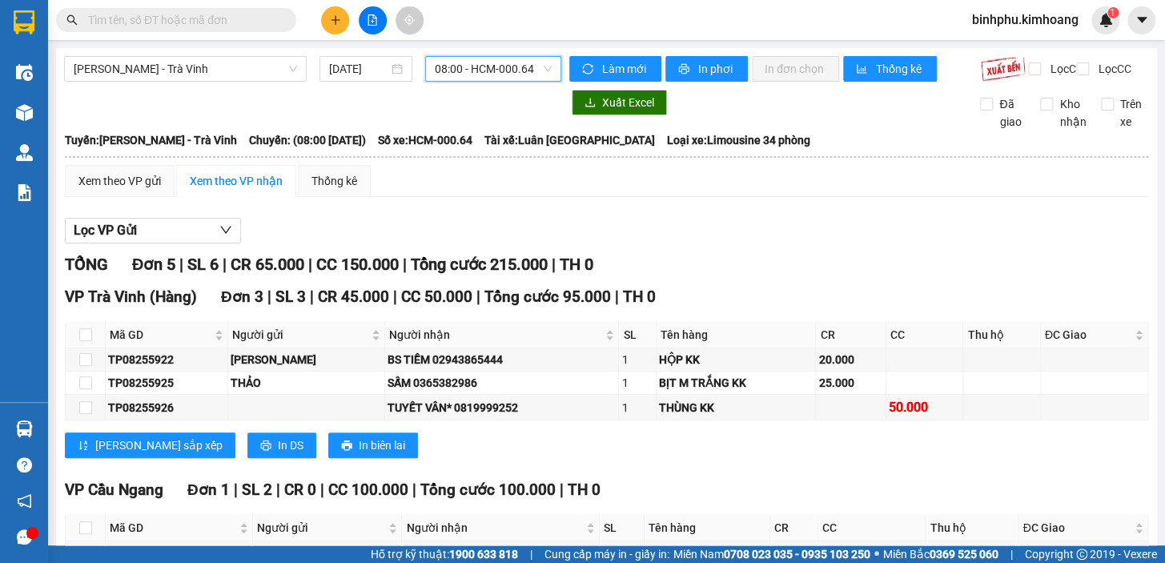
click at [503, 78] on span "08:00 - HCM-000.64" at bounding box center [493, 69] width 117 height 24
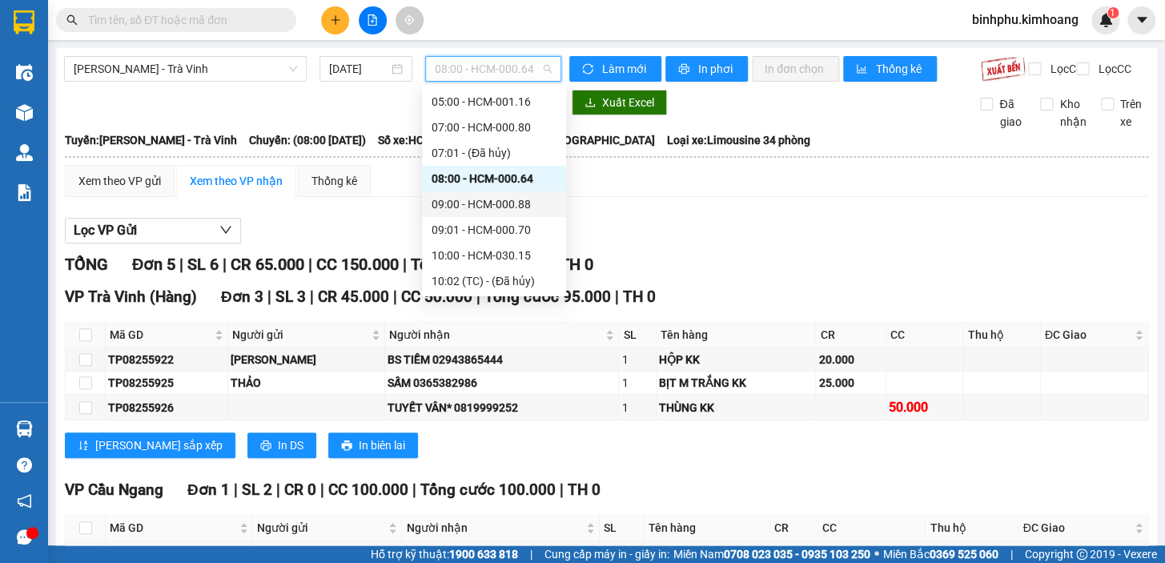
click at [493, 205] on div "09:00 - HCM-000.88" at bounding box center [493, 204] width 125 height 18
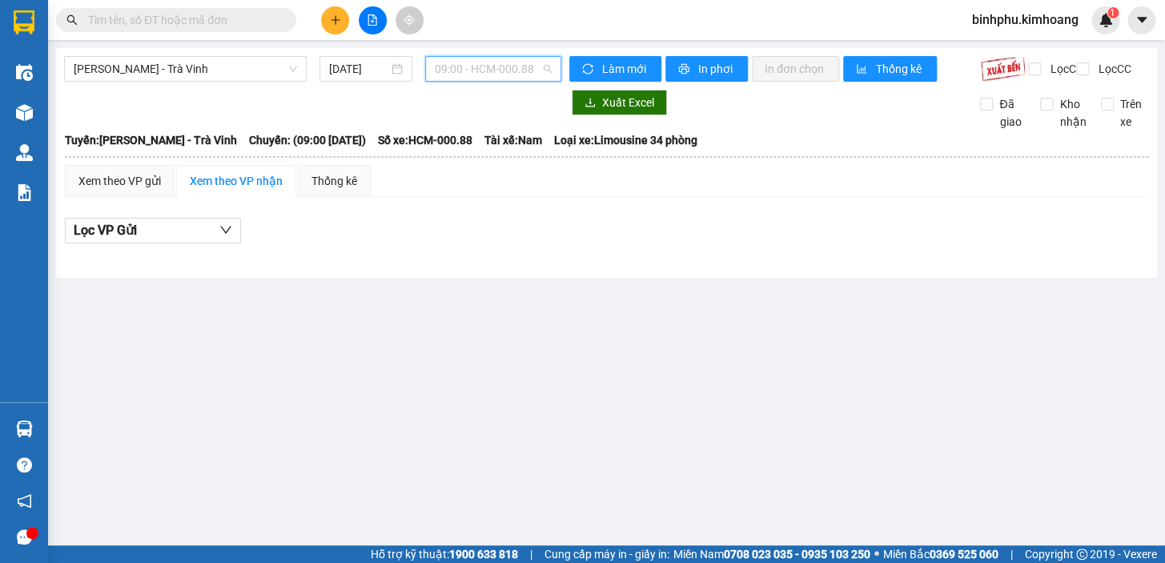
click at [503, 69] on span "09:00 - HCM-000.88" at bounding box center [493, 69] width 117 height 24
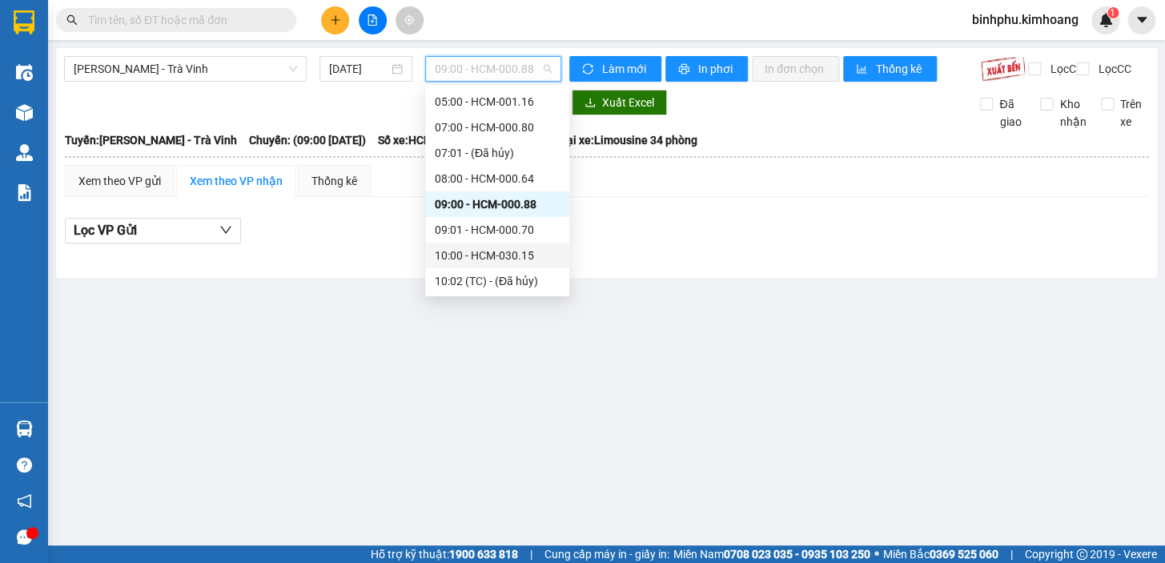
click at [501, 258] on div "10:00 - HCM-030.15" at bounding box center [497, 256] width 125 height 18
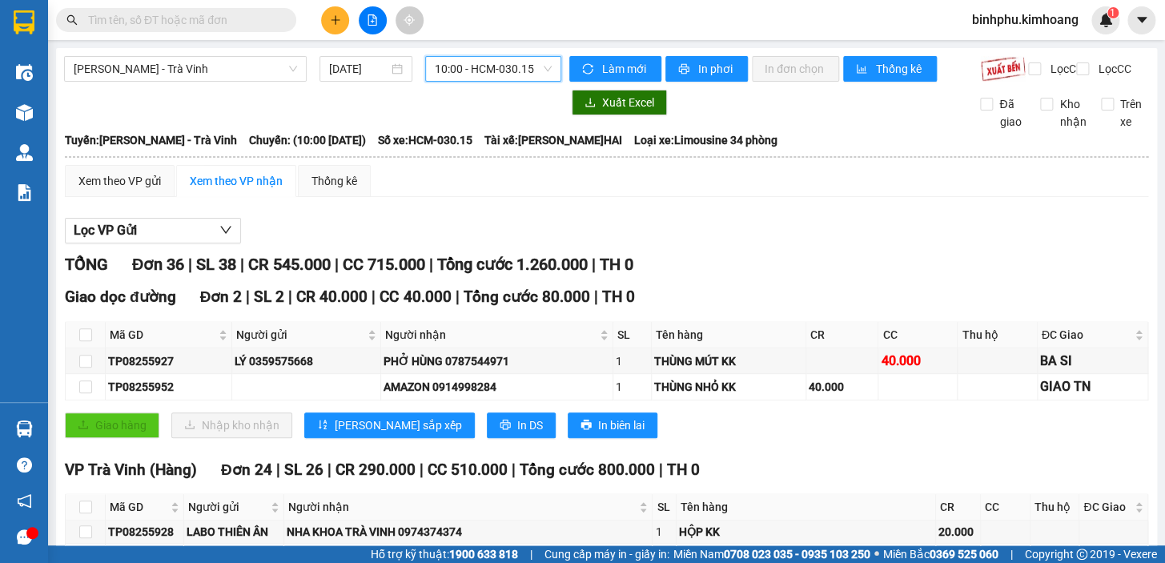
click at [510, 75] on span "10:00 - HCM-030.15" at bounding box center [493, 69] width 117 height 24
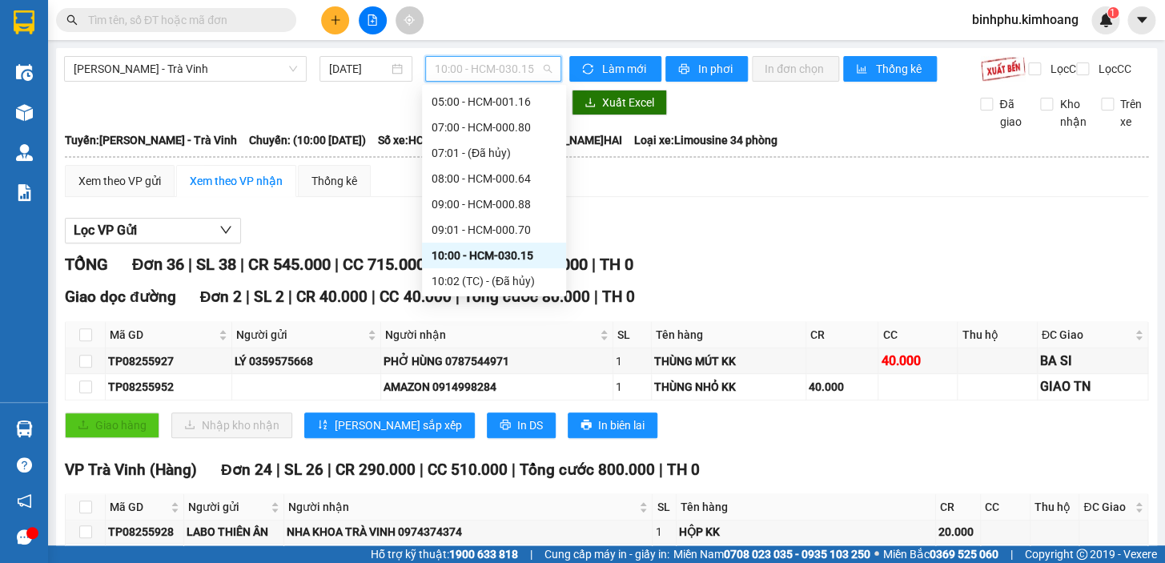
scroll to position [170, 0]
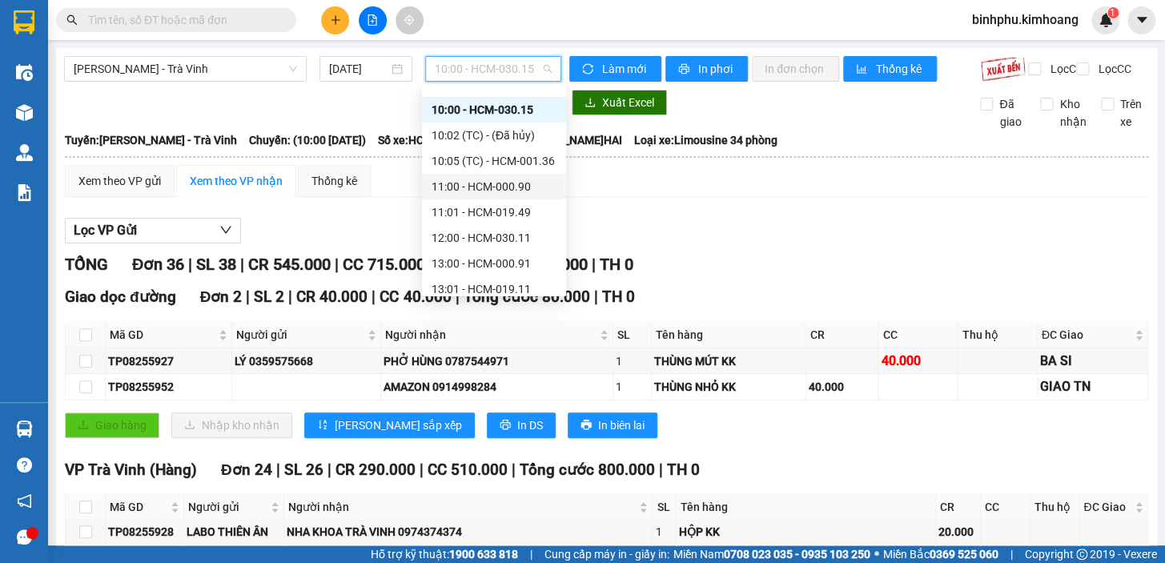
click at [514, 182] on div "11:00 - HCM-000.90" at bounding box center [493, 187] width 125 height 18
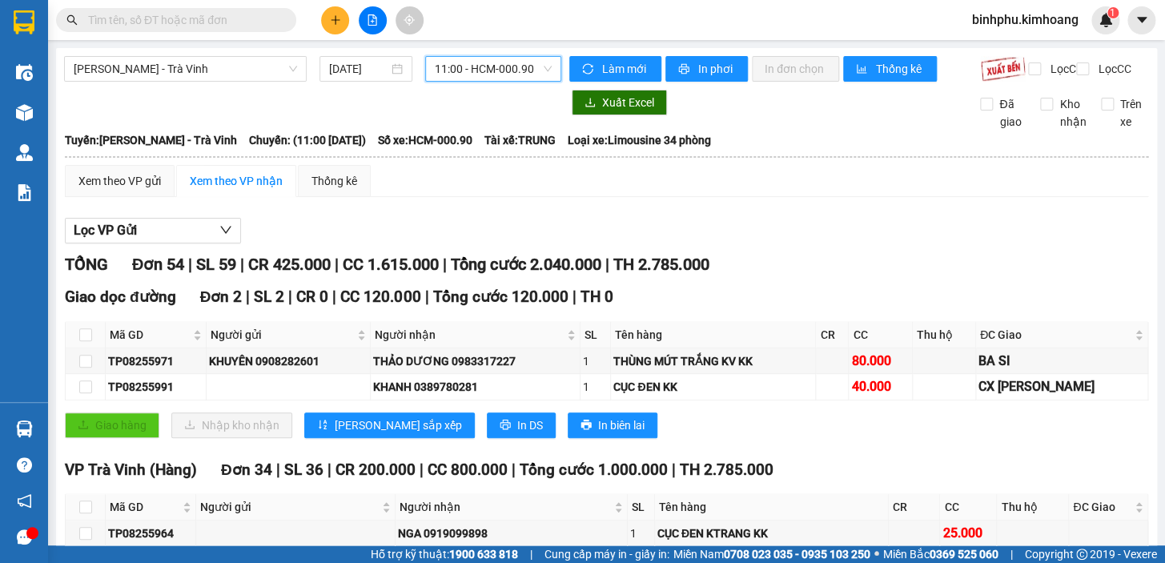
click at [504, 72] on span "11:00 - HCM-000.90" at bounding box center [493, 69] width 117 height 24
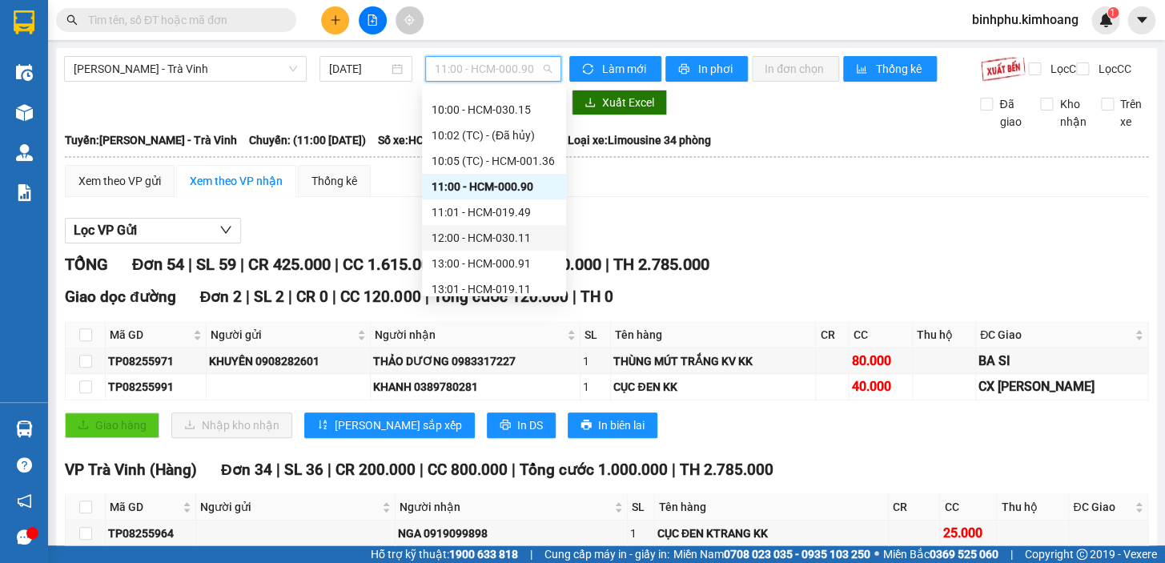
click at [527, 234] on div "12:00 - HCM-030.11" at bounding box center [493, 238] width 125 height 18
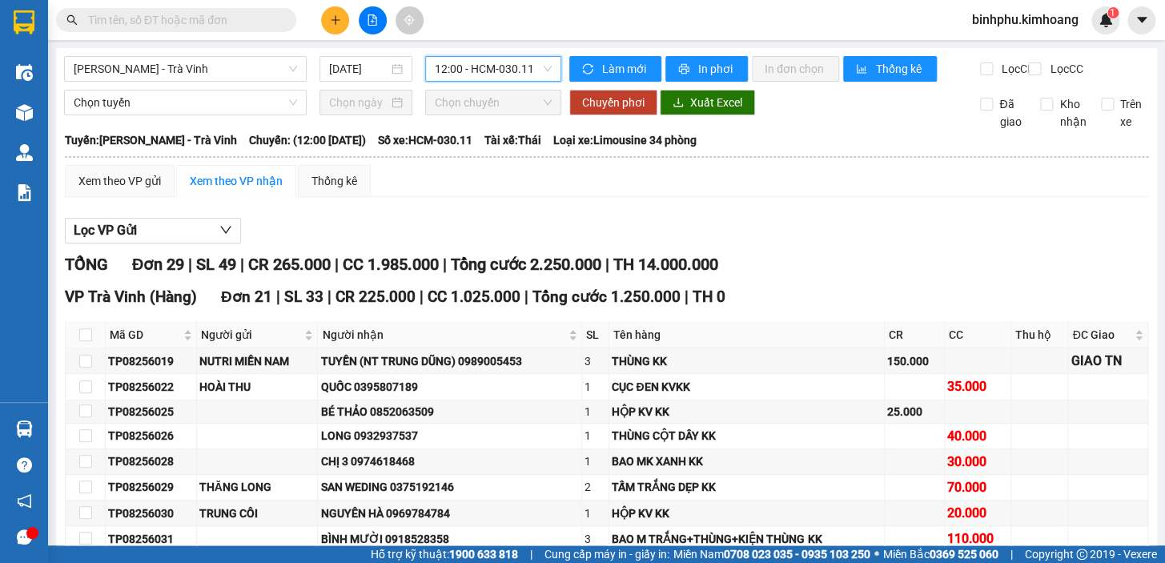
click at [496, 67] on span "12:00 - HCM-030.11" at bounding box center [493, 69] width 117 height 24
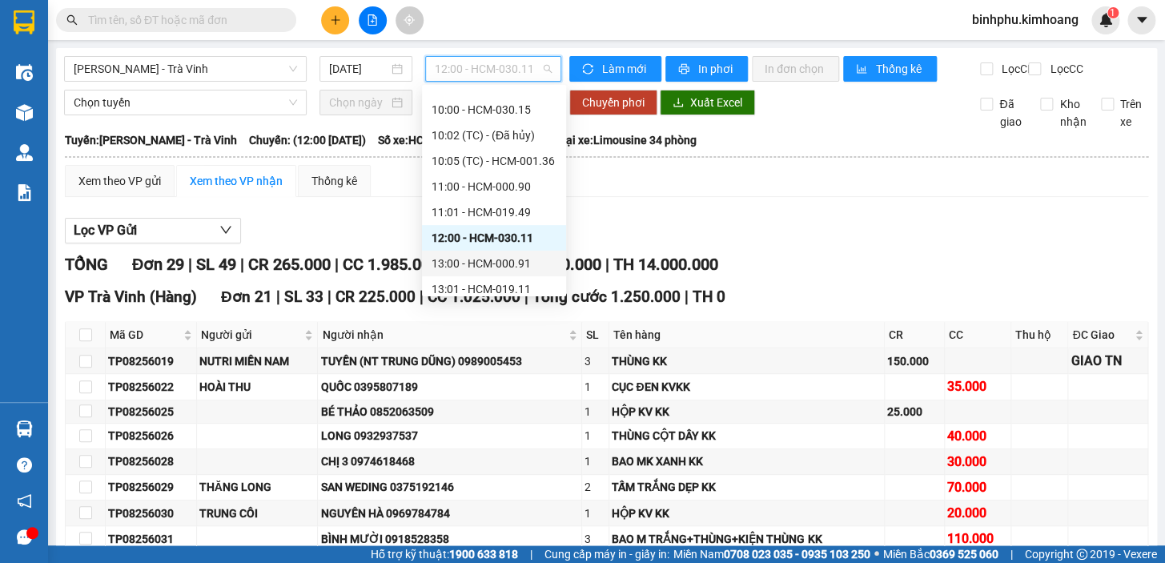
click at [469, 251] on div "13:00 - HCM-000.91" at bounding box center [494, 264] width 144 height 26
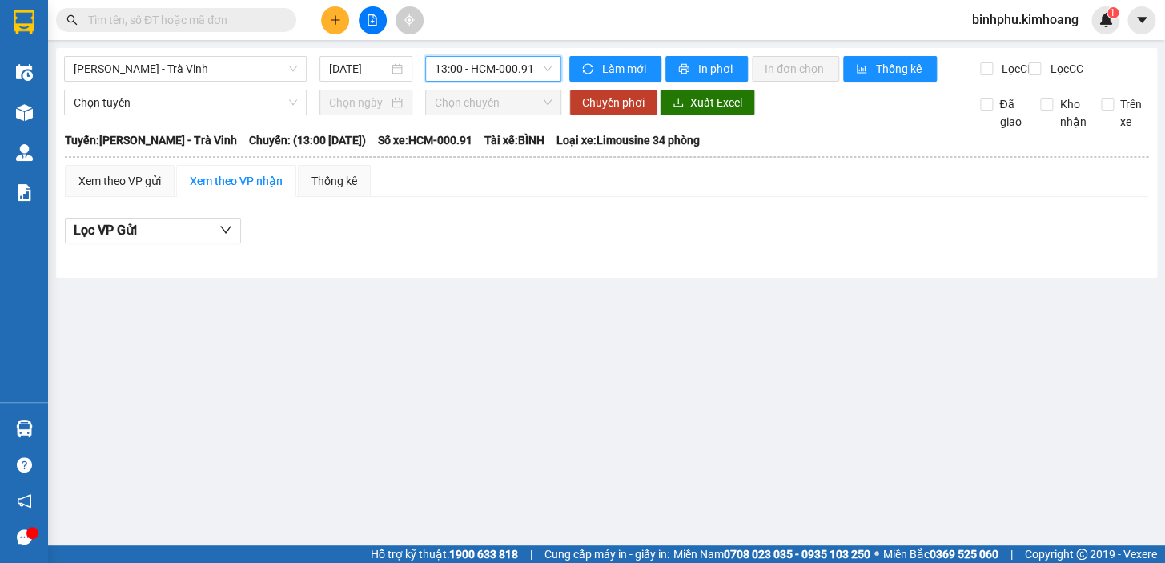
click at [507, 70] on span "13:00 - HCM-000.91" at bounding box center [493, 69] width 117 height 24
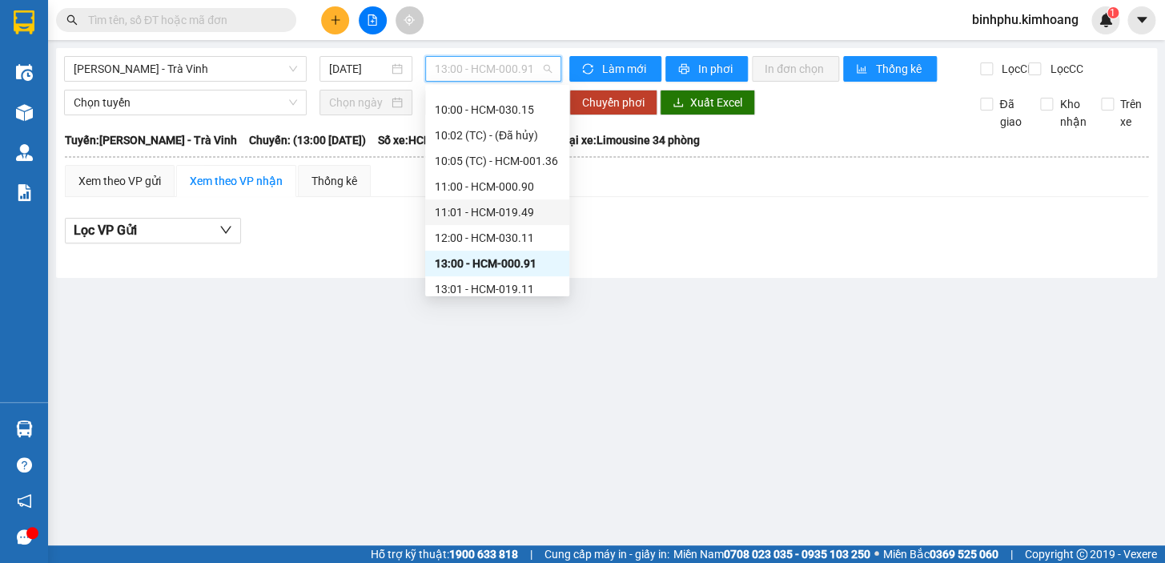
click at [492, 219] on div "11:01 - HCM-019.49" at bounding box center [497, 212] width 125 height 18
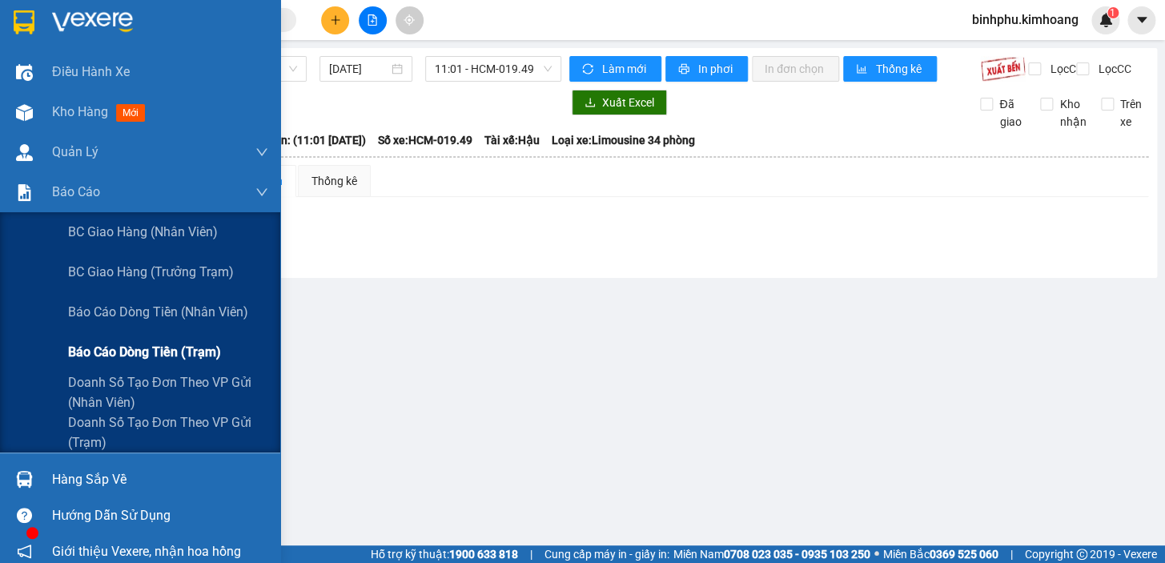
click at [90, 347] on span "Báo cáo dòng tiền (trạm)" at bounding box center [144, 352] width 153 height 20
